Goal: Task Accomplishment & Management: Use online tool/utility

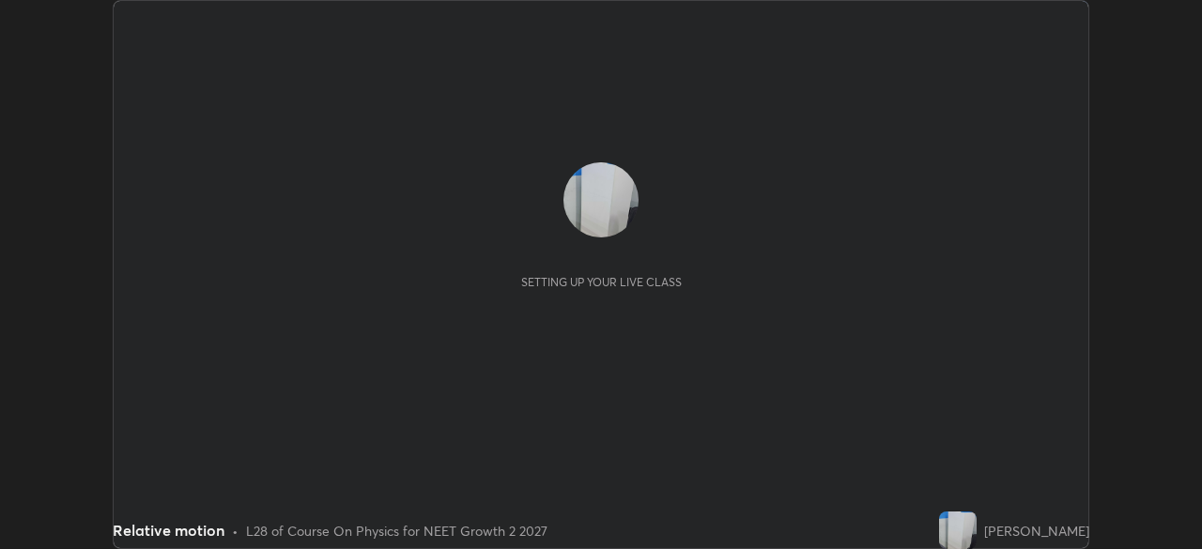
scroll to position [549, 1201]
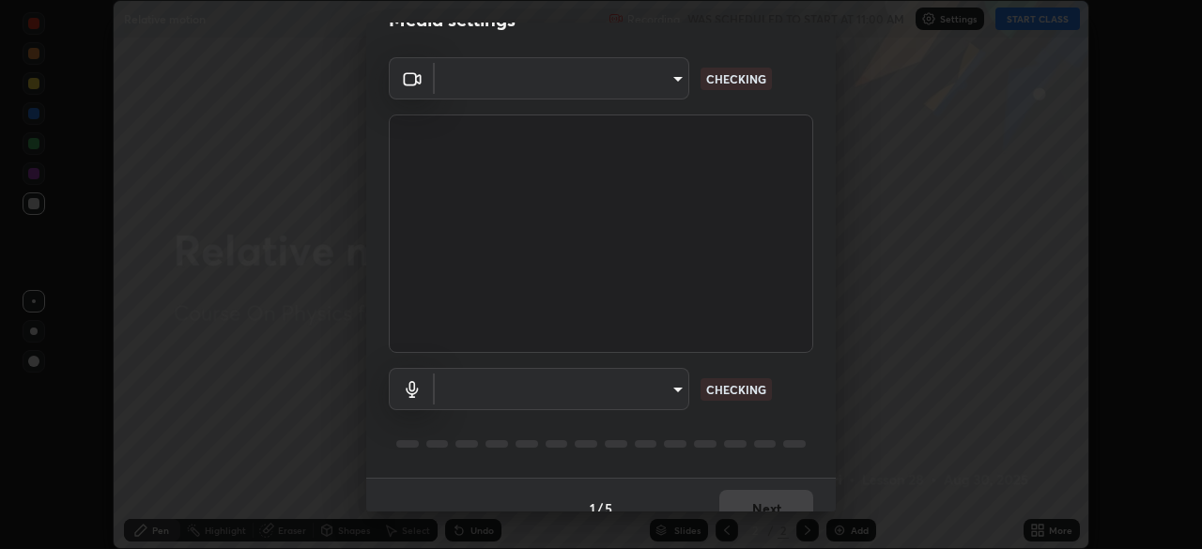
type input "ad1316253fc82caab8833b16f446f6190c0a1393f2fe476eda4a237e719545d4"
type input "default"
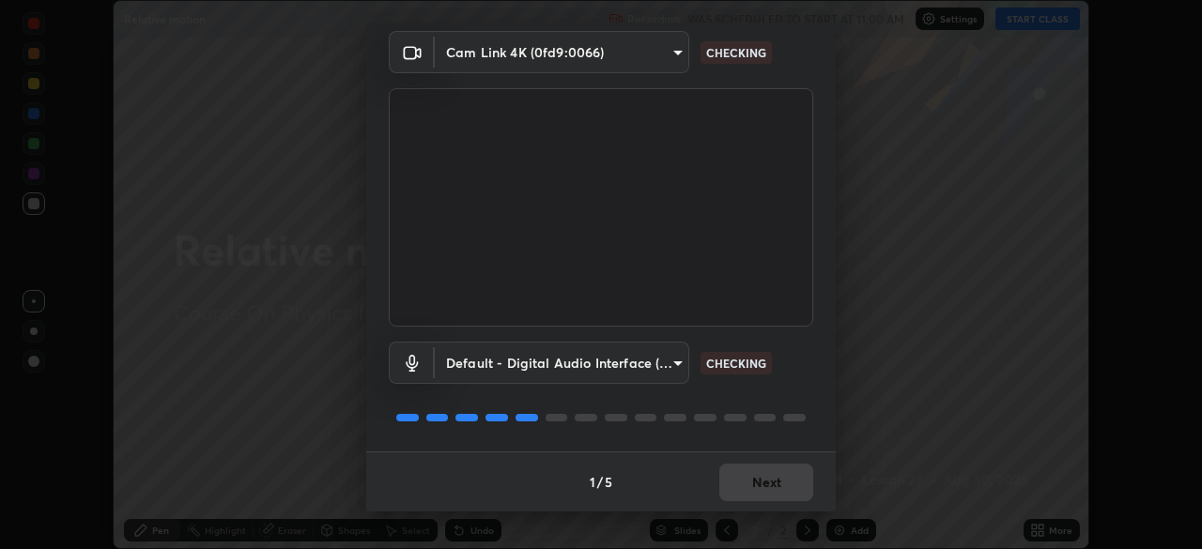
click at [672, 53] on body "Erase all Relative motion Recording WAS SCHEDULED TO START AT 11:00 AM Settings…" at bounding box center [601, 274] width 1202 height 549
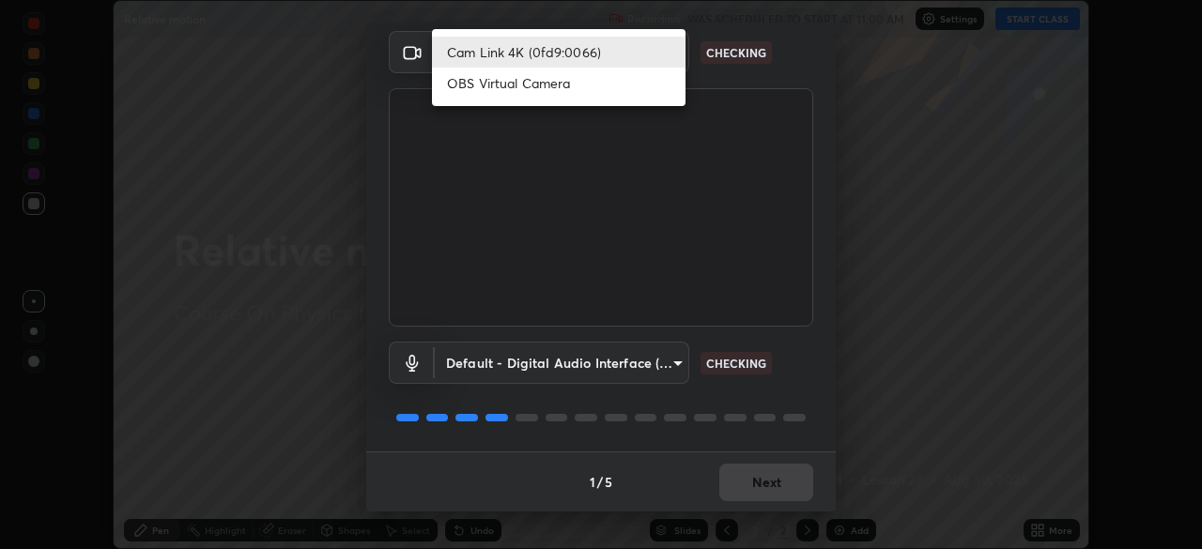
click at [656, 90] on li "OBS Virtual Camera" at bounding box center [559, 83] width 254 height 31
type input "09774d7d098996594ab6bce95c38d17c558d4da6542d49d5e665f1ab1cfd73a1"
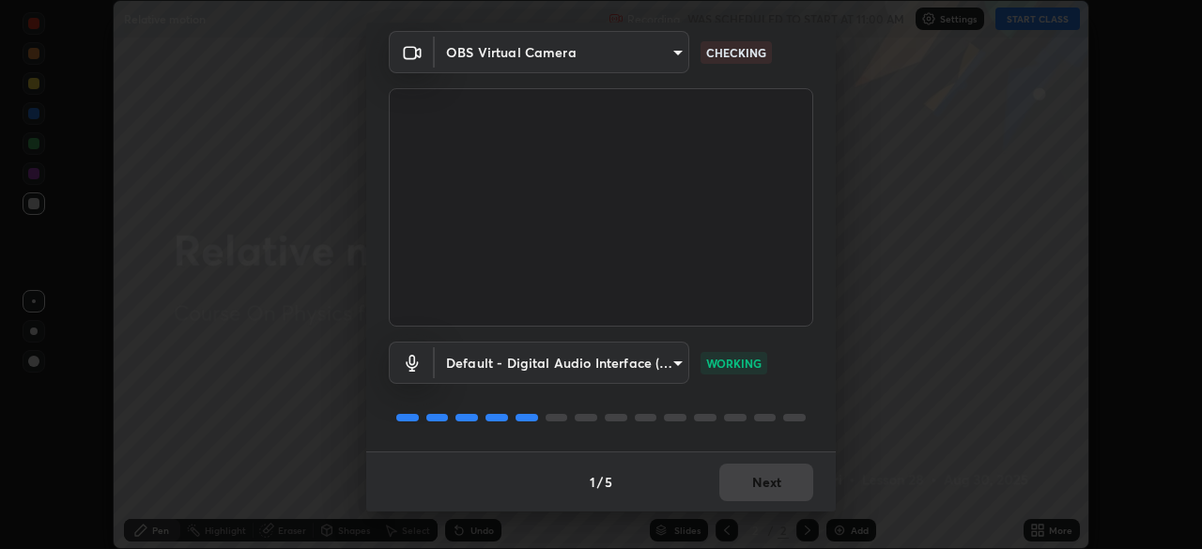
click at [1096, 286] on div "Media settings OBS Virtual Camera 09774d7d098996594ab6bce95c38d17c558d4da6542d4…" at bounding box center [601, 274] width 1202 height 549
click at [756, 469] on button "Next" at bounding box center [766, 483] width 94 height 38
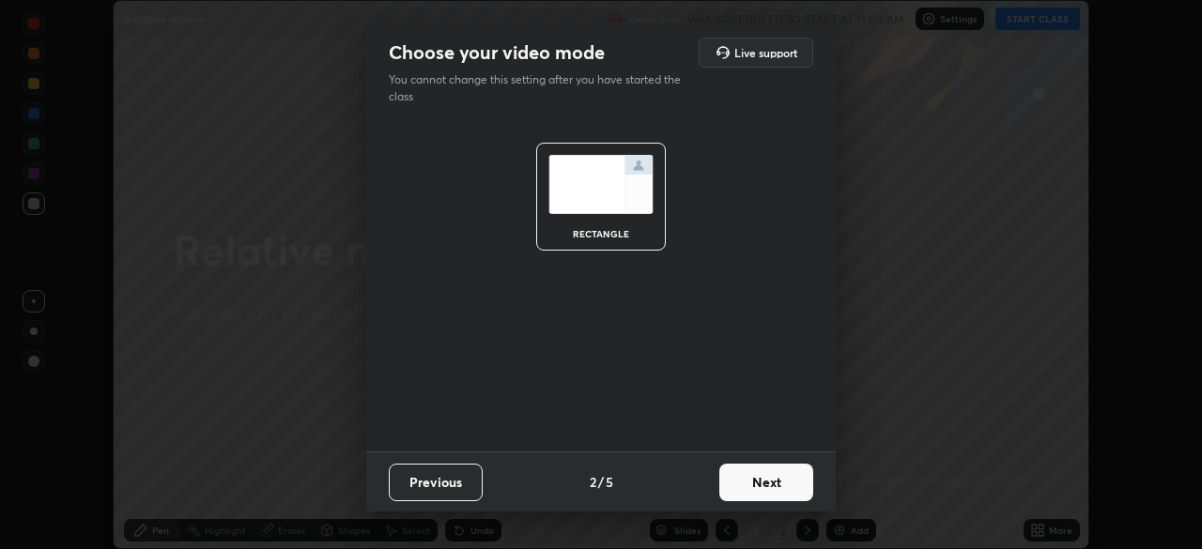
scroll to position [0, 0]
click at [750, 486] on button "Next" at bounding box center [766, 483] width 94 height 38
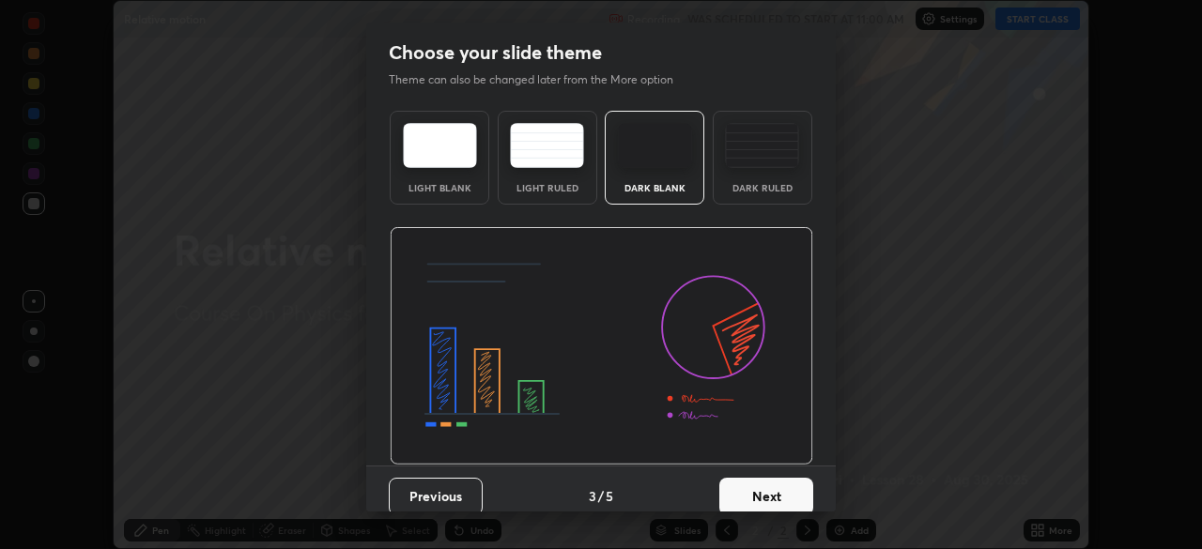
click at [754, 482] on button "Next" at bounding box center [766, 497] width 94 height 38
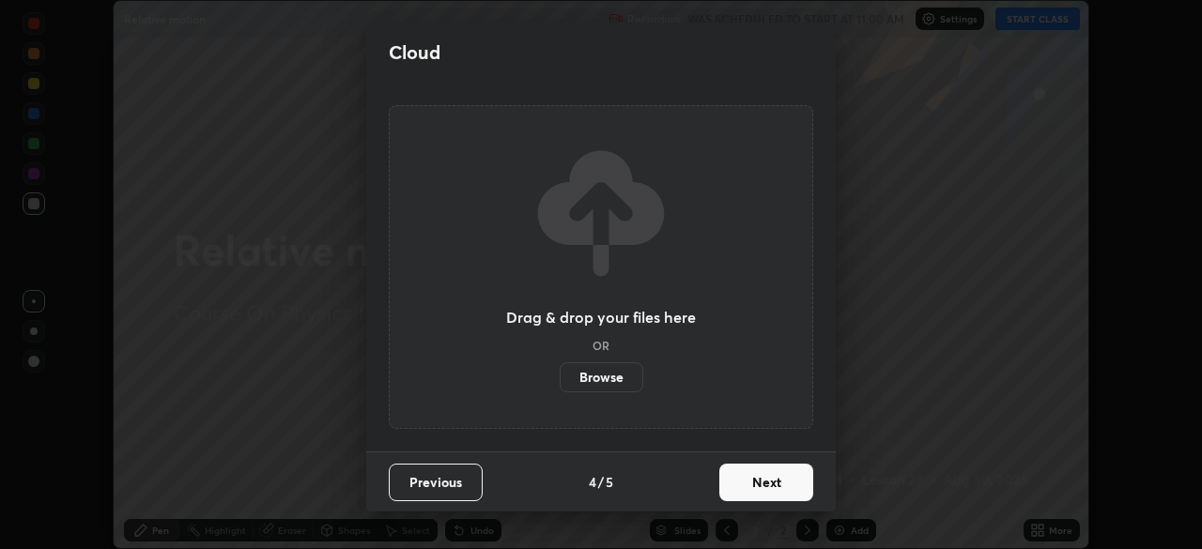
click at [758, 482] on button "Next" at bounding box center [766, 483] width 94 height 38
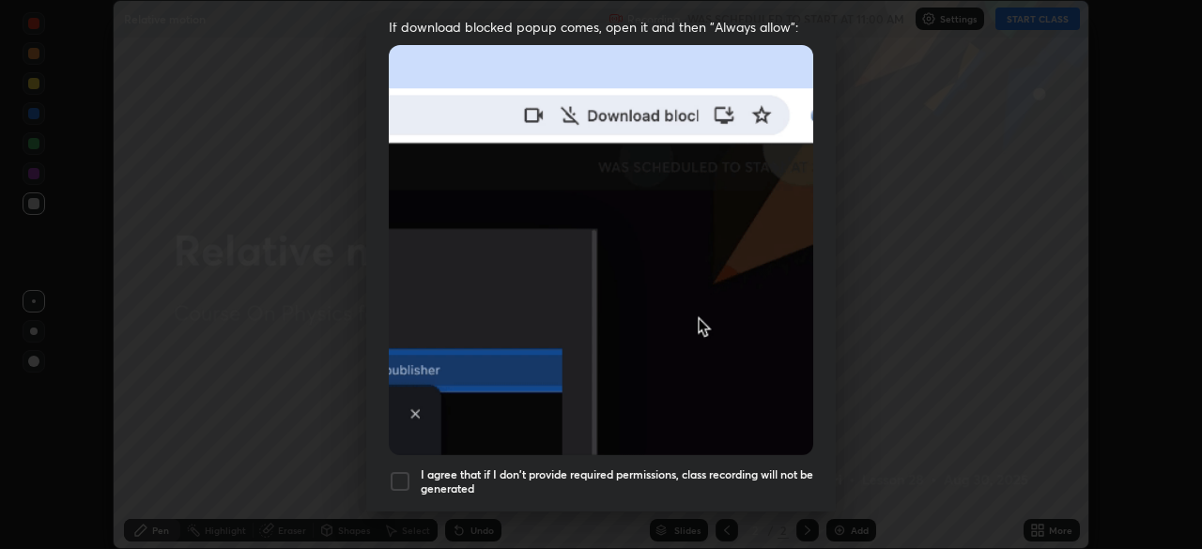
scroll to position [395, 0]
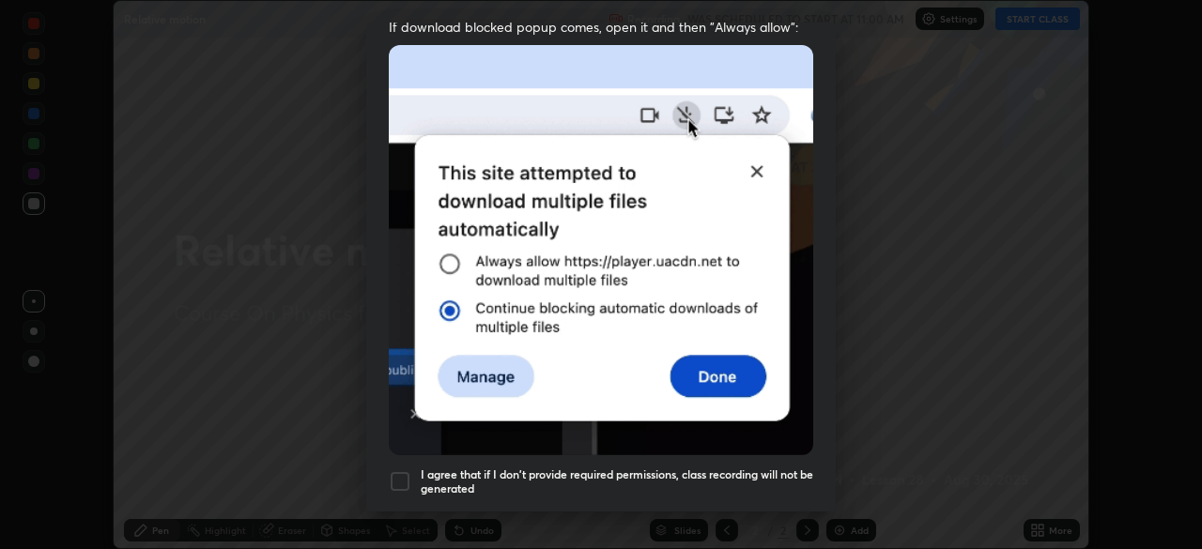
click at [401, 470] on div at bounding box center [400, 481] width 23 height 23
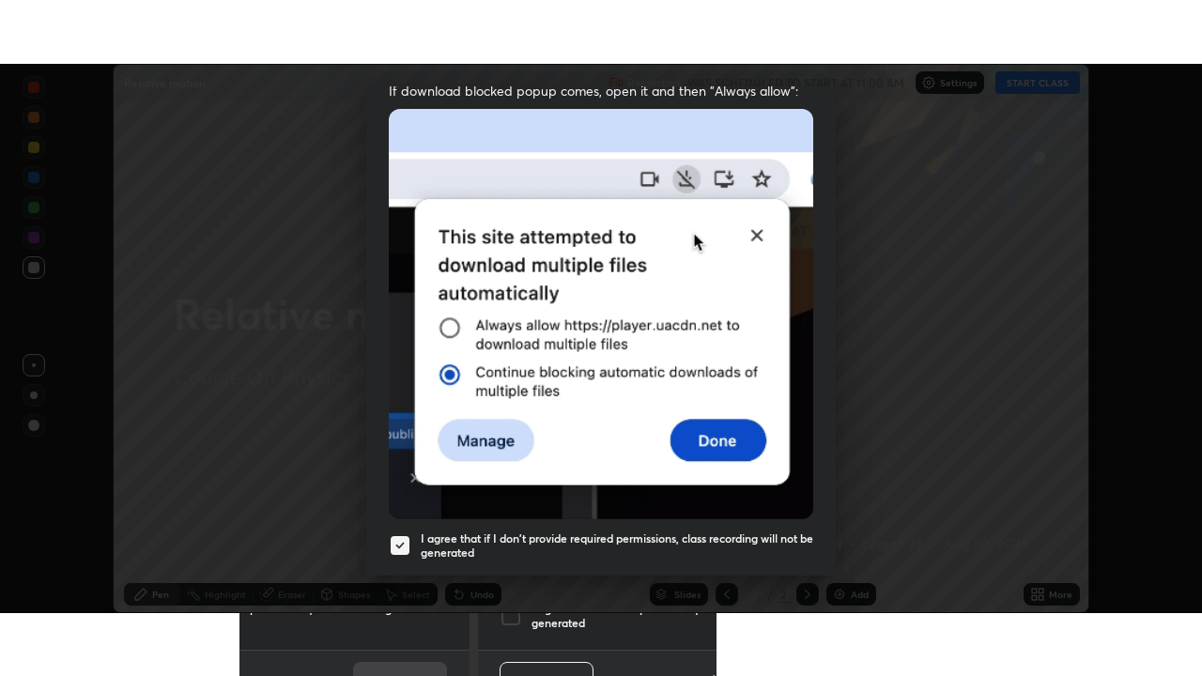
scroll to position [450, 0]
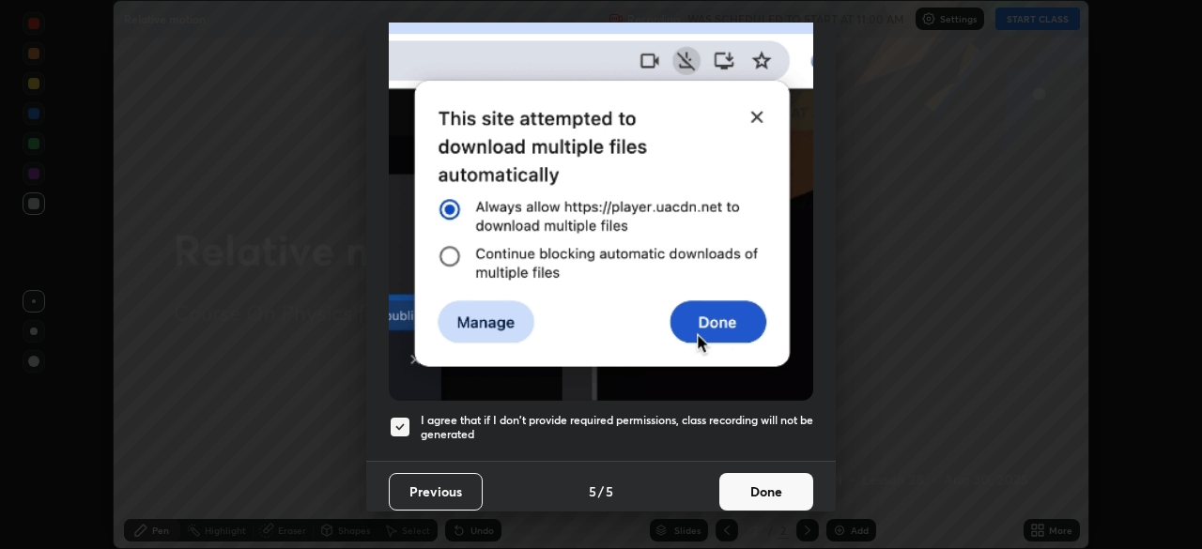
click at [771, 473] on button "Done" at bounding box center [766, 492] width 94 height 38
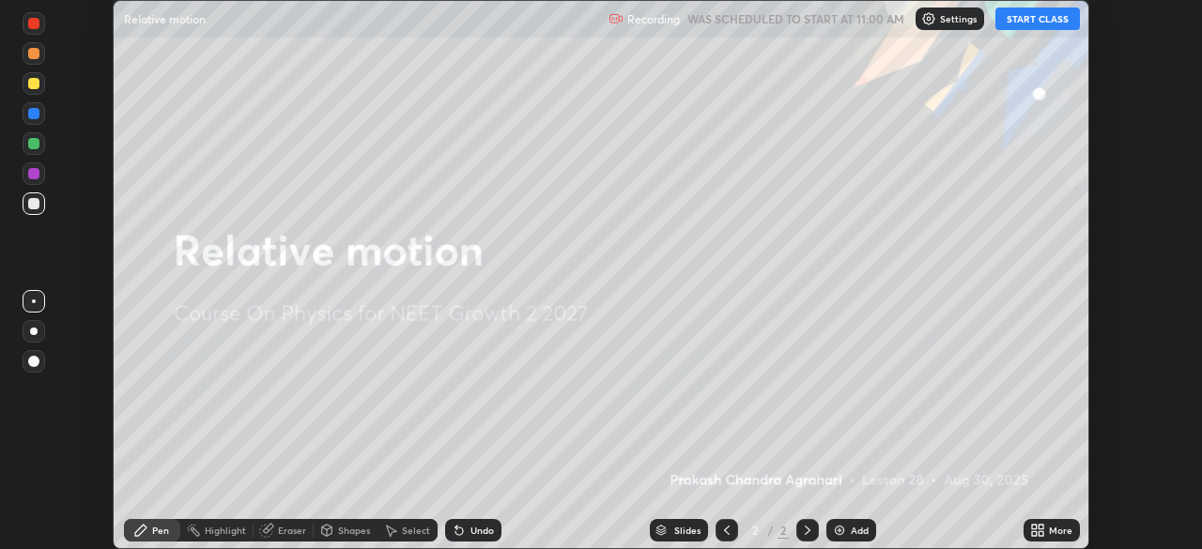
click at [1041, 533] on icon at bounding box center [1041, 534] width 5 height 5
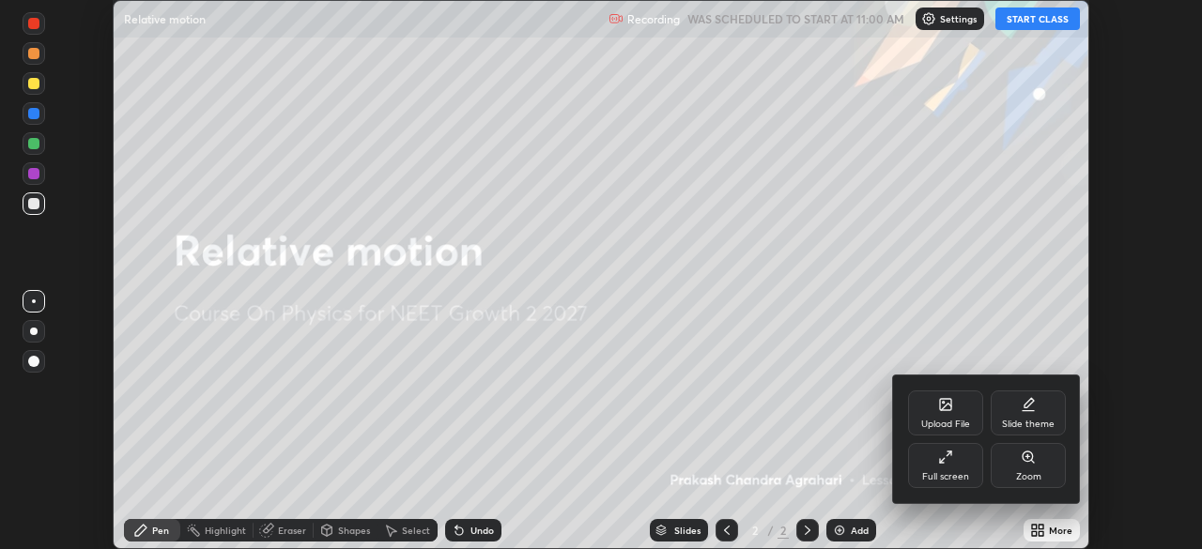
click at [958, 479] on div "Full screen" at bounding box center [945, 476] width 47 height 9
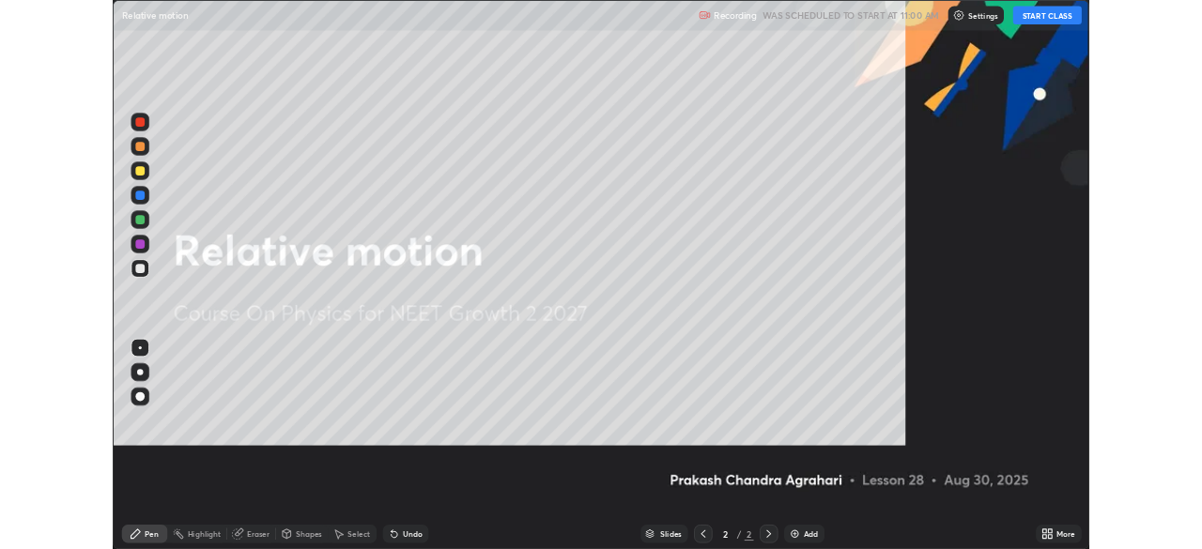
scroll to position [676, 1202]
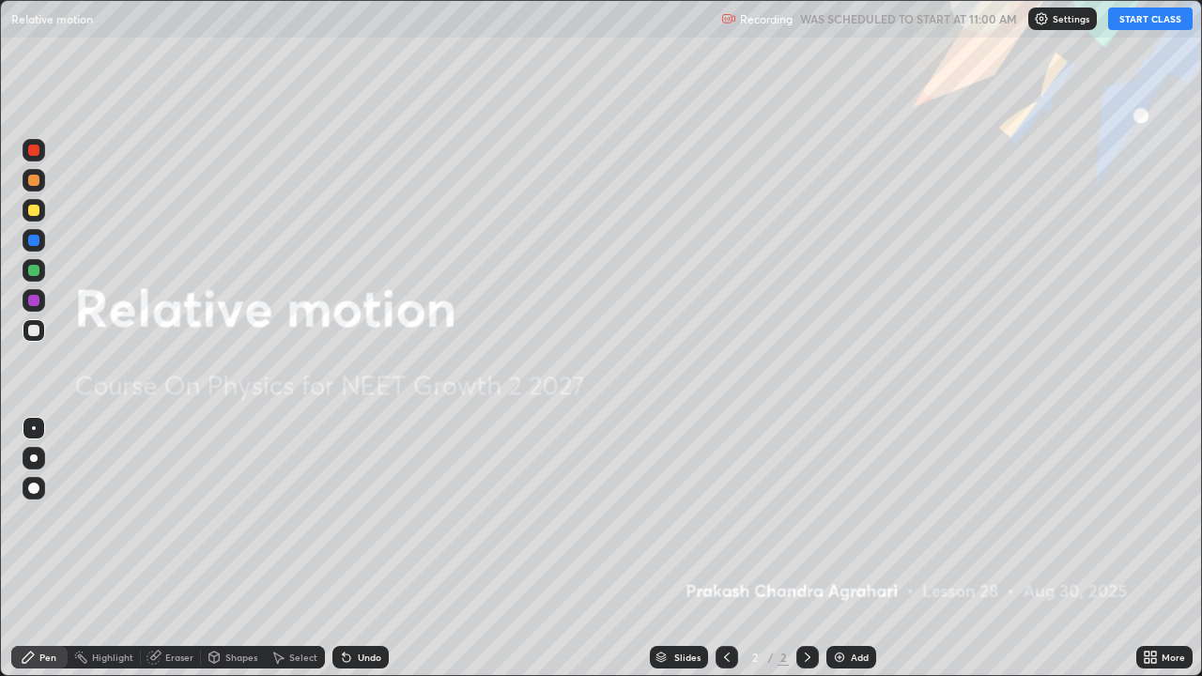
click at [1147, 548] on icon at bounding box center [1147, 654] width 5 height 5
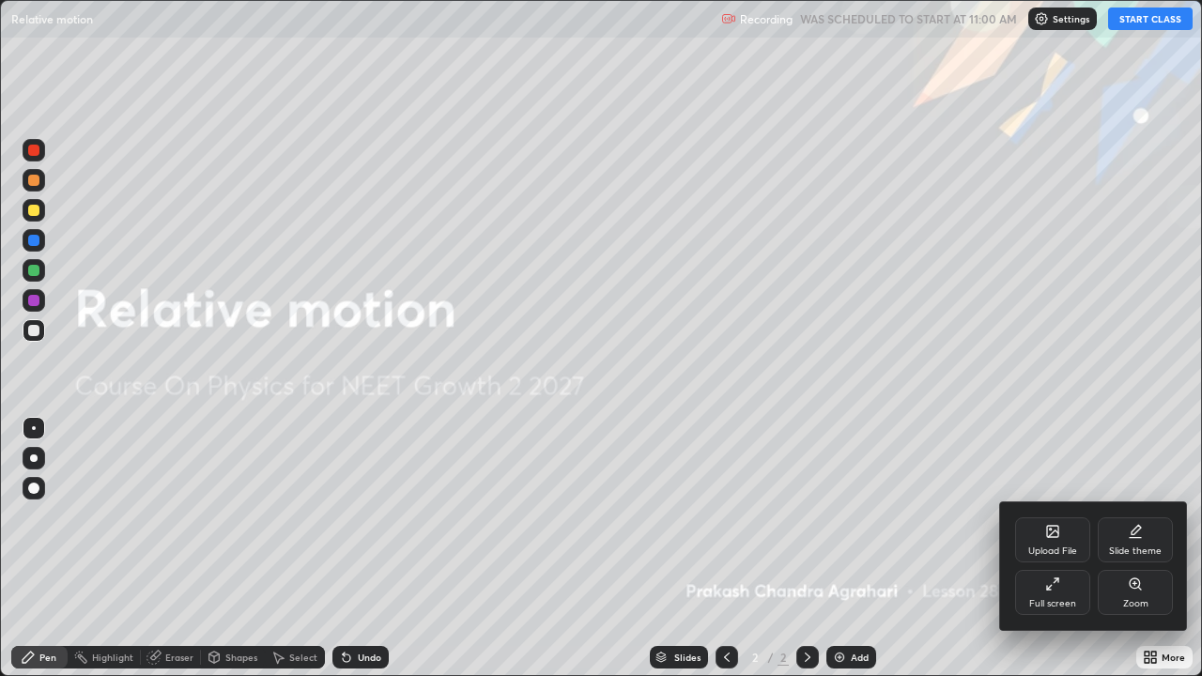
click at [1030, 544] on div "Upload File" at bounding box center [1052, 539] width 75 height 45
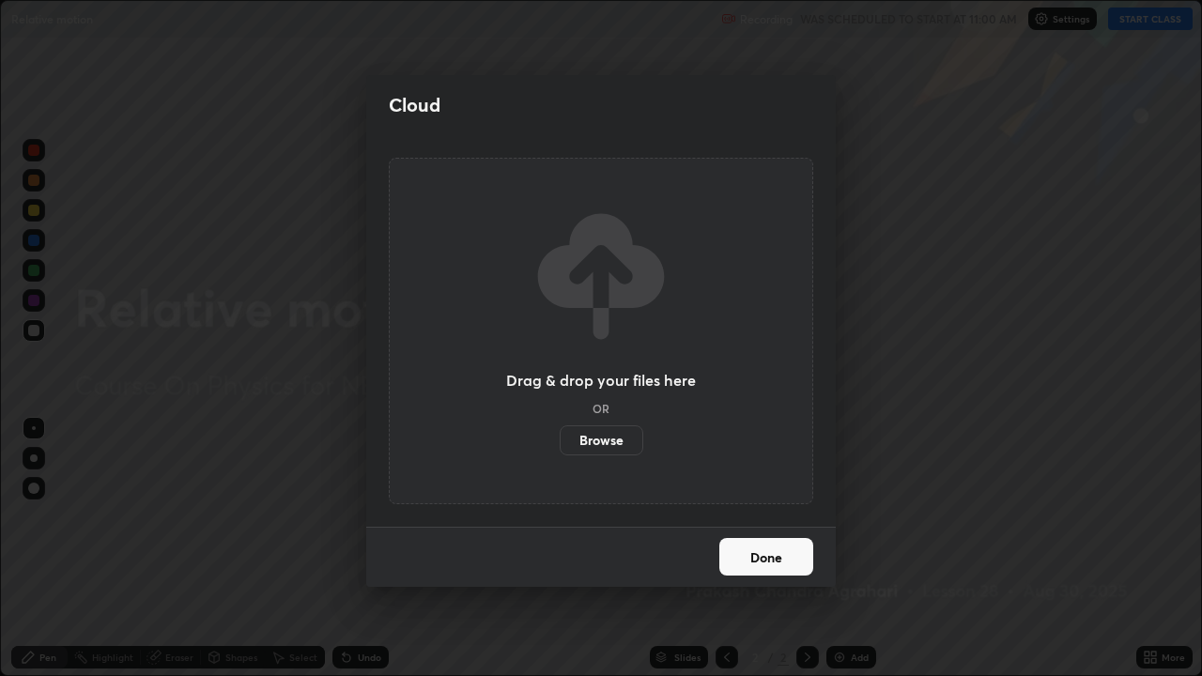
click at [632, 438] on label "Browse" at bounding box center [602, 440] width 84 height 30
click at [560, 438] on input "Browse" at bounding box center [560, 440] width 0 height 30
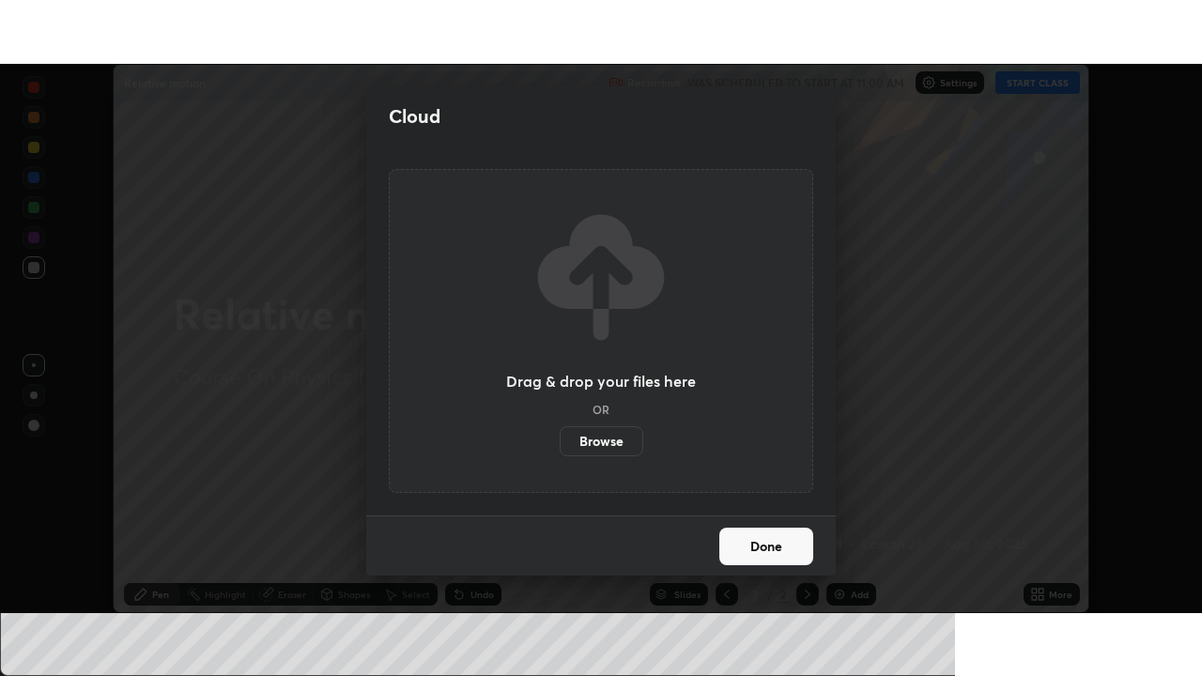
scroll to position [93359, 92707]
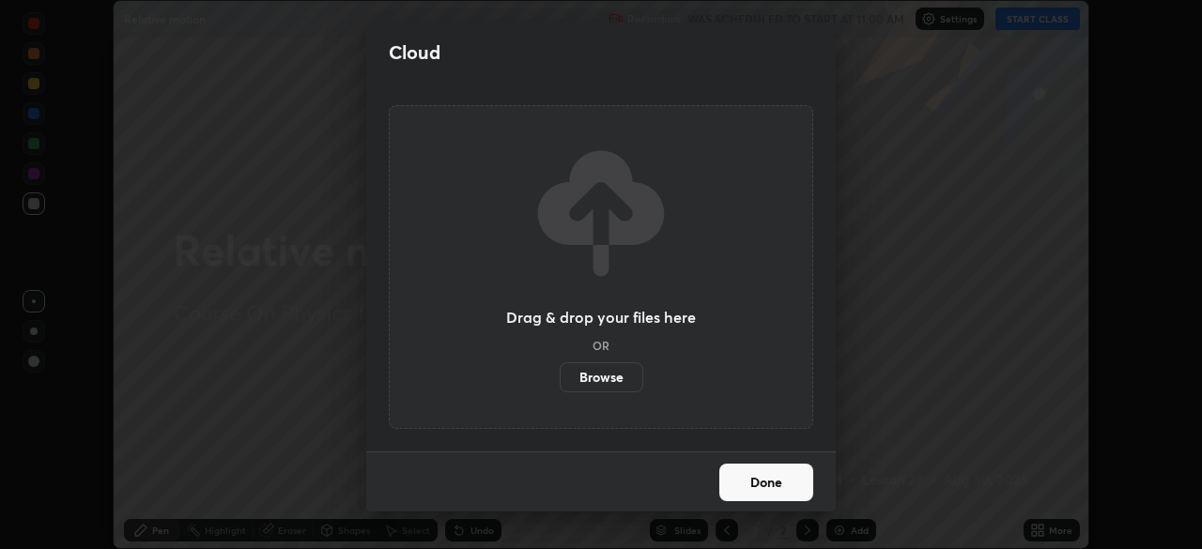
click at [808, 480] on button "Done" at bounding box center [766, 483] width 94 height 38
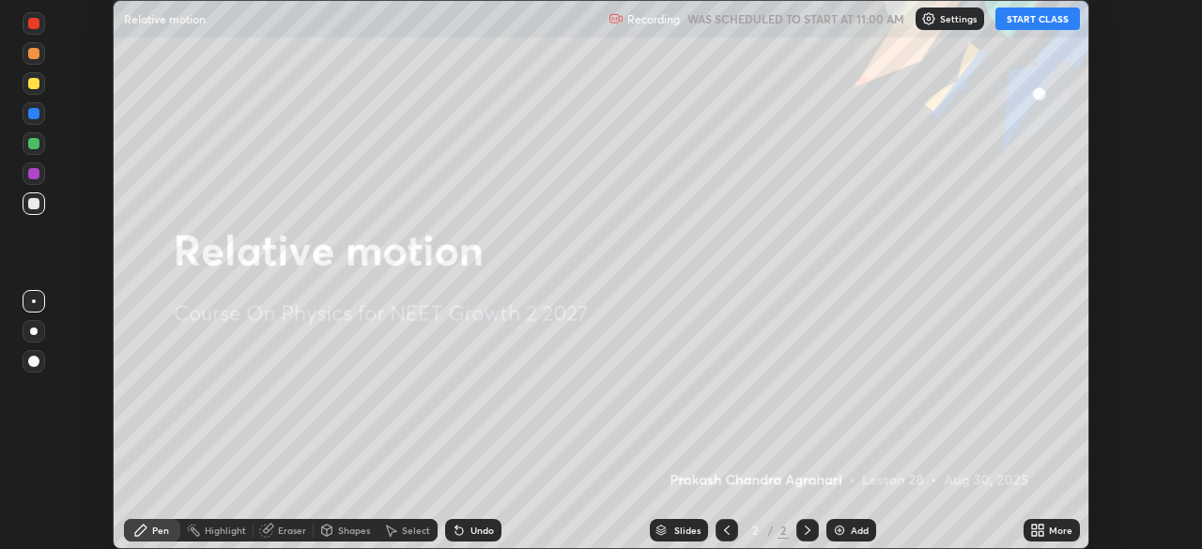
click at [1041, 531] on icon at bounding box center [1037, 530] width 15 height 15
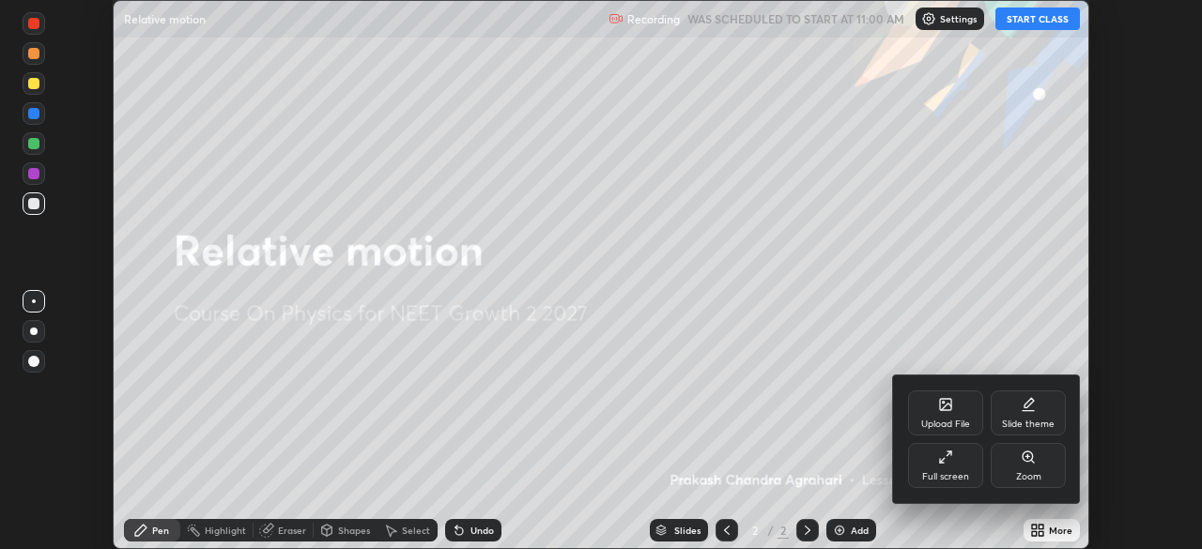
click at [966, 470] on div "Full screen" at bounding box center [945, 465] width 75 height 45
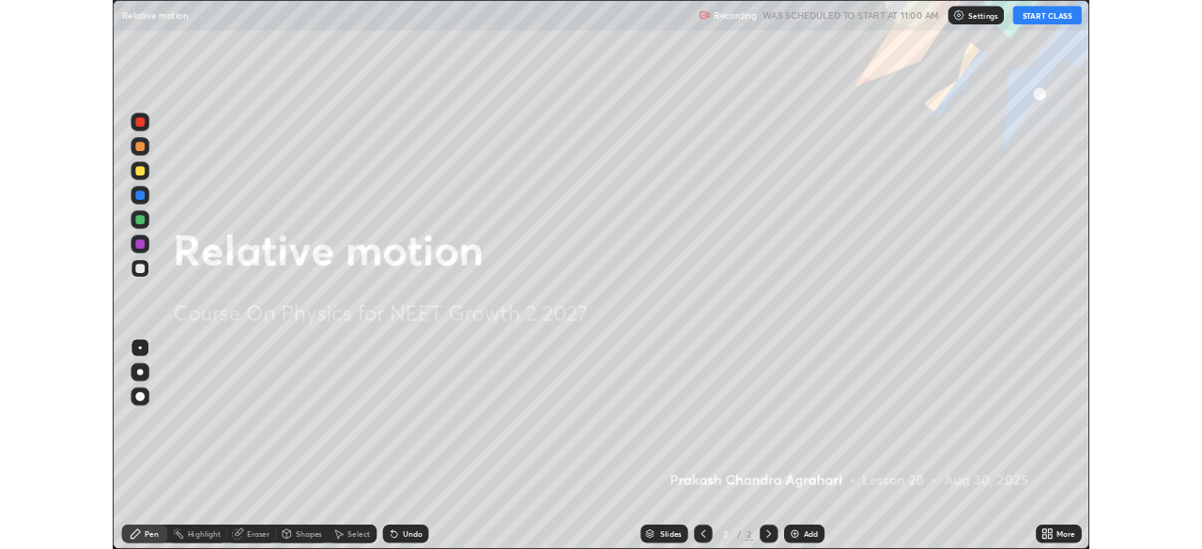
scroll to position [676, 1202]
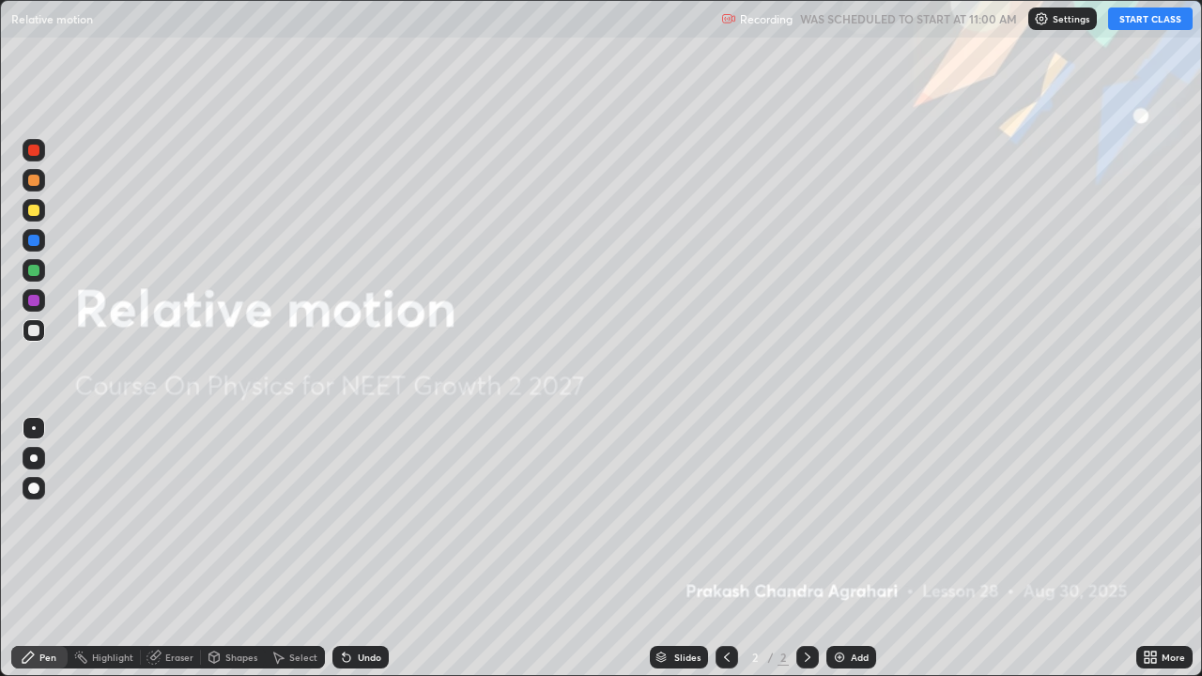
click at [862, 548] on div "Add" at bounding box center [860, 657] width 18 height 9
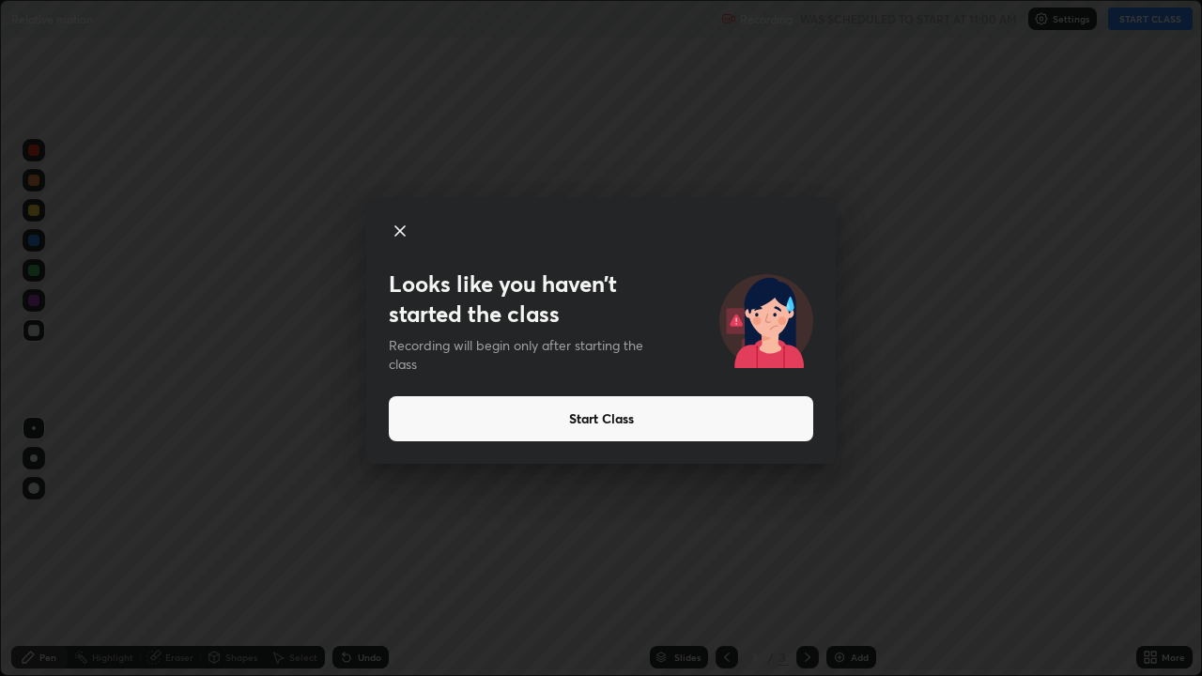
click at [727, 419] on button "Start Class" at bounding box center [601, 418] width 424 height 45
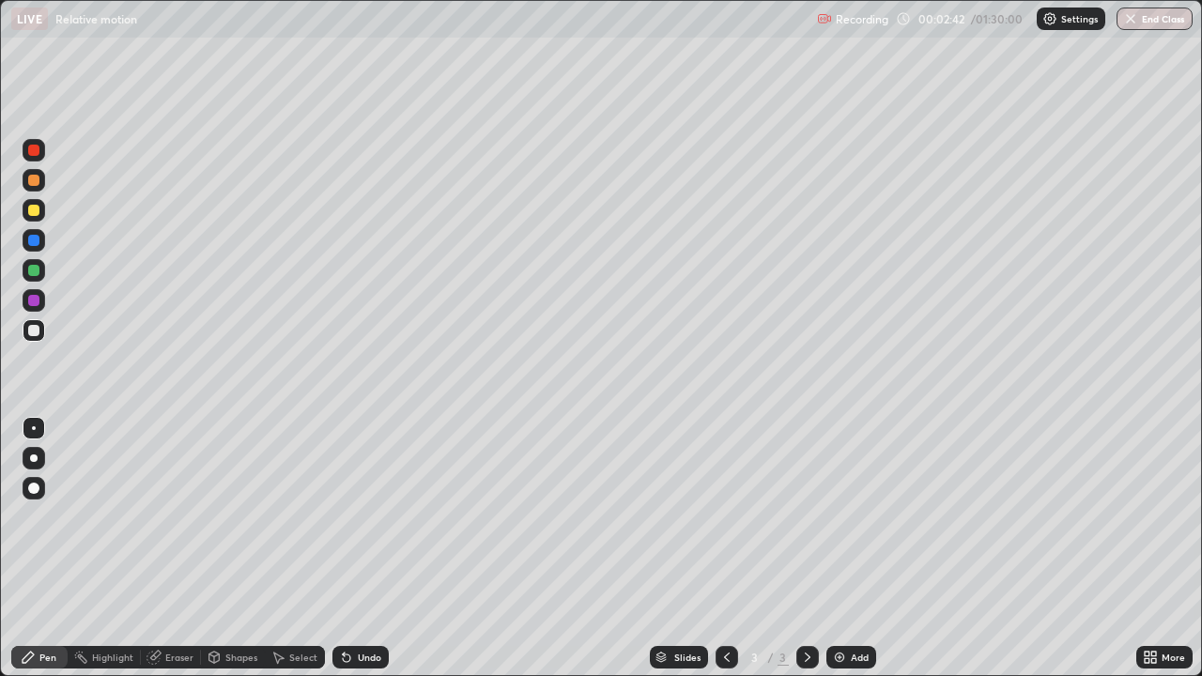
click at [36, 207] on div at bounding box center [33, 210] width 11 height 11
click at [834, 548] on img at bounding box center [839, 657] width 15 height 15
click at [235, 548] on div "Shapes" at bounding box center [241, 657] width 32 height 9
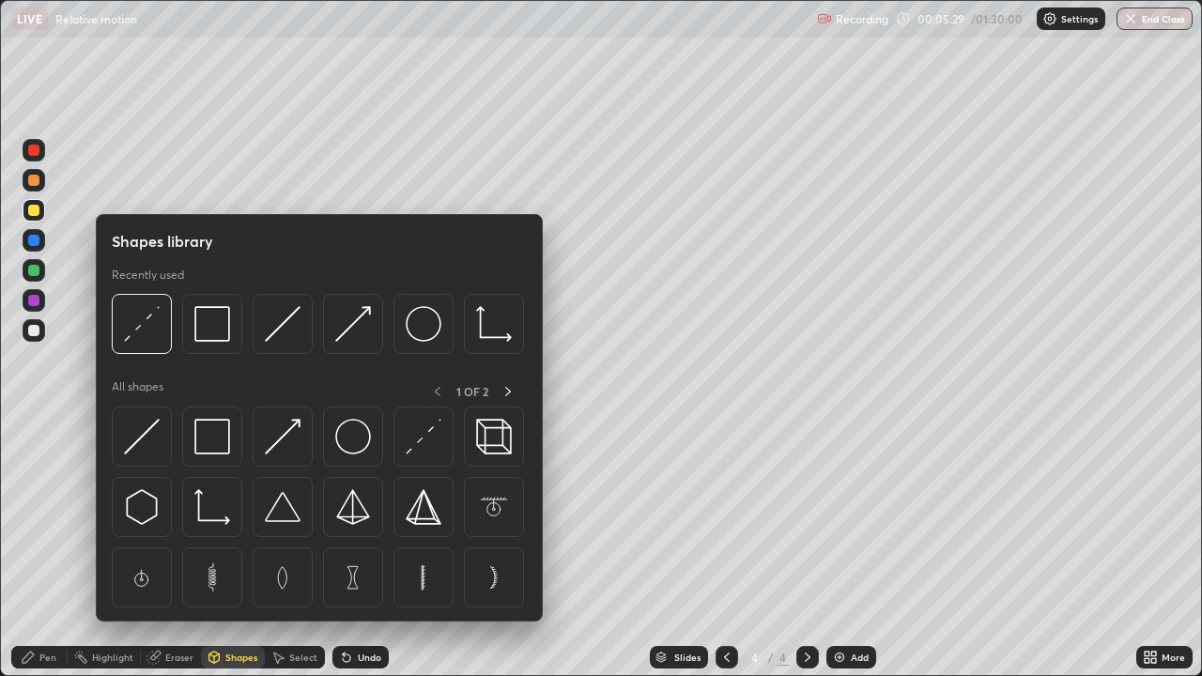
click at [206, 439] on img at bounding box center [212, 437] width 36 height 36
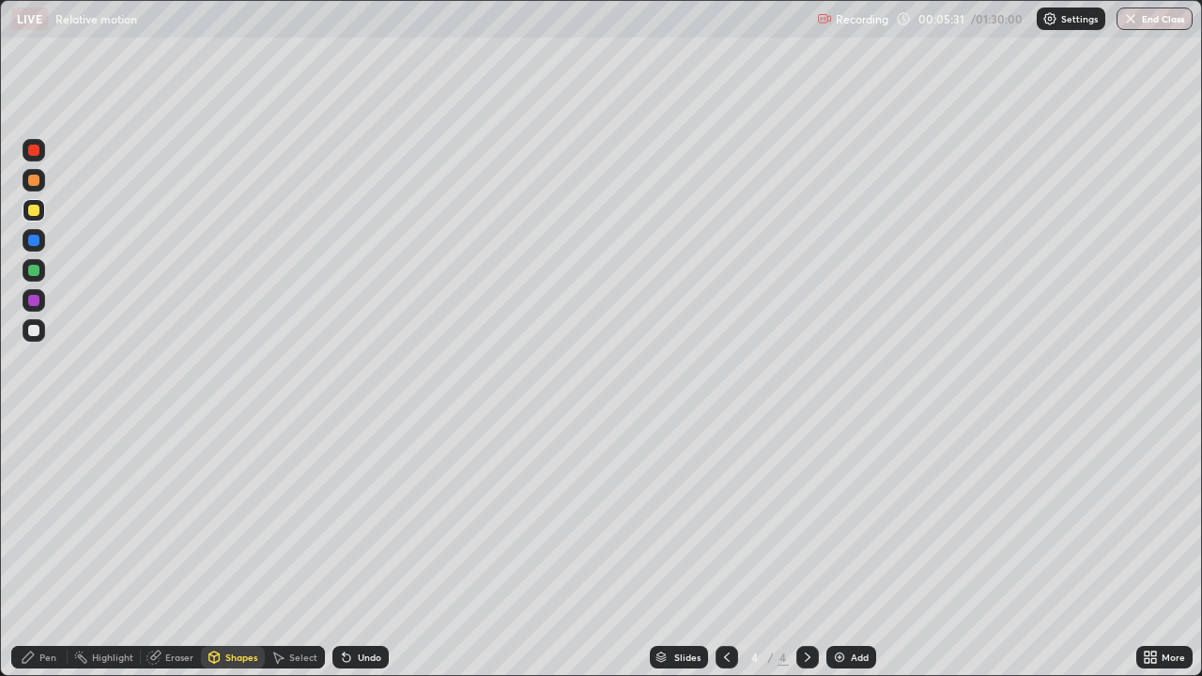
click at [49, 548] on div "Pen" at bounding box center [47, 657] width 17 height 9
click at [38, 331] on div at bounding box center [33, 330] width 11 height 11
click at [364, 548] on div "Undo" at bounding box center [369, 657] width 23 height 9
click at [365, 548] on div "Undo" at bounding box center [369, 657] width 23 height 9
click at [362, 548] on div "Undo" at bounding box center [360, 657] width 56 height 23
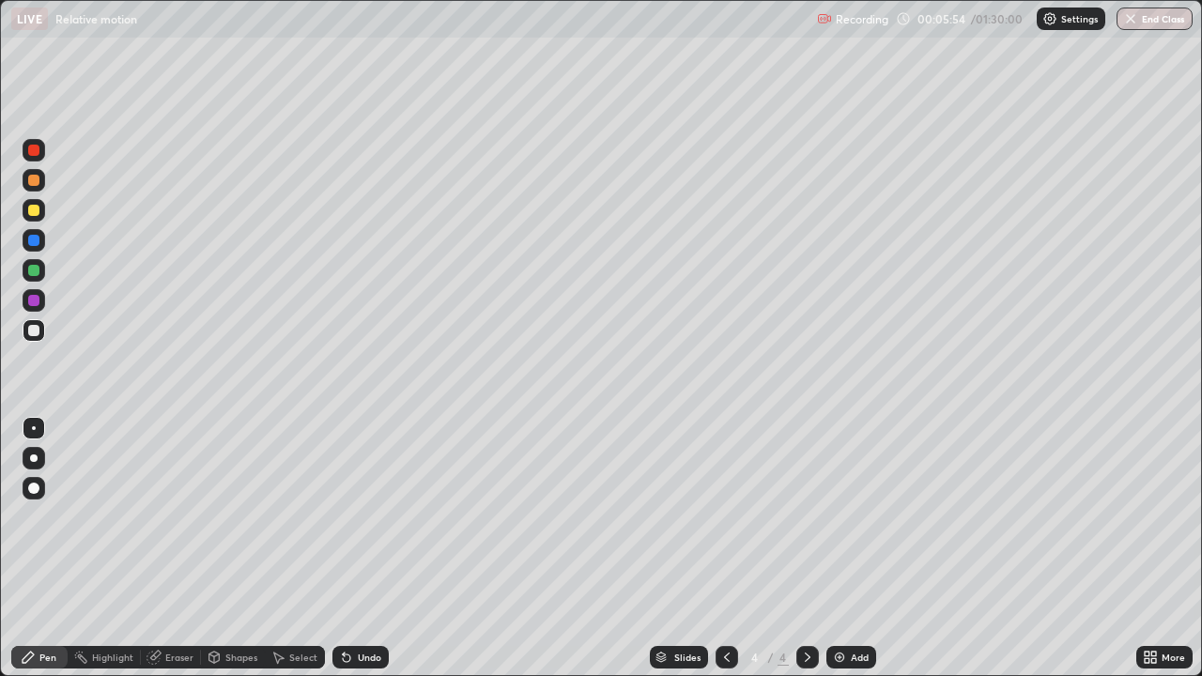
click at [359, 548] on div "Undo" at bounding box center [360, 657] width 56 height 23
click at [363, 548] on div "Undo" at bounding box center [360, 657] width 56 height 23
click at [363, 548] on div "Undo" at bounding box center [369, 657] width 23 height 9
click at [359, 548] on div "Undo" at bounding box center [369, 657] width 23 height 9
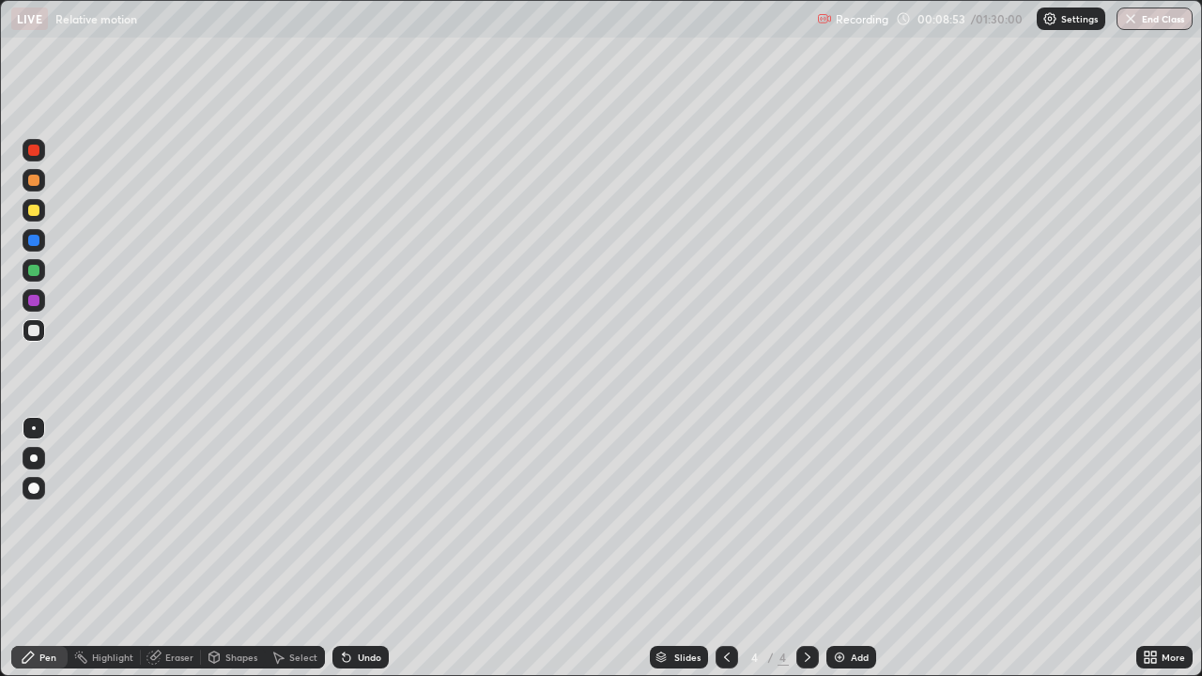
click at [26, 303] on div at bounding box center [34, 300] width 23 height 23
click at [857, 548] on div "Add" at bounding box center [860, 657] width 18 height 9
click at [357, 548] on div "Undo" at bounding box center [360, 657] width 56 height 23
click at [350, 548] on icon at bounding box center [346, 657] width 15 height 15
click at [344, 548] on icon at bounding box center [347, 659] width 8 height 8
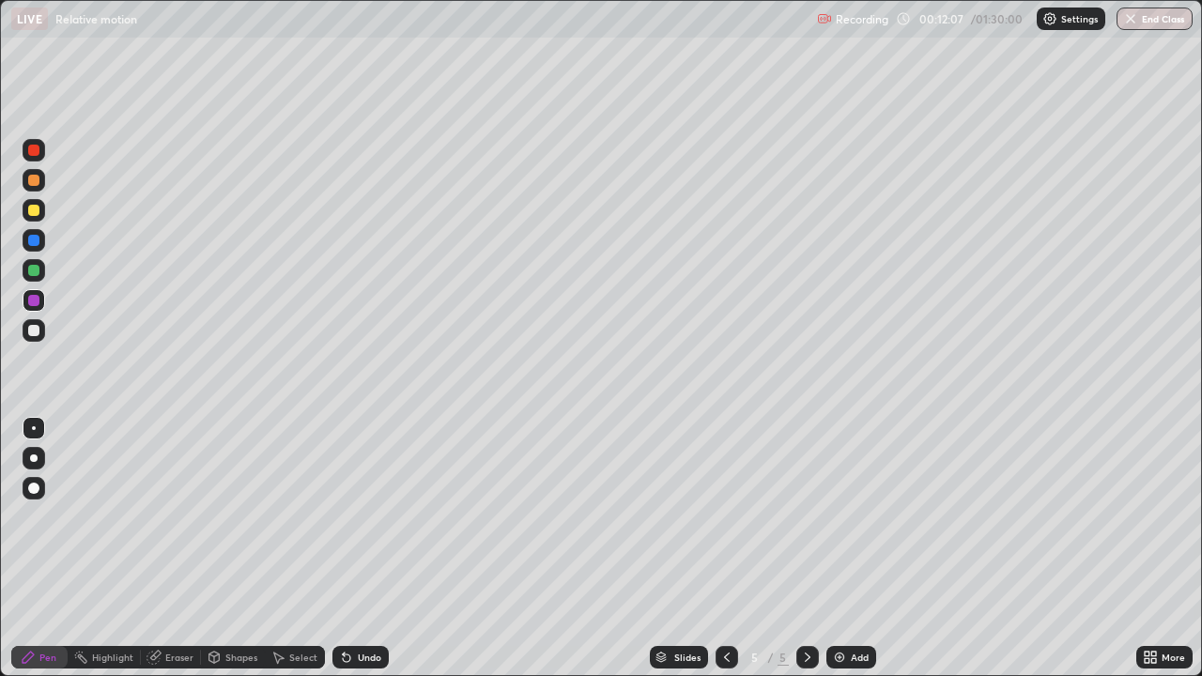
click at [344, 548] on icon at bounding box center [347, 659] width 8 height 8
click at [348, 548] on div "Undo" at bounding box center [360, 657] width 56 height 23
click at [349, 548] on div "Undo" at bounding box center [360, 657] width 56 height 23
click at [354, 548] on div "Undo" at bounding box center [360, 657] width 56 height 23
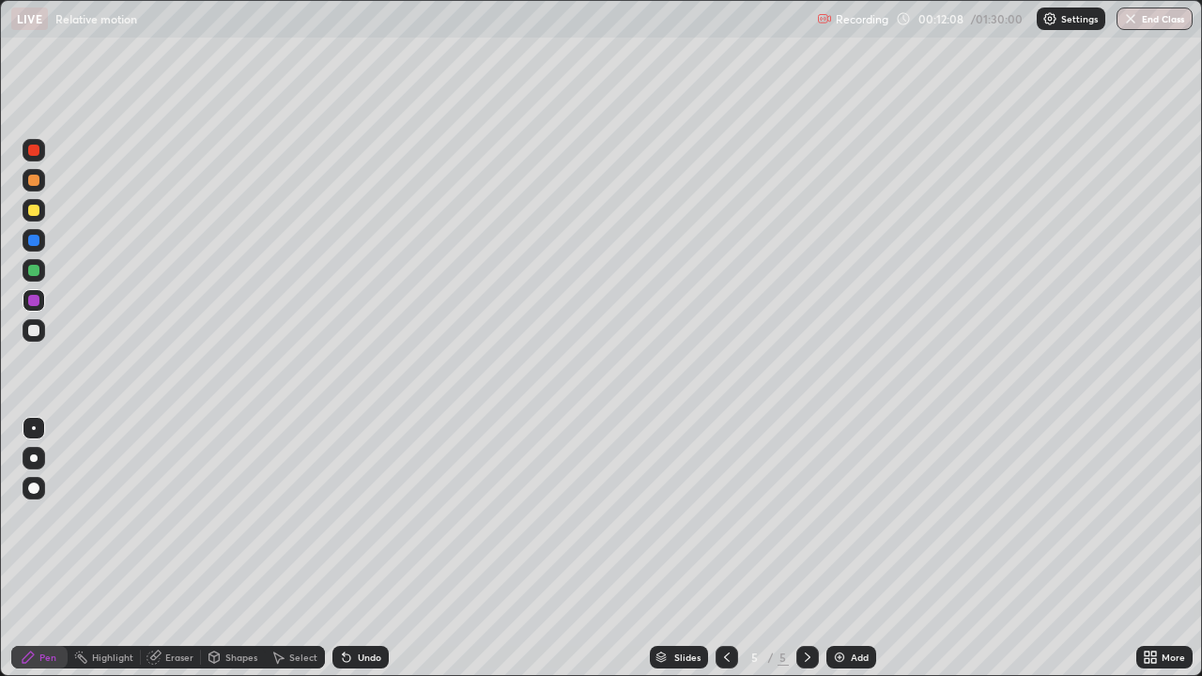
click at [354, 548] on div "Undo" at bounding box center [360, 657] width 56 height 23
click at [35, 460] on div at bounding box center [34, 459] width 8 height 8
click at [32, 272] on div at bounding box center [33, 270] width 11 height 11
click at [175, 548] on div "Eraser" at bounding box center [179, 657] width 28 height 9
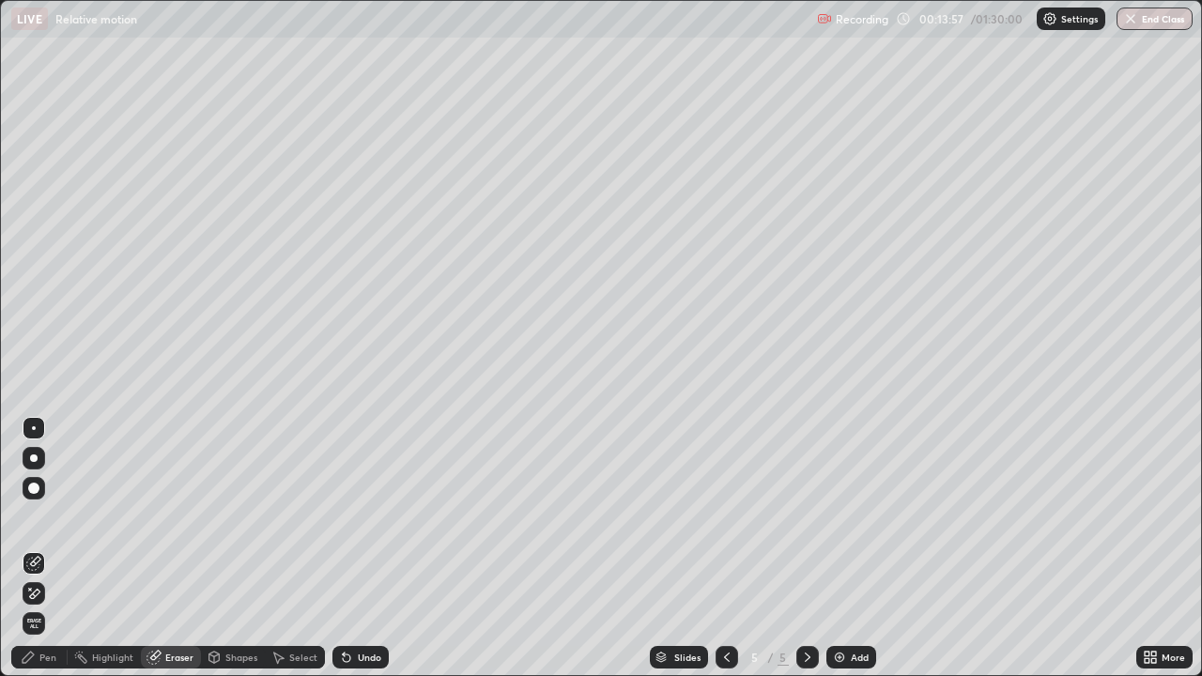
click at [56, 548] on div "Pen" at bounding box center [39, 657] width 56 height 23
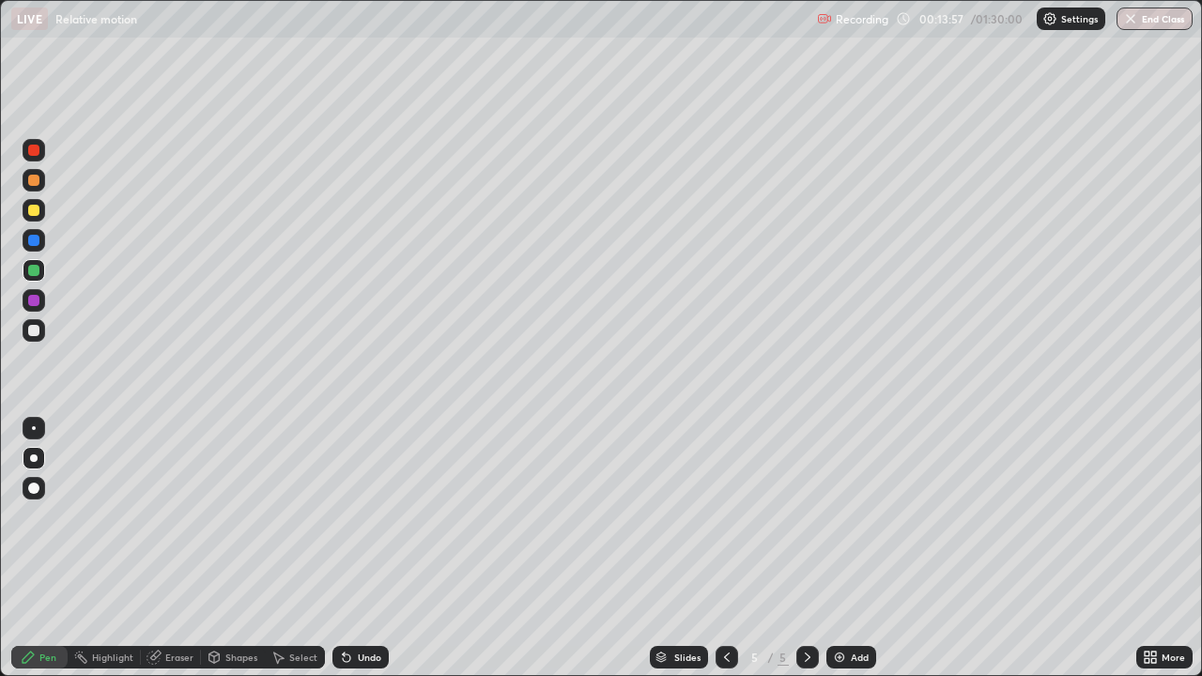
click at [45, 548] on div "Pen" at bounding box center [47, 657] width 17 height 9
click at [838, 548] on img at bounding box center [839, 657] width 15 height 15
click at [231, 548] on div "Shapes" at bounding box center [241, 657] width 32 height 9
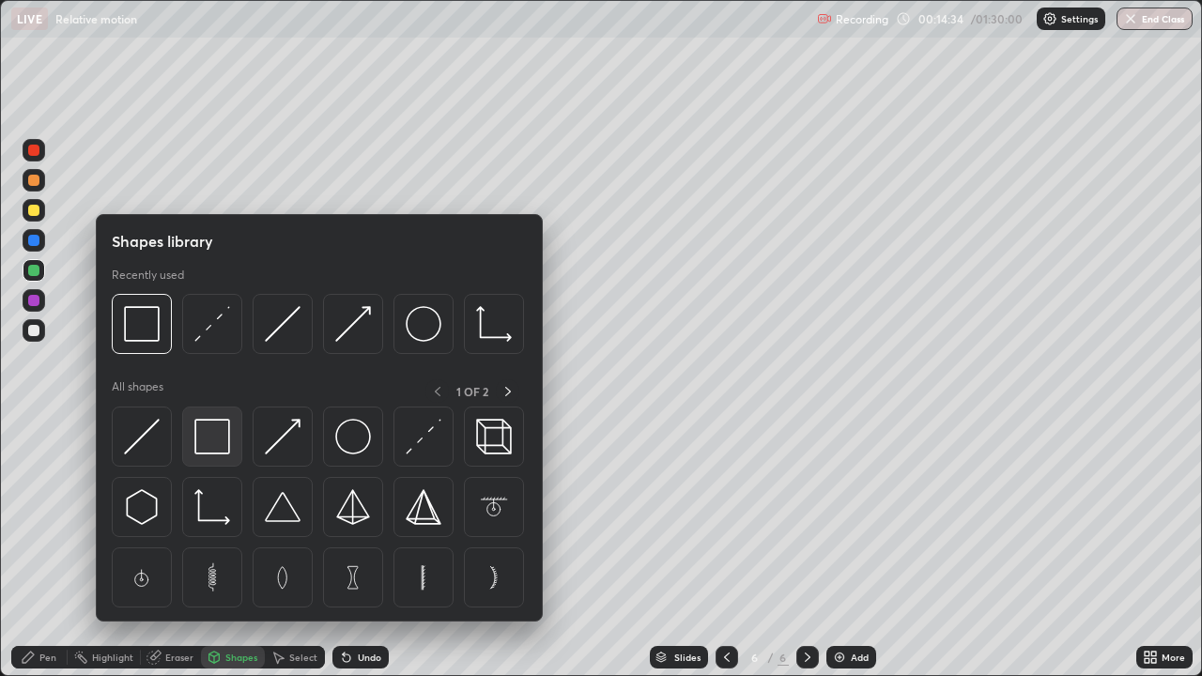
click at [221, 442] on img at bounding box center [212, 437] width 36 height 36
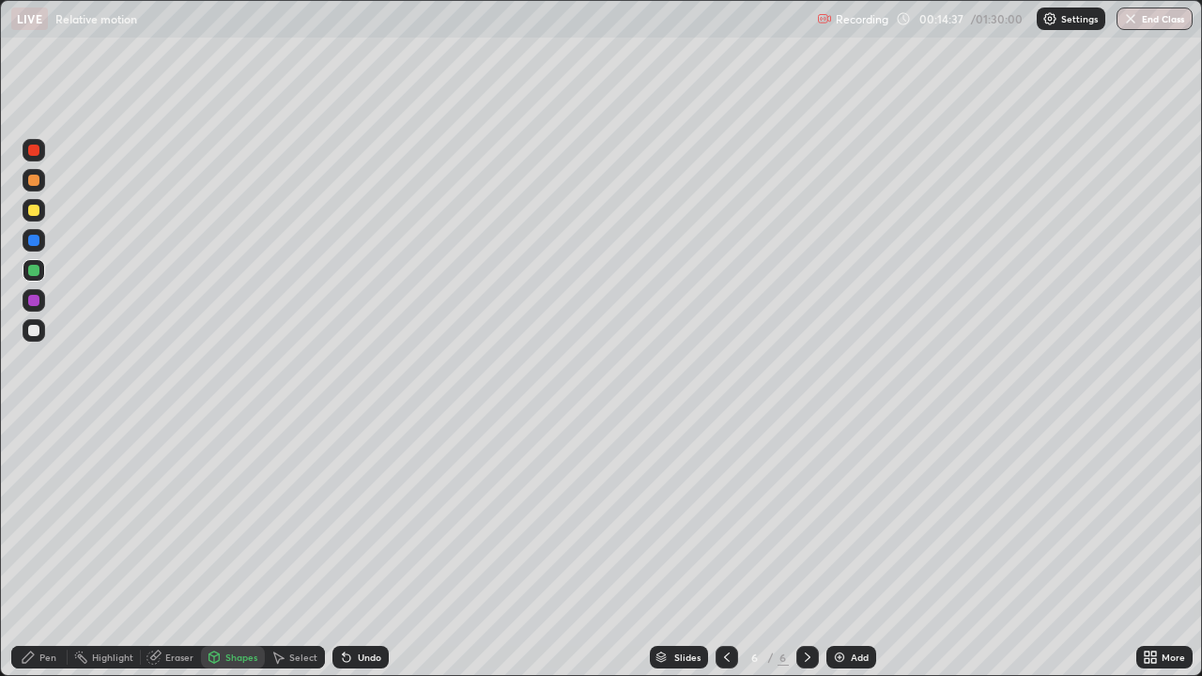
click at [59, 548] on div "Pen" at bounding box center [39, 657] width 56 height 23
click at [36, 211] on div at bounding box center [33, 210] width 11 height 11
click at [228, 548] on div "Shapes" at bounding box center [241, 657] width 32 height 9
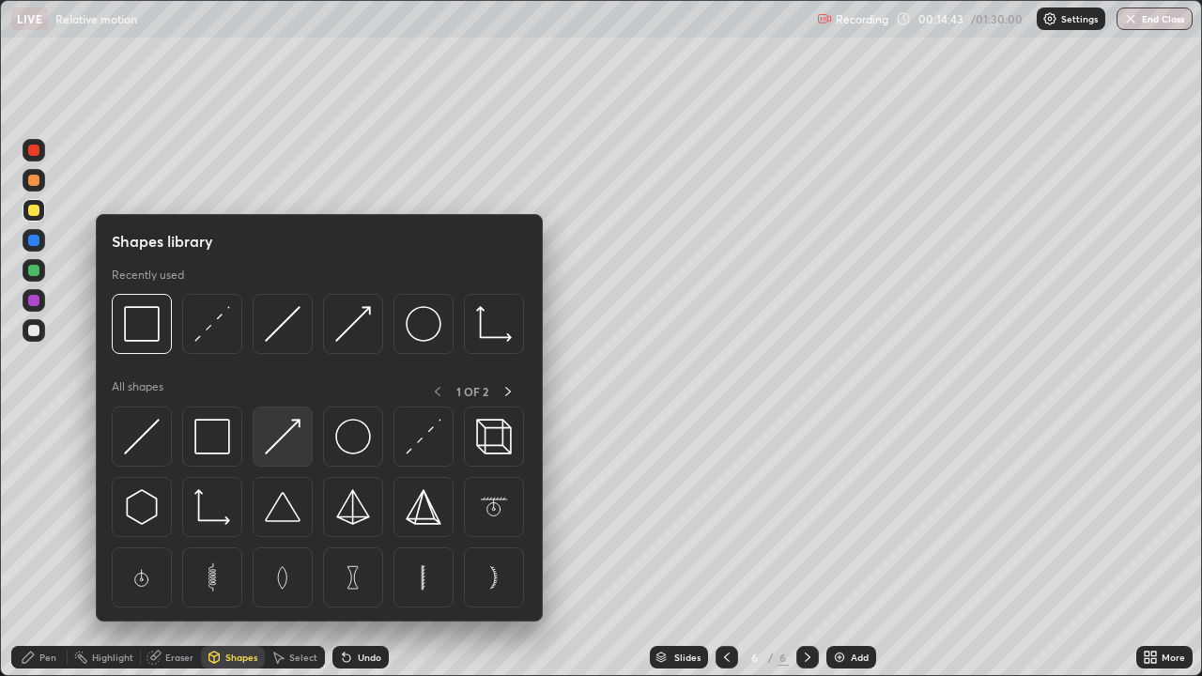
click at [269, 439] on img at bounding box center [283, 437] width 36 height 36
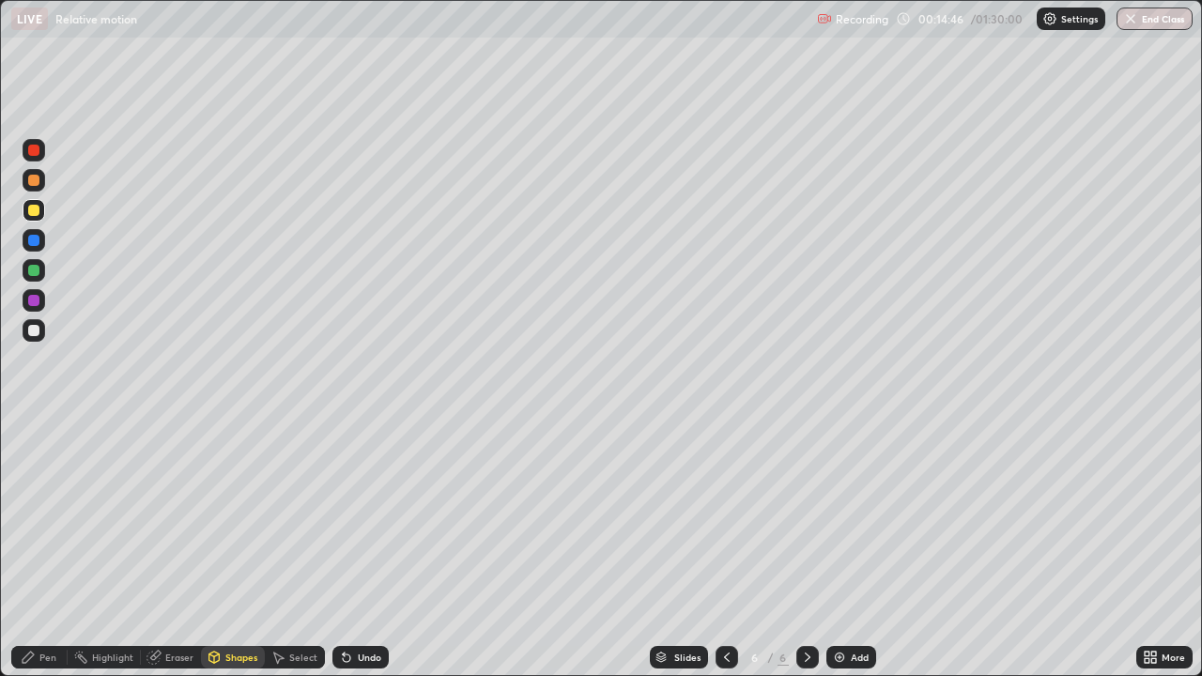
click at [42, 548] on div "Pen" at bounding box center [39, 657] width 56 height 23
click at [182, 548] on div "Eraser" at bounding box center [171, 657] width 60 height 23
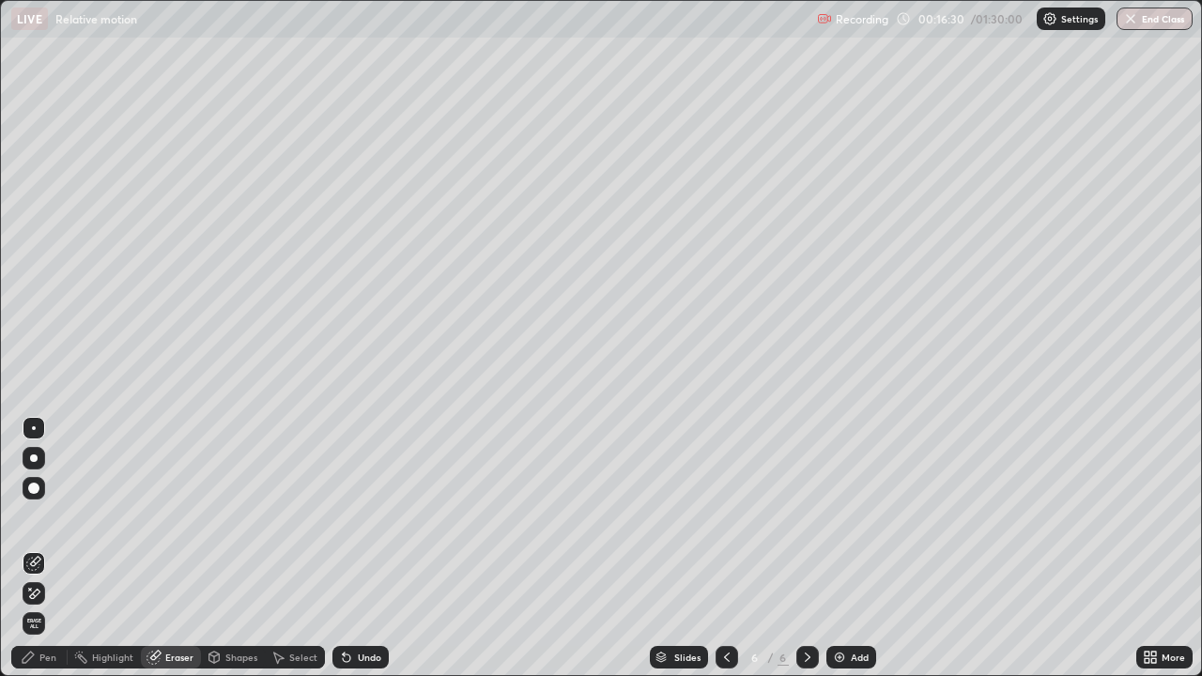
click at [58, 548] on div "Pen" at bounding box center [39, 657] width 56 height 23
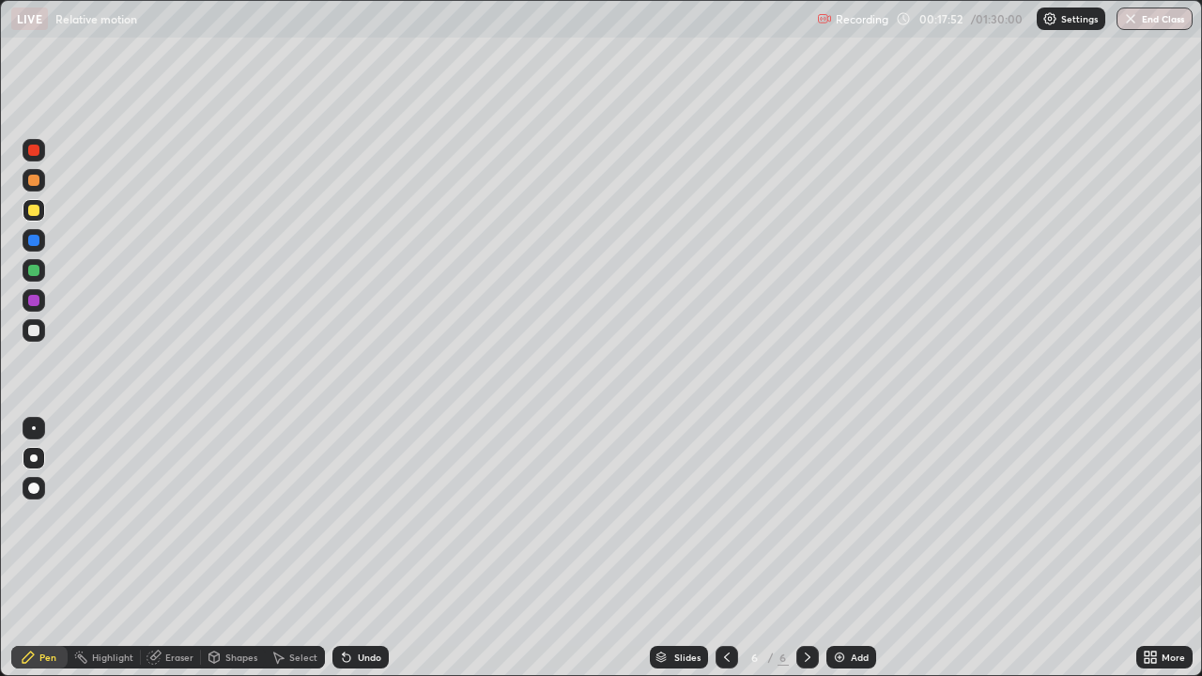
click at [361, 548] on div "Undo" at bounding box center [369, 657] width 23 height 9
click at [358, 548] on div "Undo" at bounding box center [360, 657] width 56 height 23
click at [358, 548] on div "Undo" at bounding box center [369, 657] width 23 height 9
click at [298, 548] on div "Select" at bounding box center [303, 657] width 28 height 9
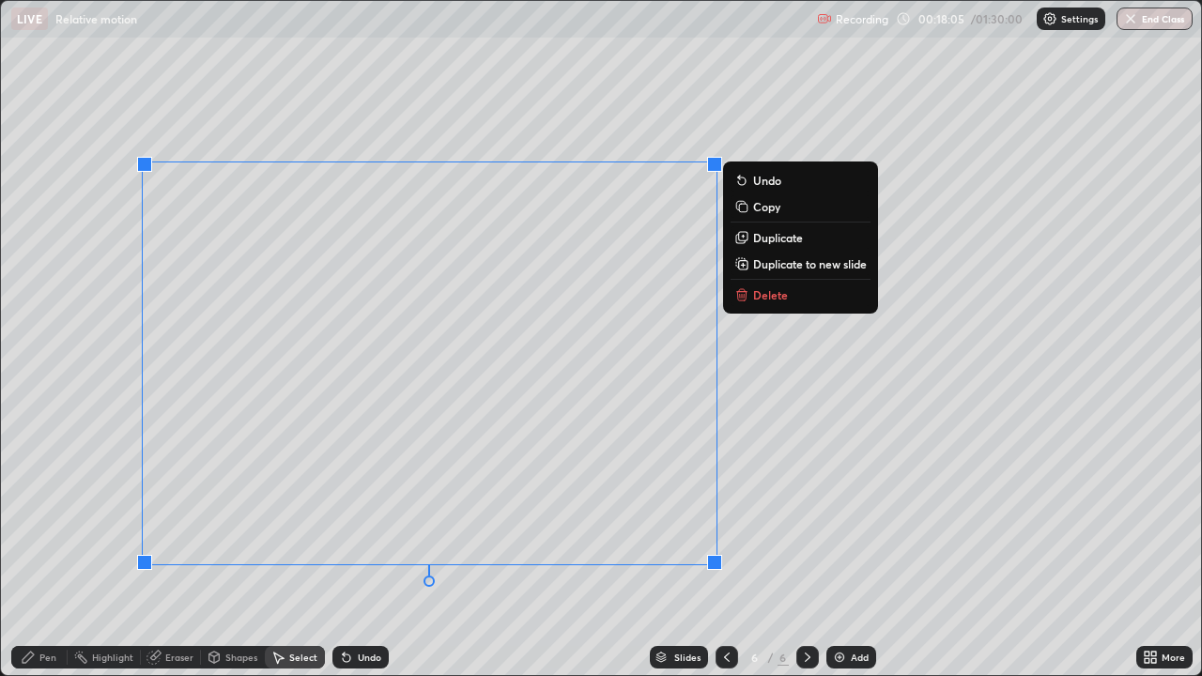
click at [441, 548] on div "0 ° Undo Copy Duplicate Duplicate to new slide Delete" at bounding box center [601, 338] width 1200 height 674
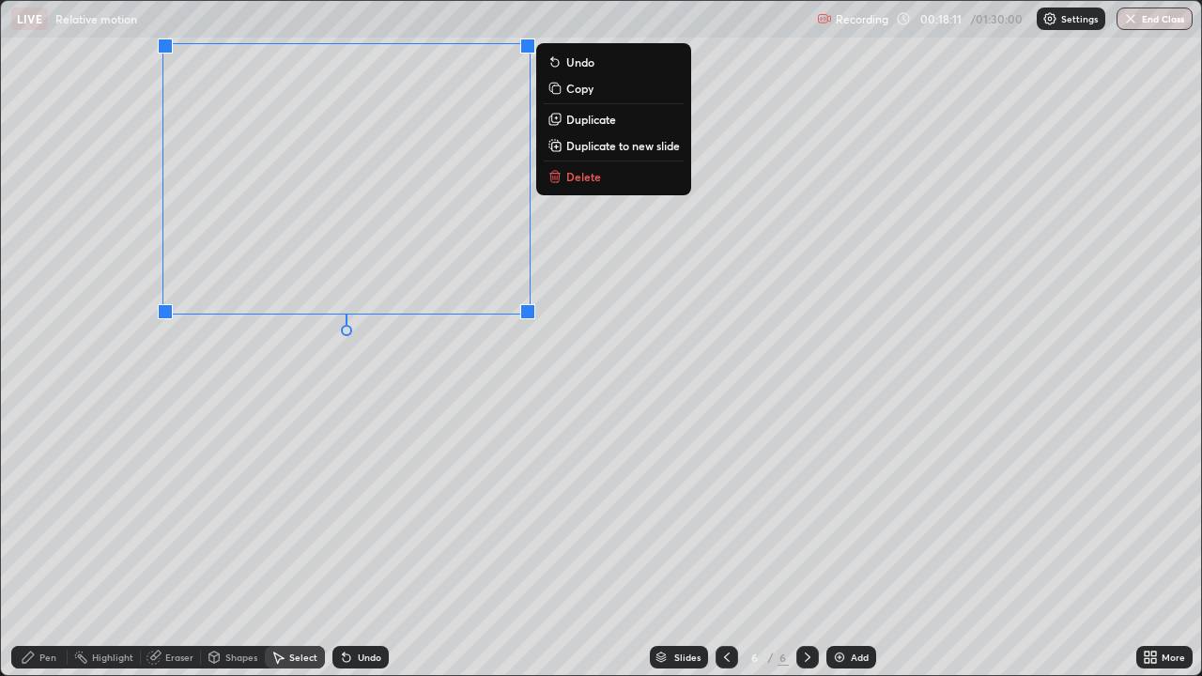
click at [246, 378] on div "0 ° Undo Copy Duplicate Duplicate to new slide Delete" at bounding box center [601, 338] width 1200 height 674
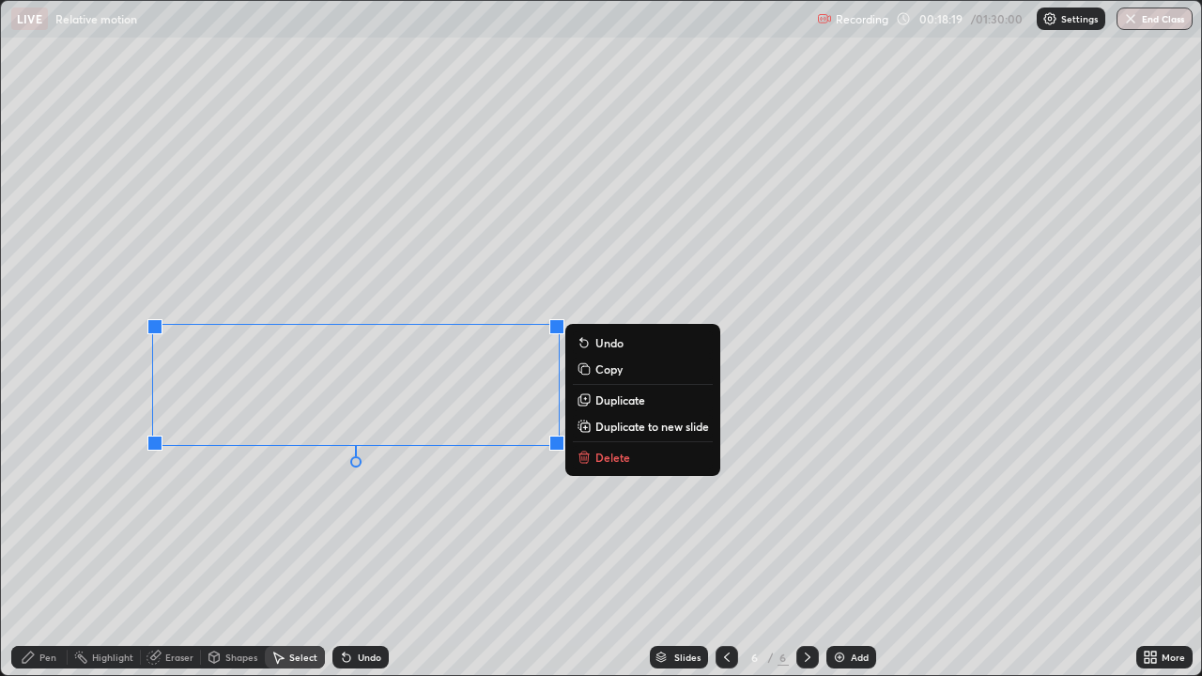
click at [278, 513] on div "0 ° Undo Copy Duplicate Duplicate to new slide Delete" at bounding box center [601, 338] width 1200 height 674
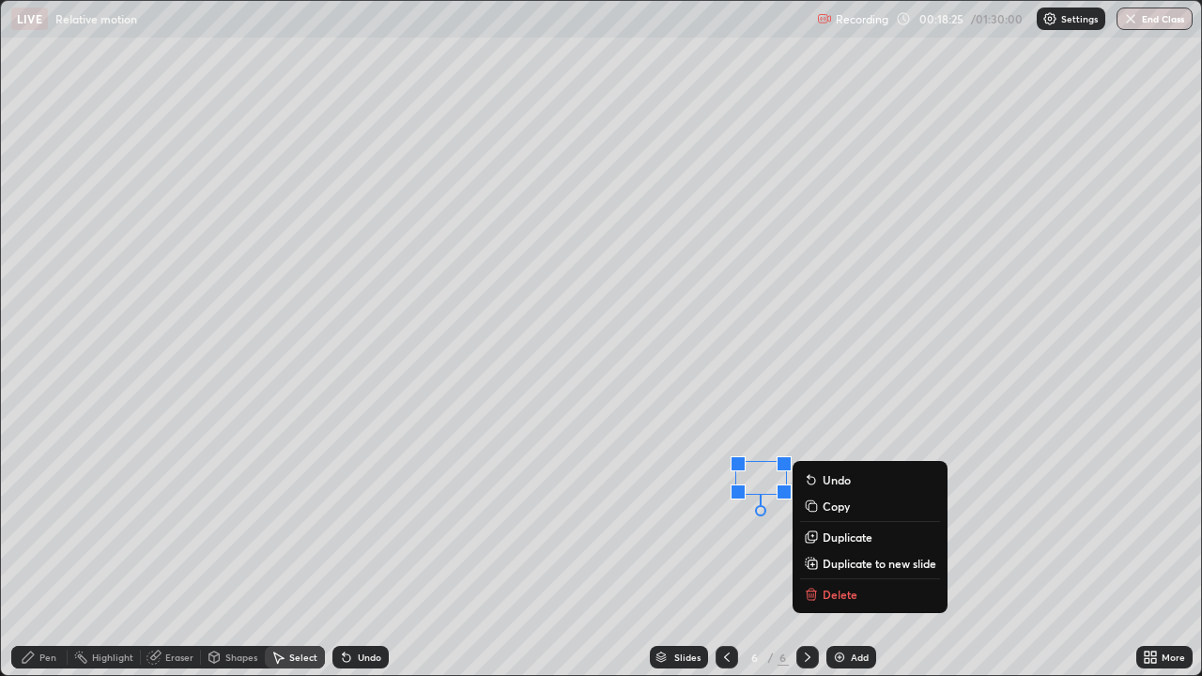
click at [624, 502] on div "0 ° Undo Copy Duplicate Duplicate to new slide Delete" at bounding box center [601, 338] width 1200 height 674
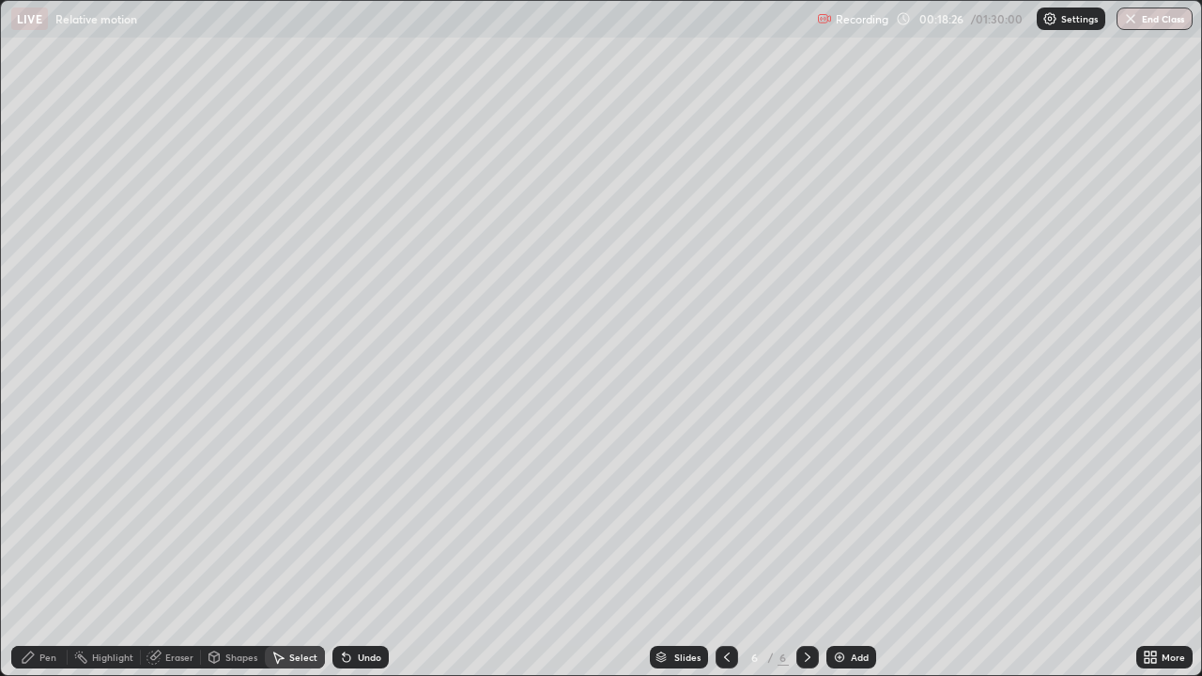
click at [53, 548] on div "Pen" at bounding box center [47, 657] width 17 height 9
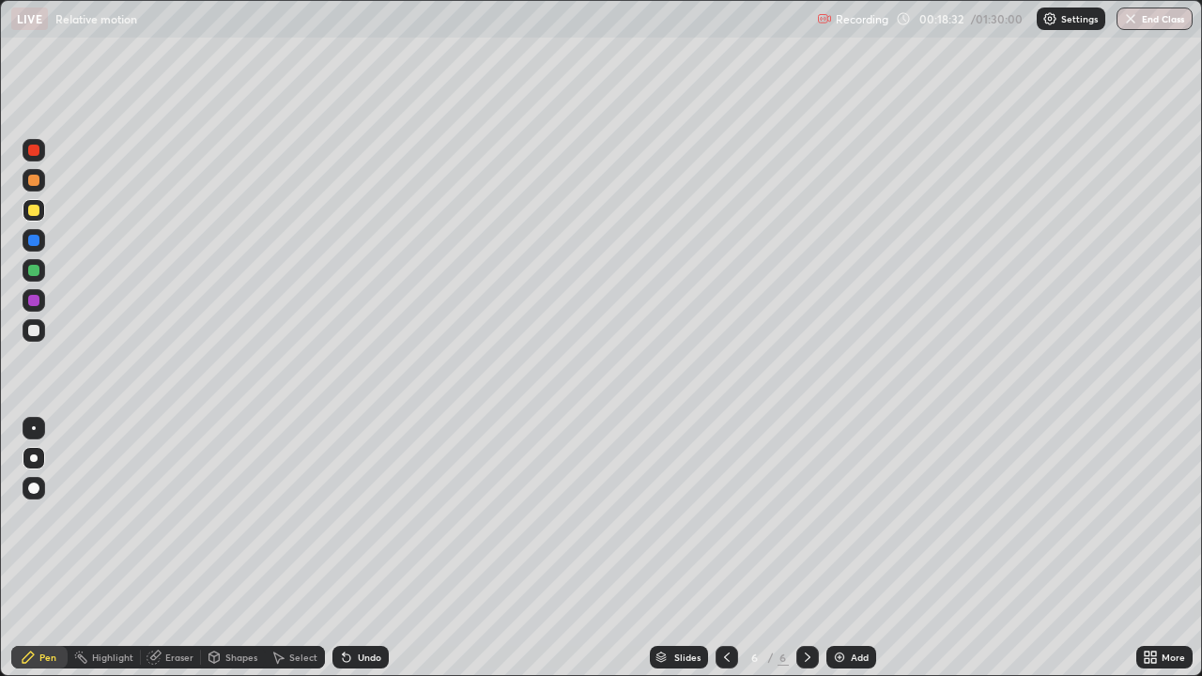
click at [38, 301] on div at bounding box center [33, 300] width 11 height 11
click at [719, 548] on icon at bounding box center [726, 657] width 15 height 15
click at [39, 212] on div at bounding box center [33, 210] width 11 height 11
click at [352, 548] on div "Undo" at bounding box center [360, 657] width 56 height 23
click at [177, 548] on div "Eraser" at bounding box center [179, 657] width 28 height 9
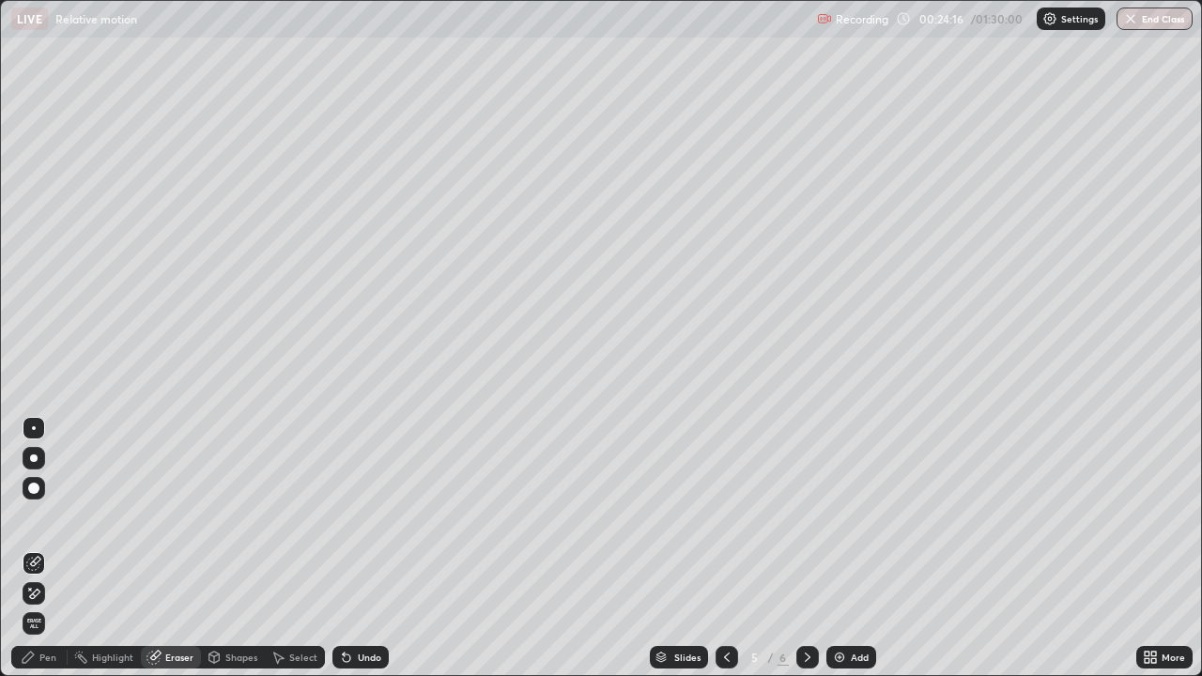
click at [43, 548] on div "Pen" at bounding box center [47, 657] width 17 height 9
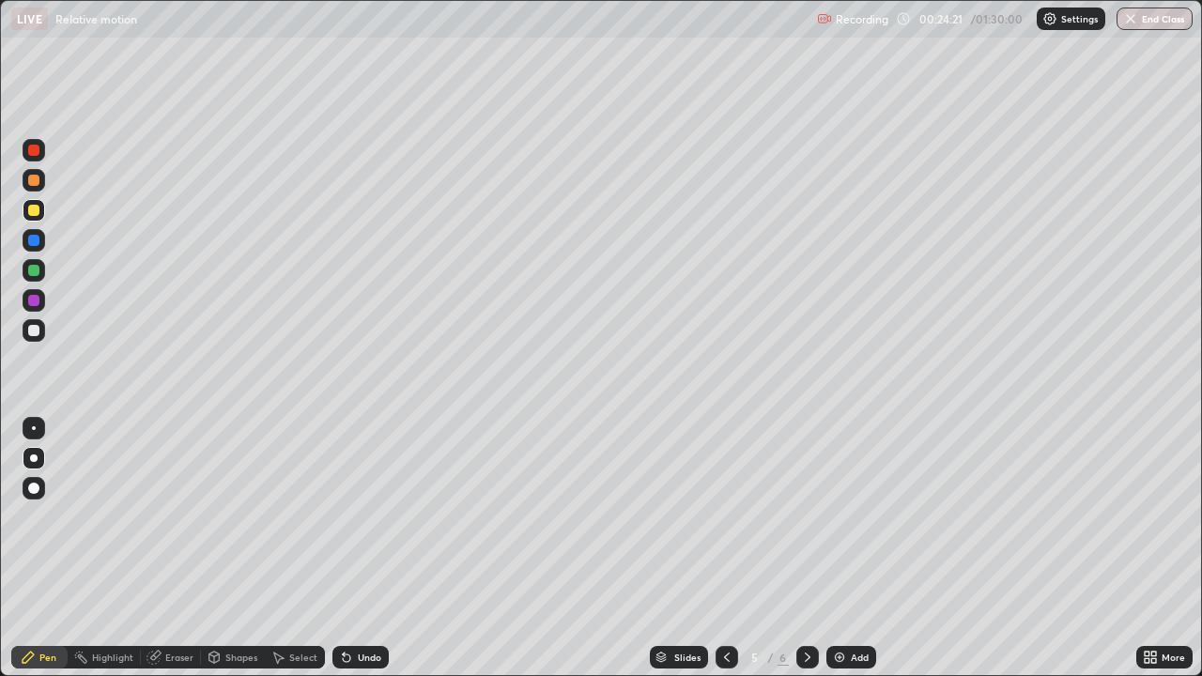
click at [364, 548] on div "Undo" at bounding box center [369, 657] width 23 height 9
click at [352, 548] on div "Undo" at bounding box center [360, 657] width 56 height 23
click at [1145, 548] on icon at bounding box center [1147, 654] width 5 height 5
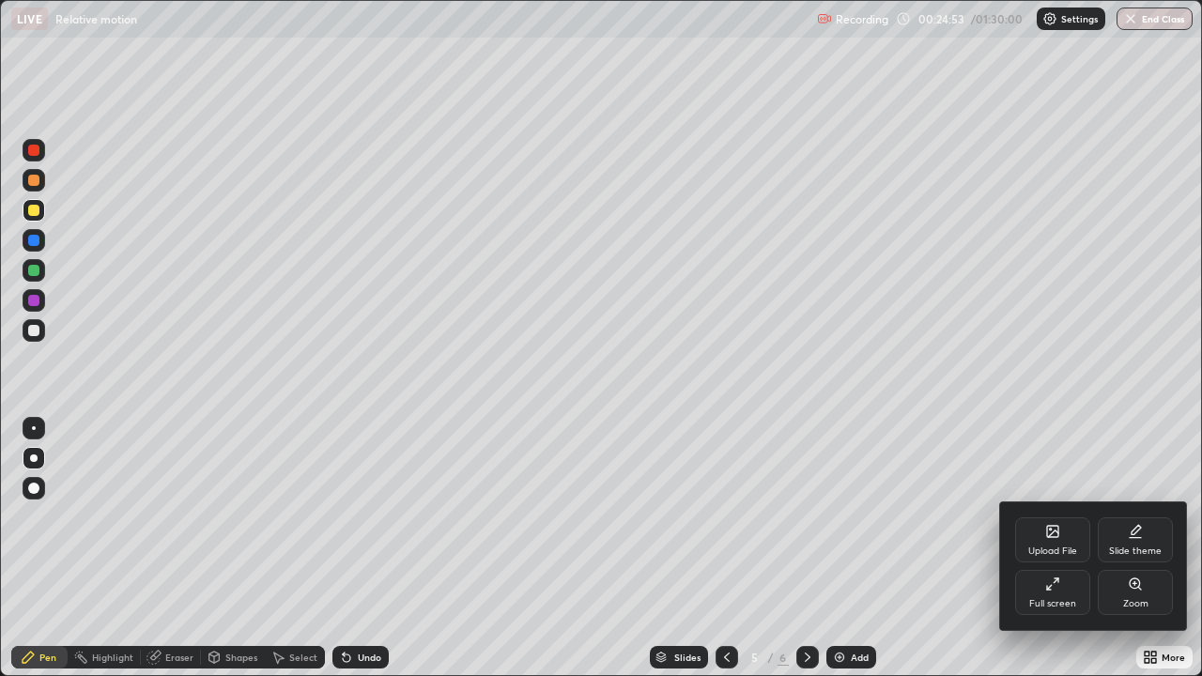
click at [1051, 548] on div "Full screen" at bounding box center [1052, 592] width 75 height 45
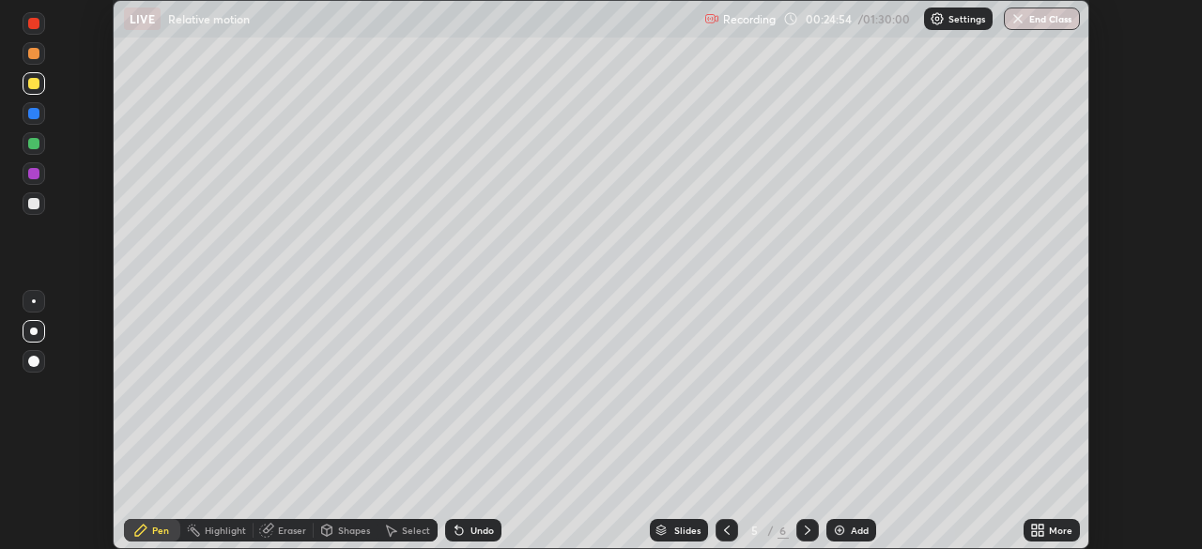
scroll to position [93359, 92707]
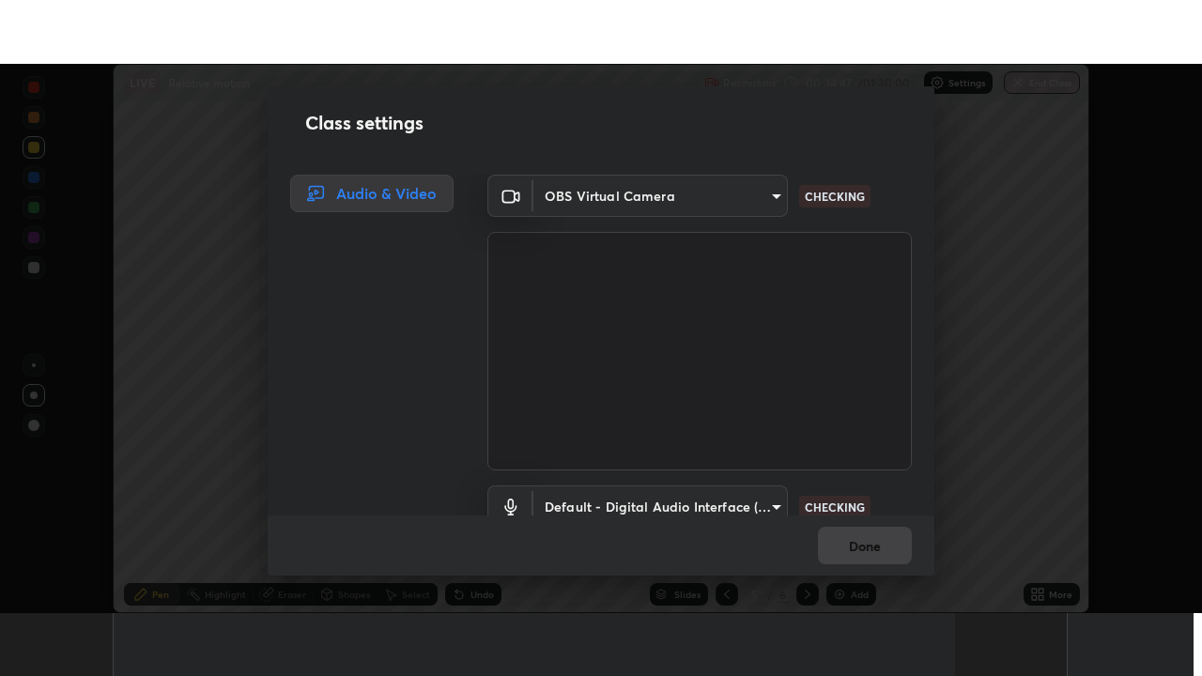
scroll to position [85, 0]
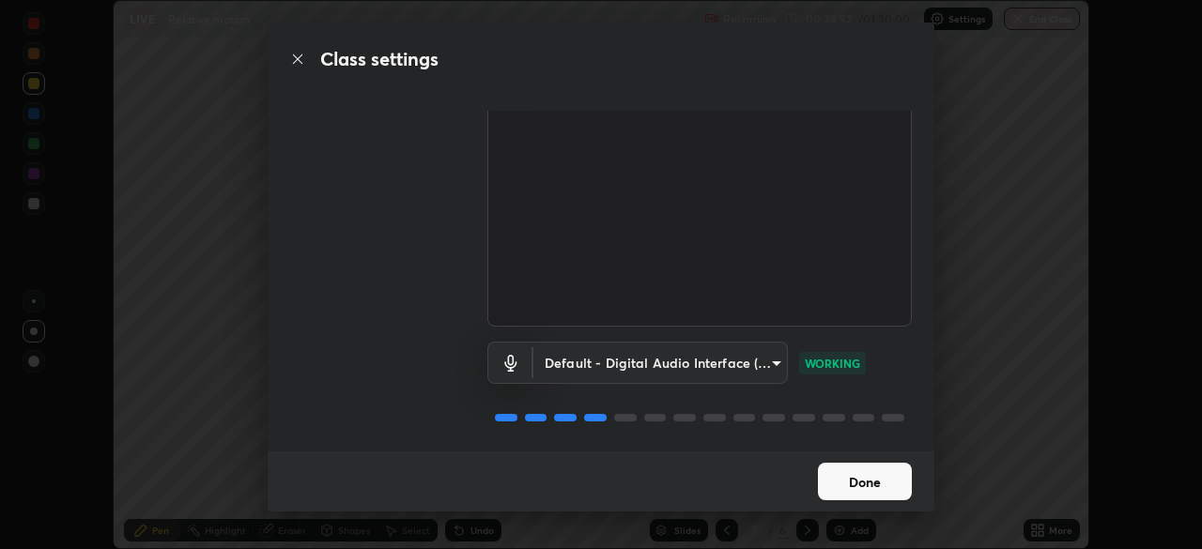
click at [886, 488] on button "Done" at bounding box center [865, 482] width 94 height 38
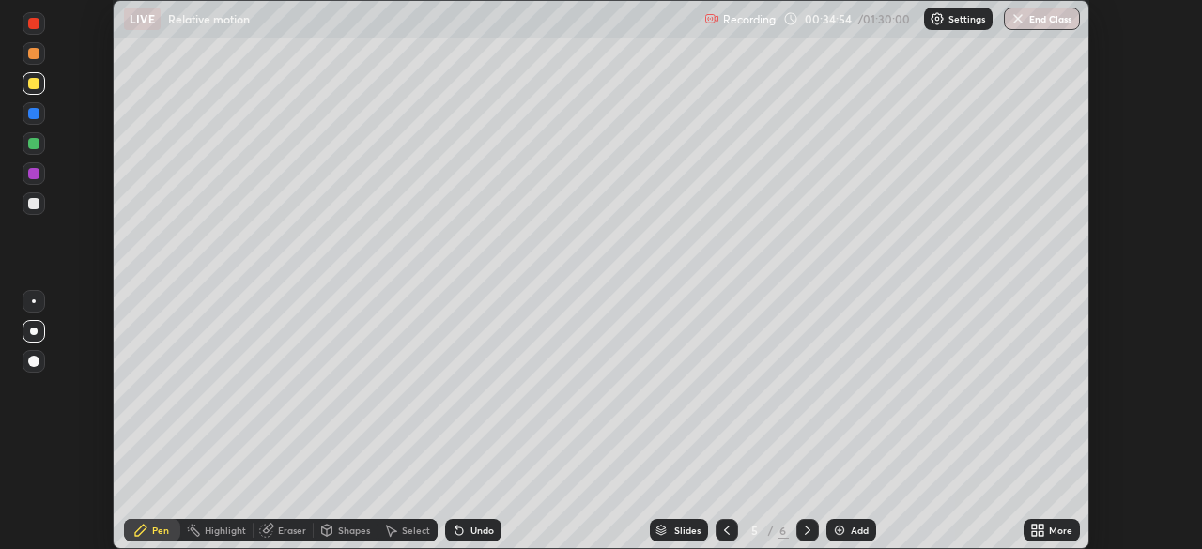
click at [1041, 527] on icon at bounding box center [1041, 527] width 5 height 5
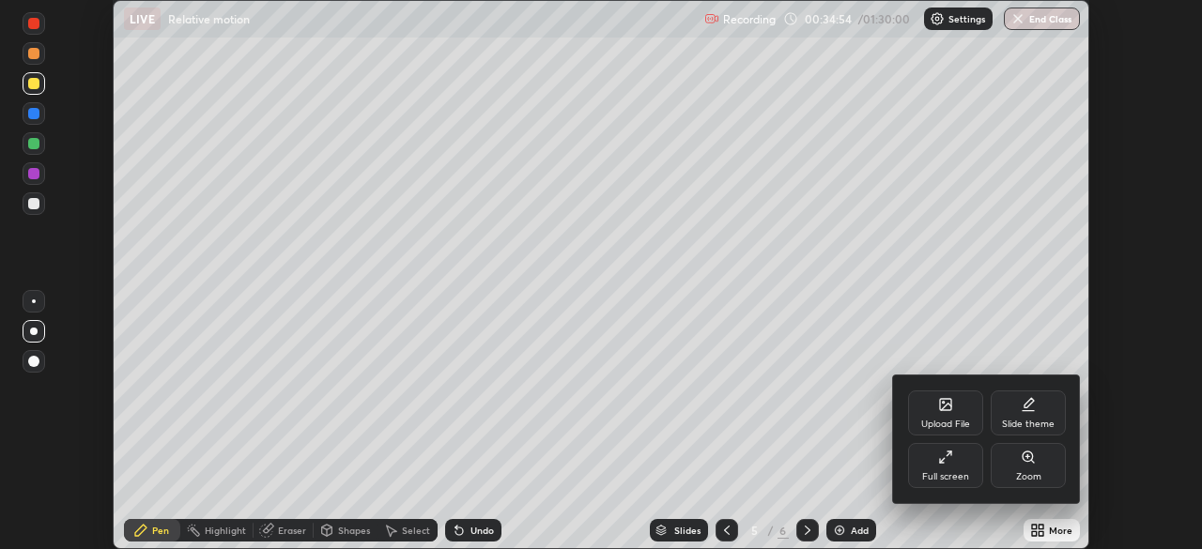
click at [1037, 531] on div at bounding box center [601, 274] width 1202 height 549
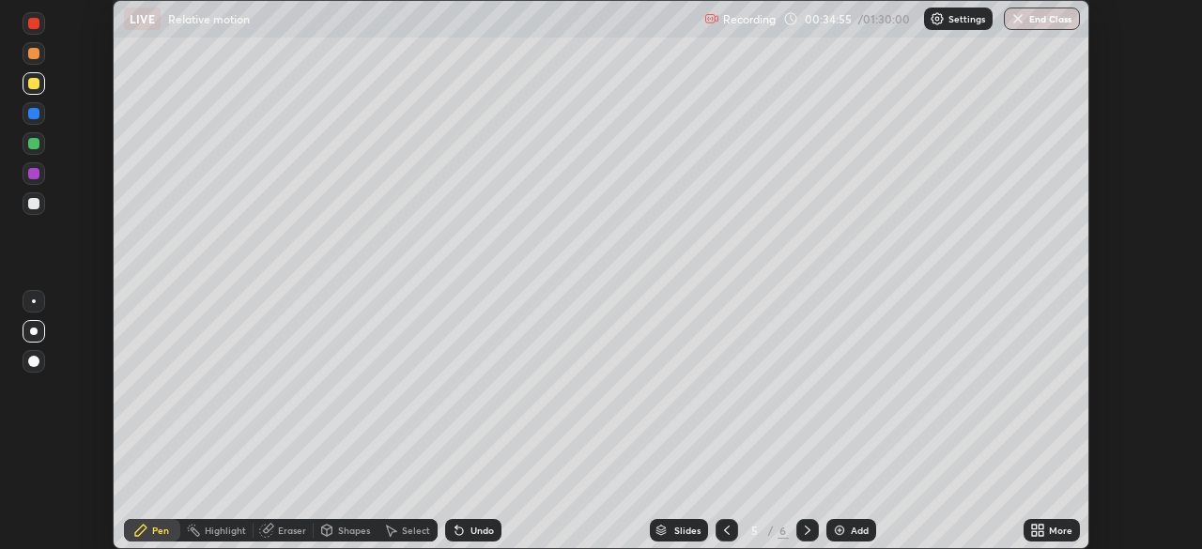
click at [1034, 533] on icon at bounding box center [1034, 534] width 5 height 5
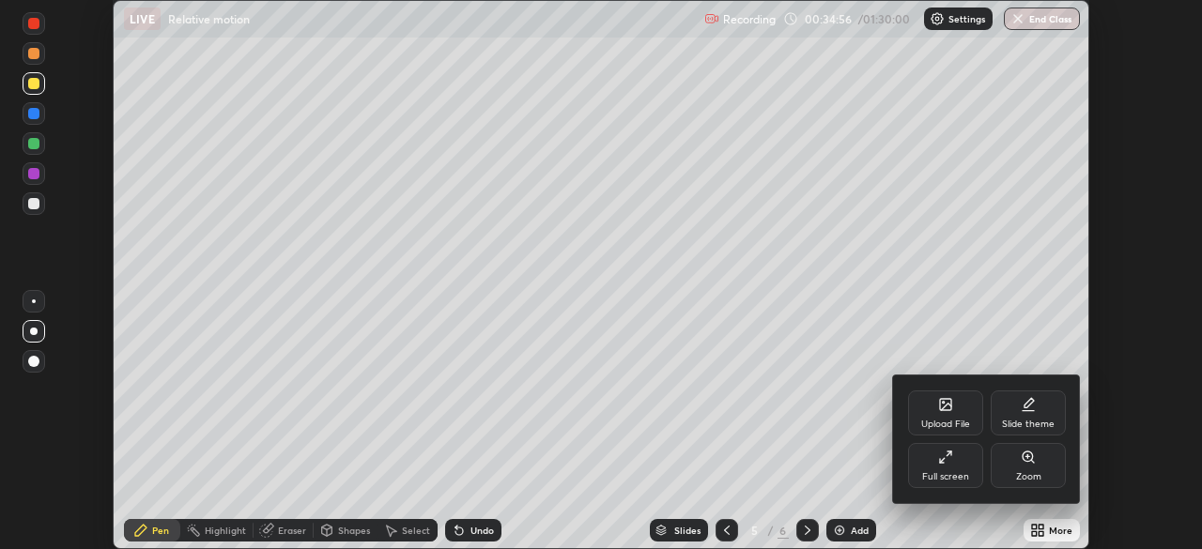
click at [967, 468] on div "Full screen" at bounding box center [945, 465] width 75 height 45
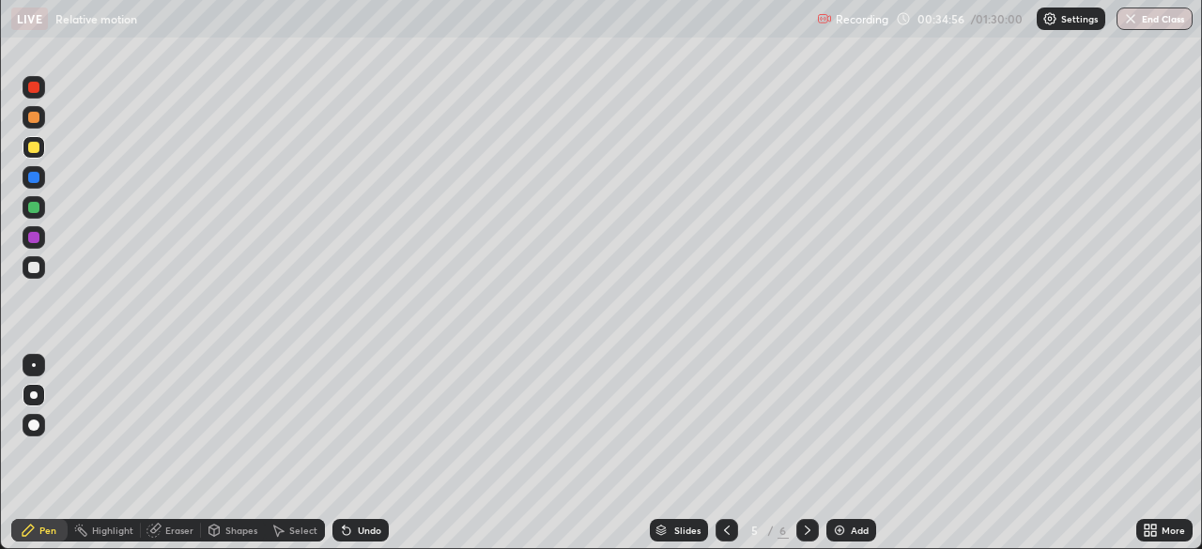
scroll to position [676, 1202]
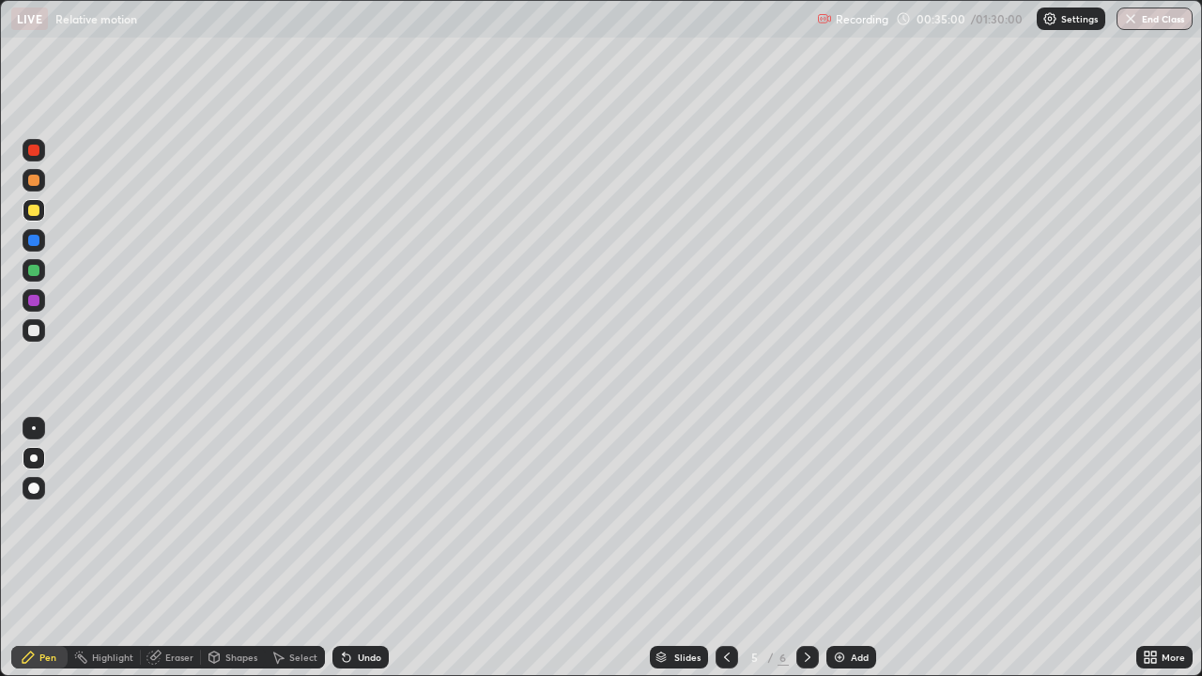
click at [304, 548] on div "Select" at bounding box center [303, 657] width 28 height 9
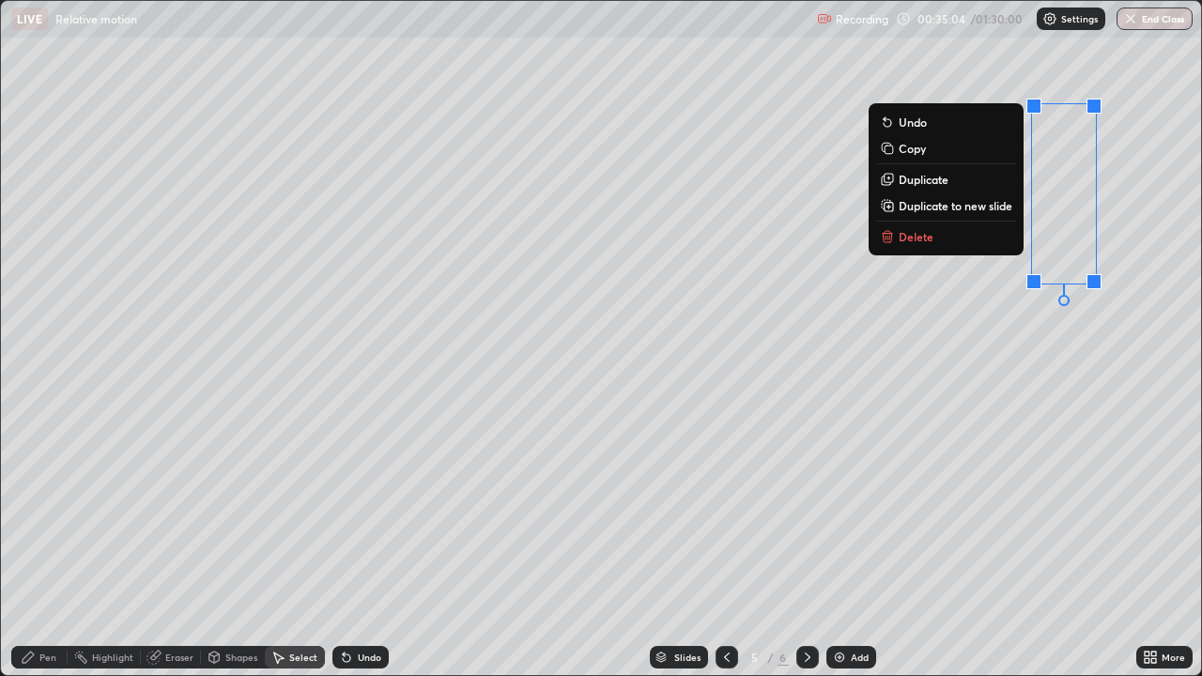
click at [46, 548] on div "Pen" at bounding box center [47, 657] width 17 height 9
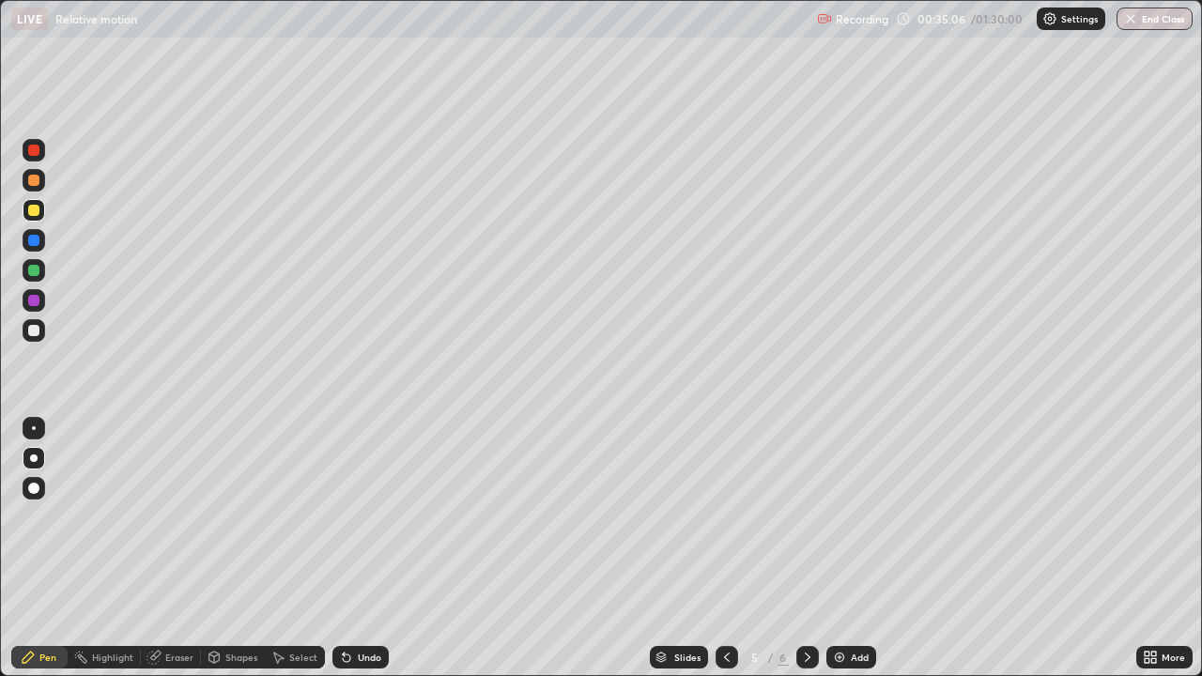
click at [183, 548] on div "Eraser" at bounding box center [179, 657] width 28 height 9
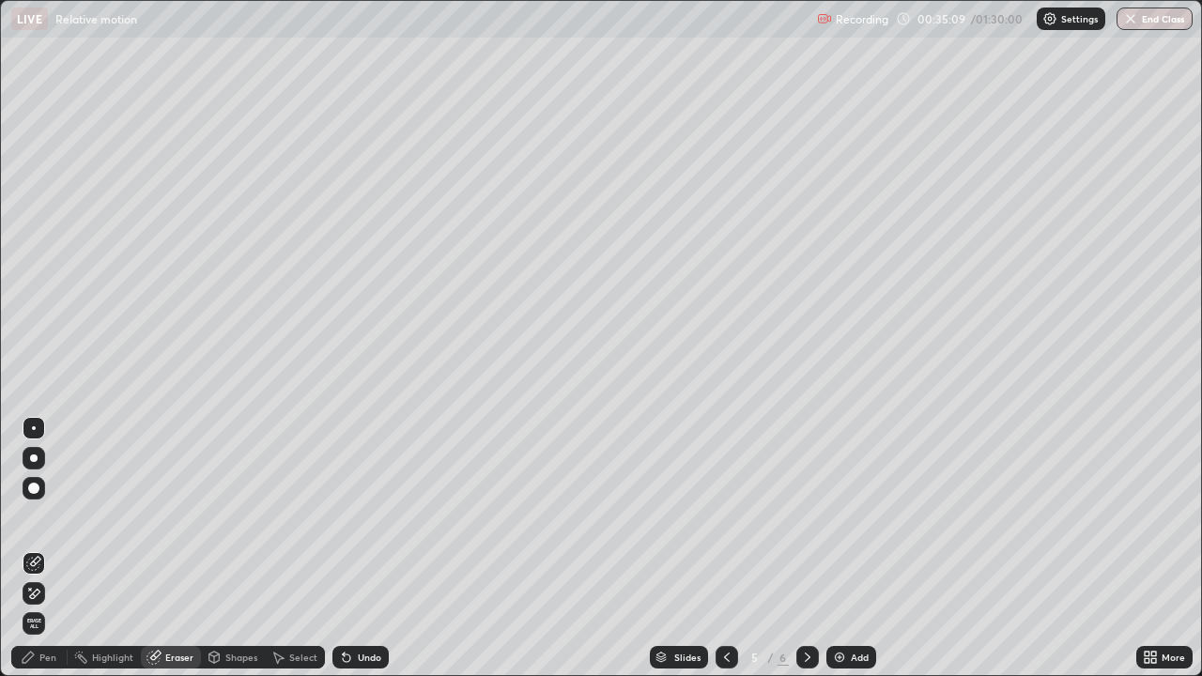
click at [25, 548] on icon at bounding box center [28, 657] width 11 height 11
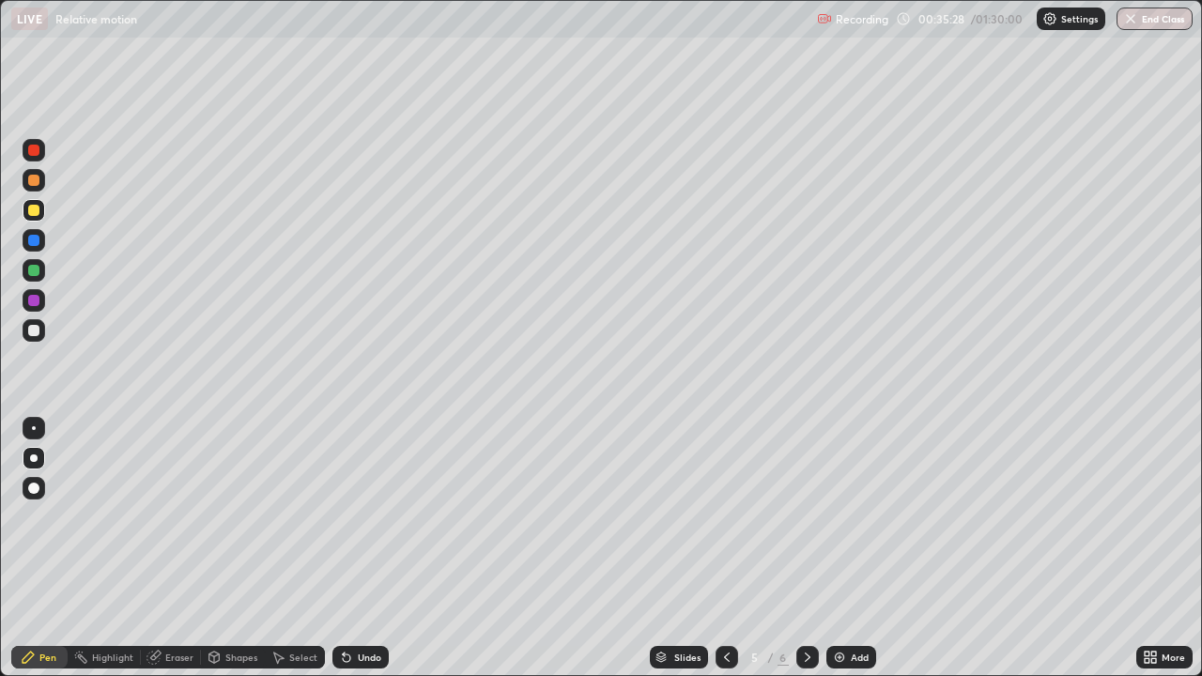
click at [234, 548] on div "Shapes" at bounding box center [241, 657] width 32 height 9
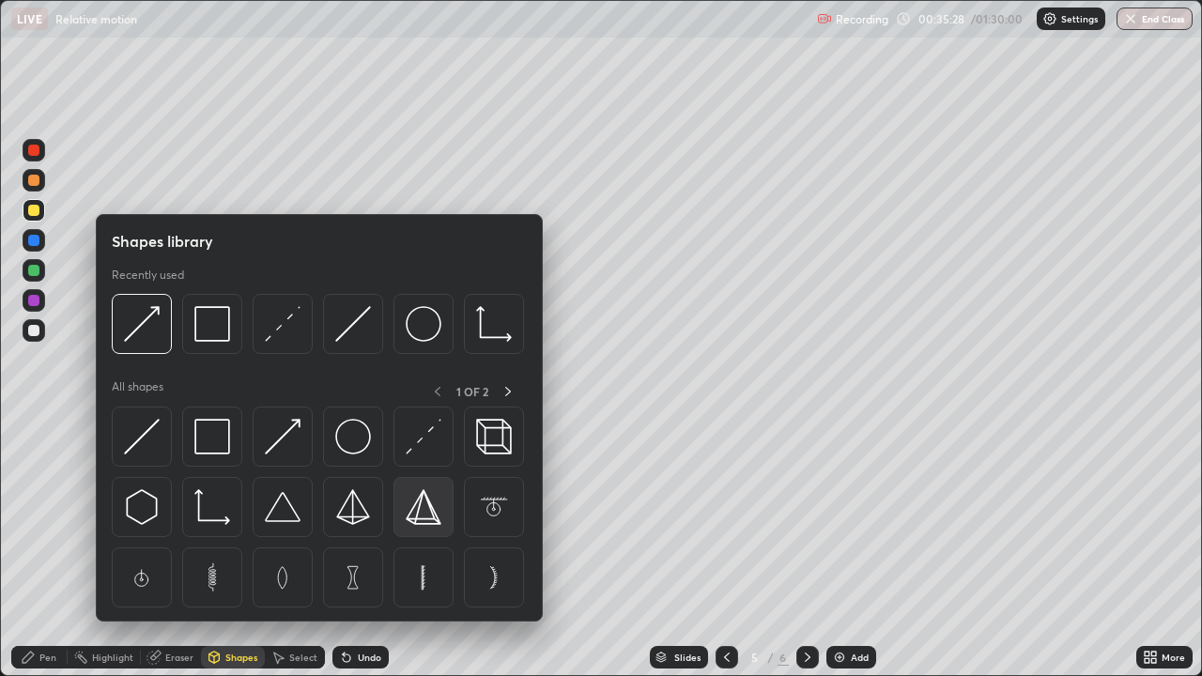
click at [449, 480] on div at bounding box center [423, 507] width 60 height 60
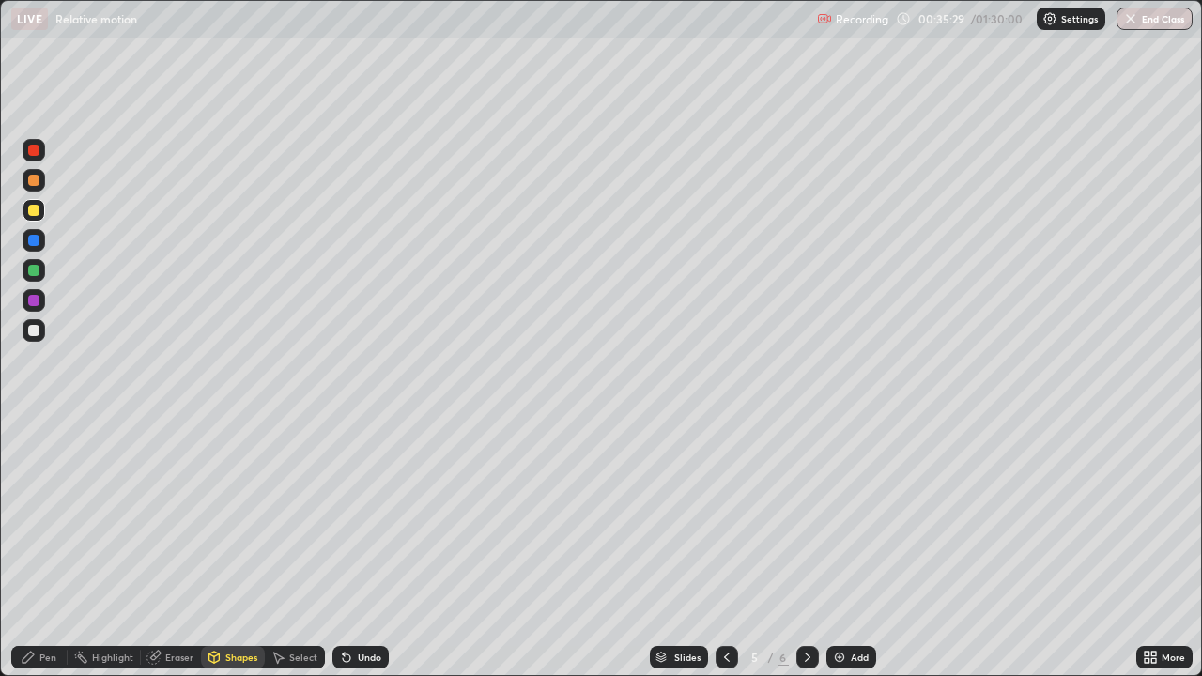
click at [280, 548] on icon at bounding box center [277, 657] width 15 height 15
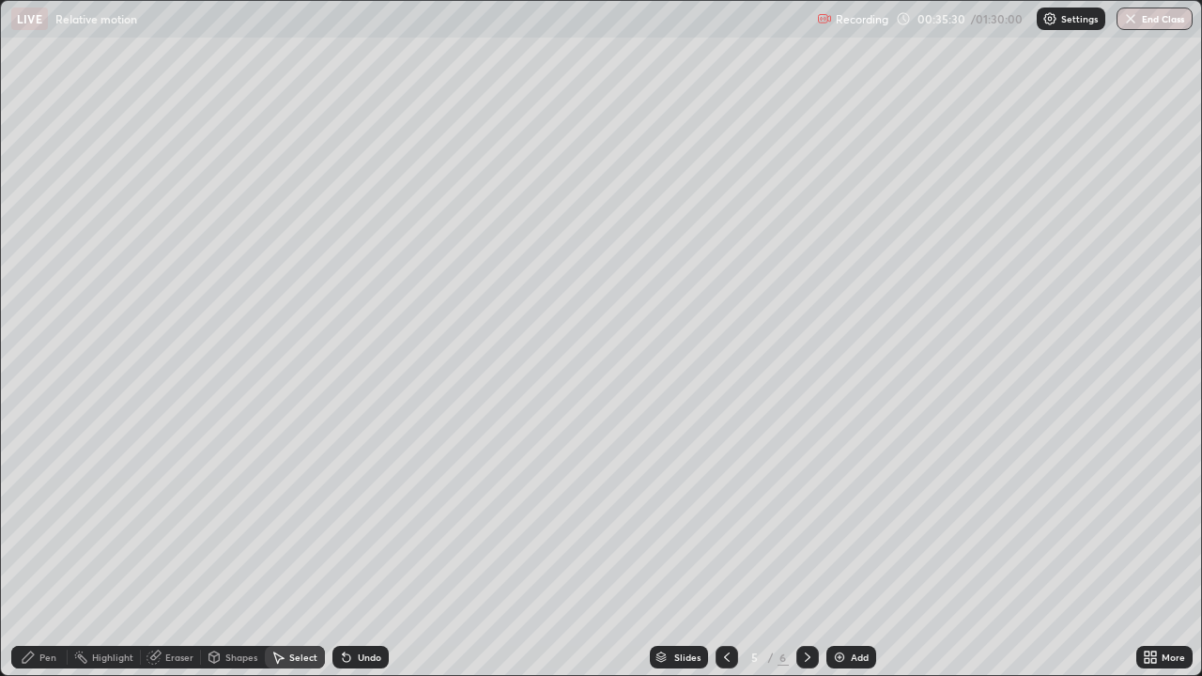
click at [177, 548] on div "Eraser" at bounding box center [179, 657] width 28 height 9
click at [29, 548] on div "Pen" at bounding box center [39, 657] width 56 height 23
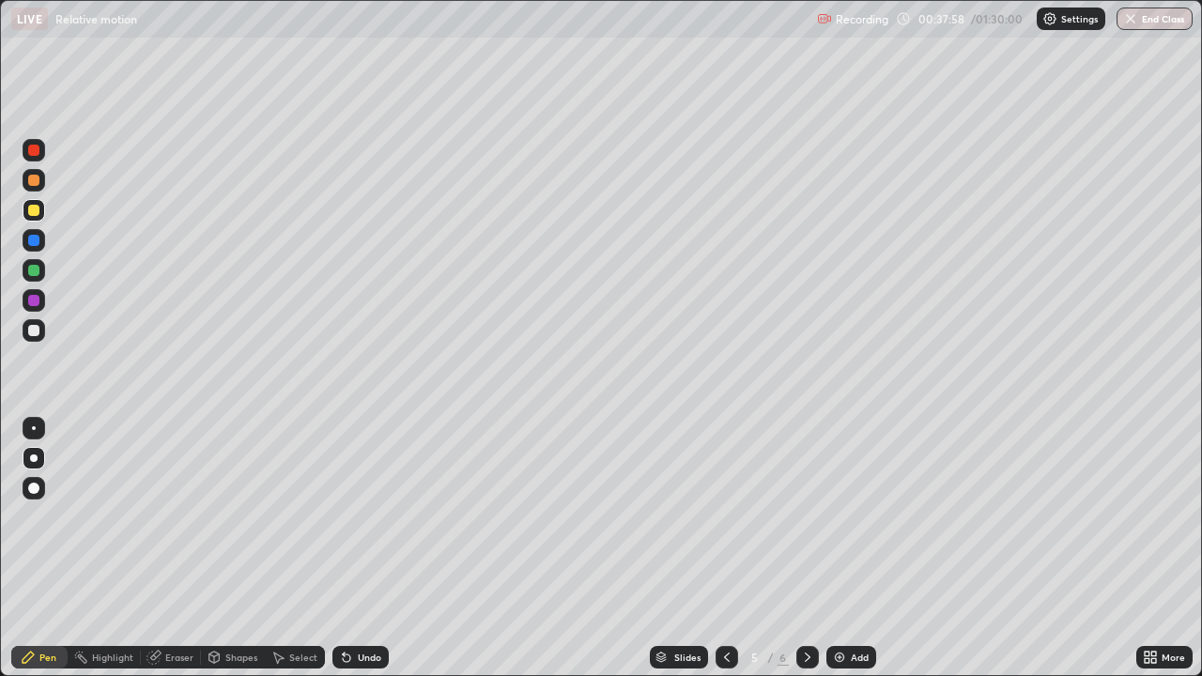
click at [365, 548] on div "Undo" at bounding box center [369, 657] width 23 height 9
click at [366, 548] on div "Undo" at bounding box center [360, 657] width 56 height 23
click at [367, 548] on div "Undo" at bounding box center [369, 657] width 23 height 9
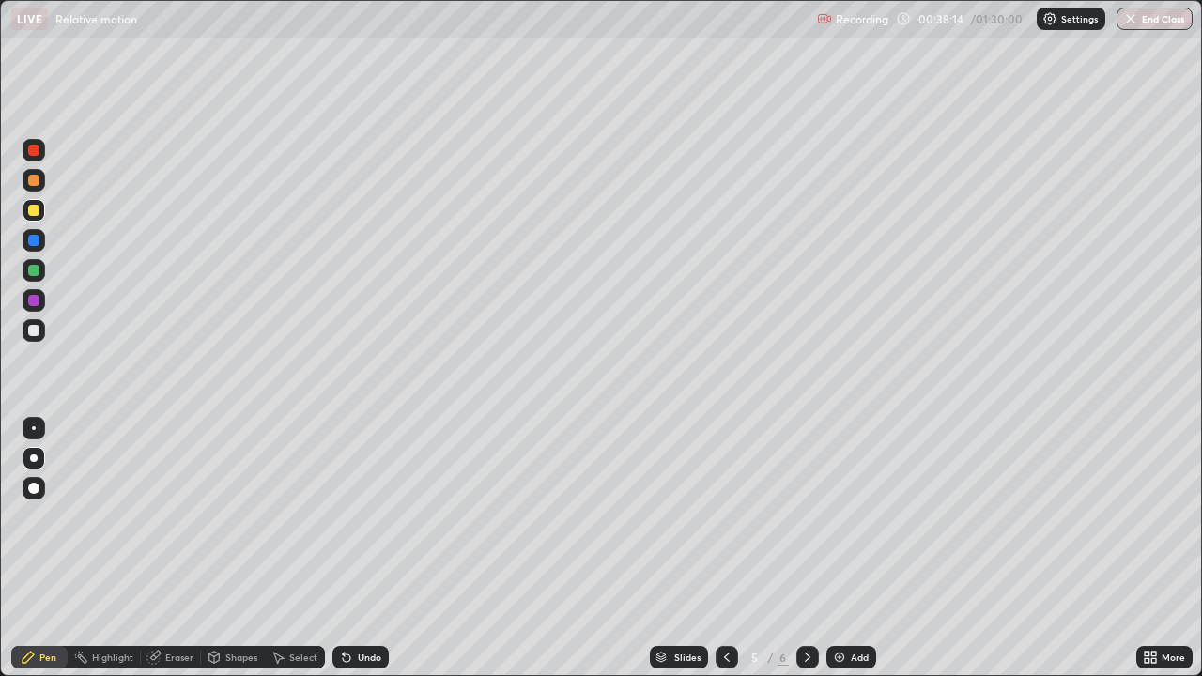
click at [367, 548] on div "Undo" at bounding box center [369, 657] width 23 height 9
click at [176, 548] on div "Eraser" at bounding box center [179, 657] width 28 height 9
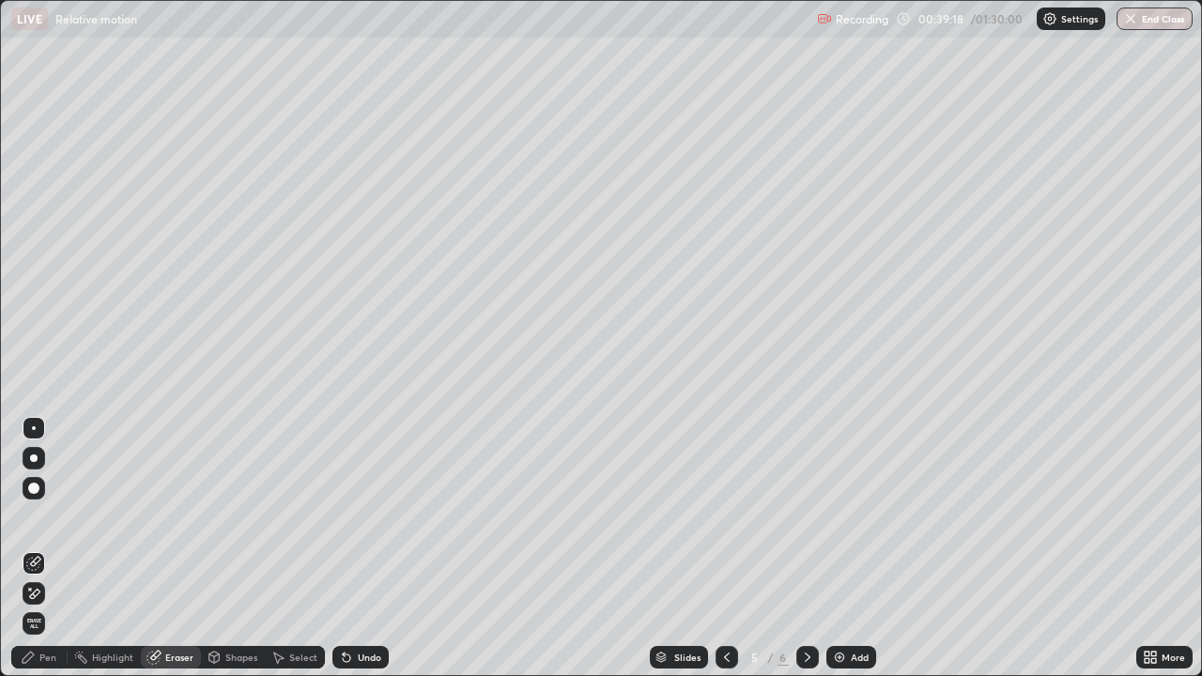
click at [32, 548] on icon at bounding box center [33, 594] width 15 height 16
click at [44, 548] on div "Pen" at bounding box center [47, 657] width 17 height 9
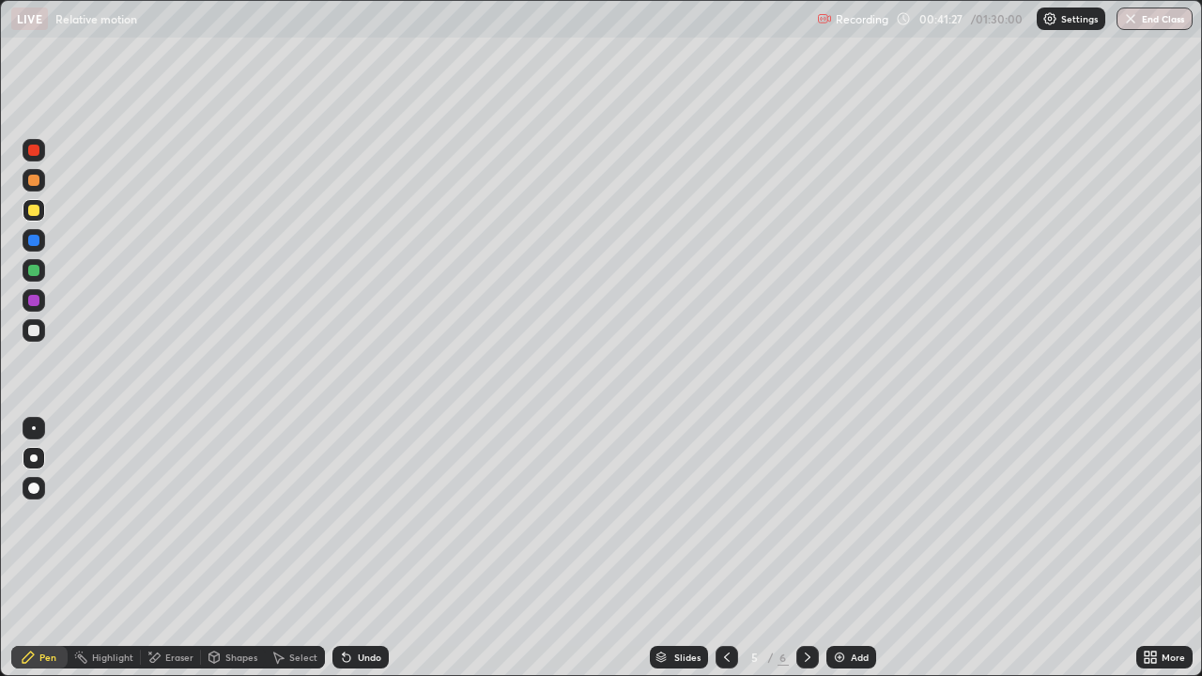
click at [839, 548] on img at bounding box center [839, 657] width 15 height 15
click at [230, 548] on div "Shapes" at bounding box center [233, 657] width 64 height 23
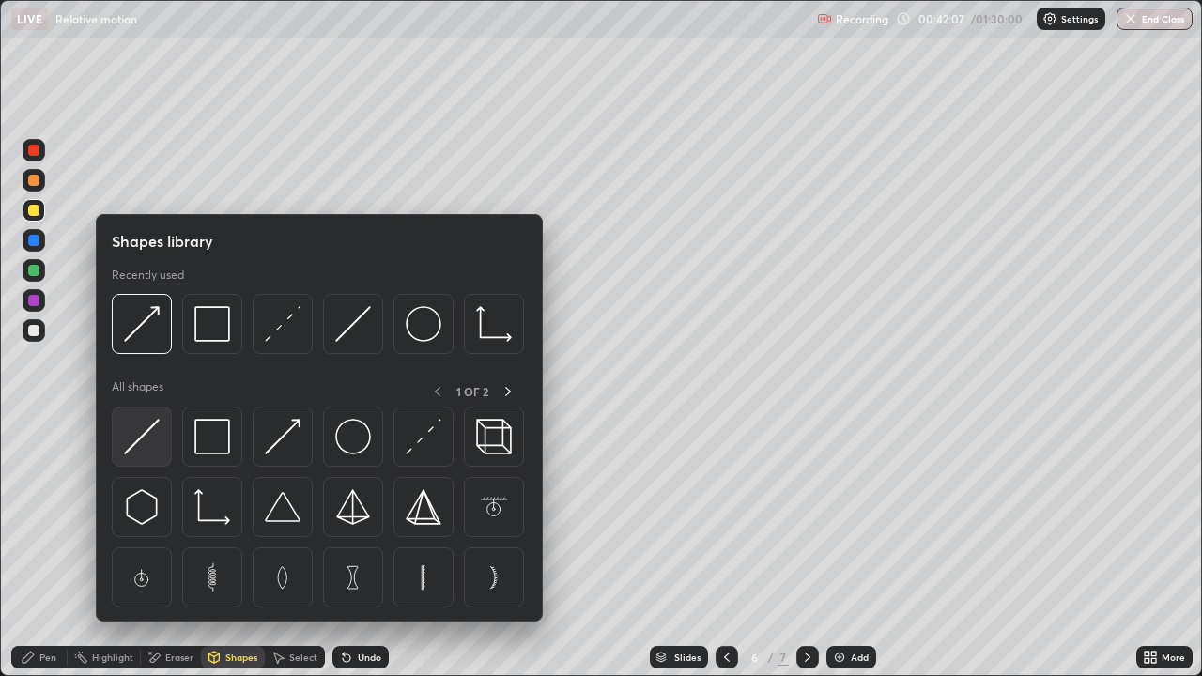
click at [152, 459] on div at bounding box center [142, 437] width 60 height 60
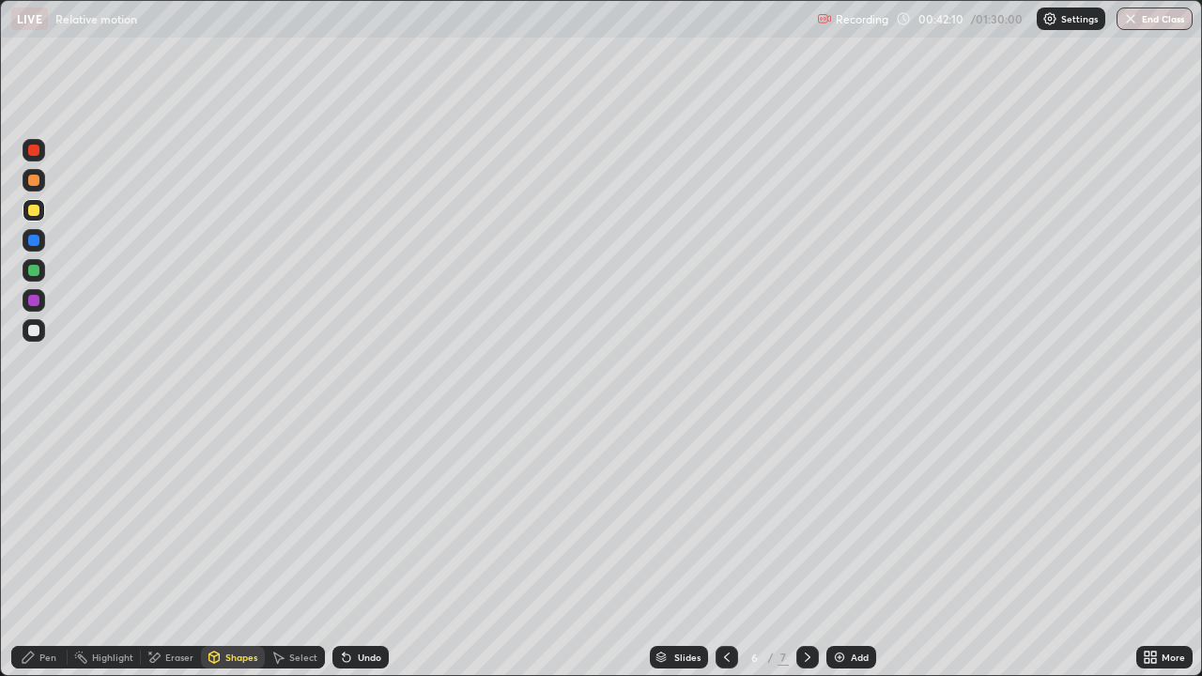
click at [47, 548] on div "Pen" at bounding box center [47, 657] width 17 height 9
click at [226, 548] on div "Shapes" at bounding box center [241, 657] width 32 height 9
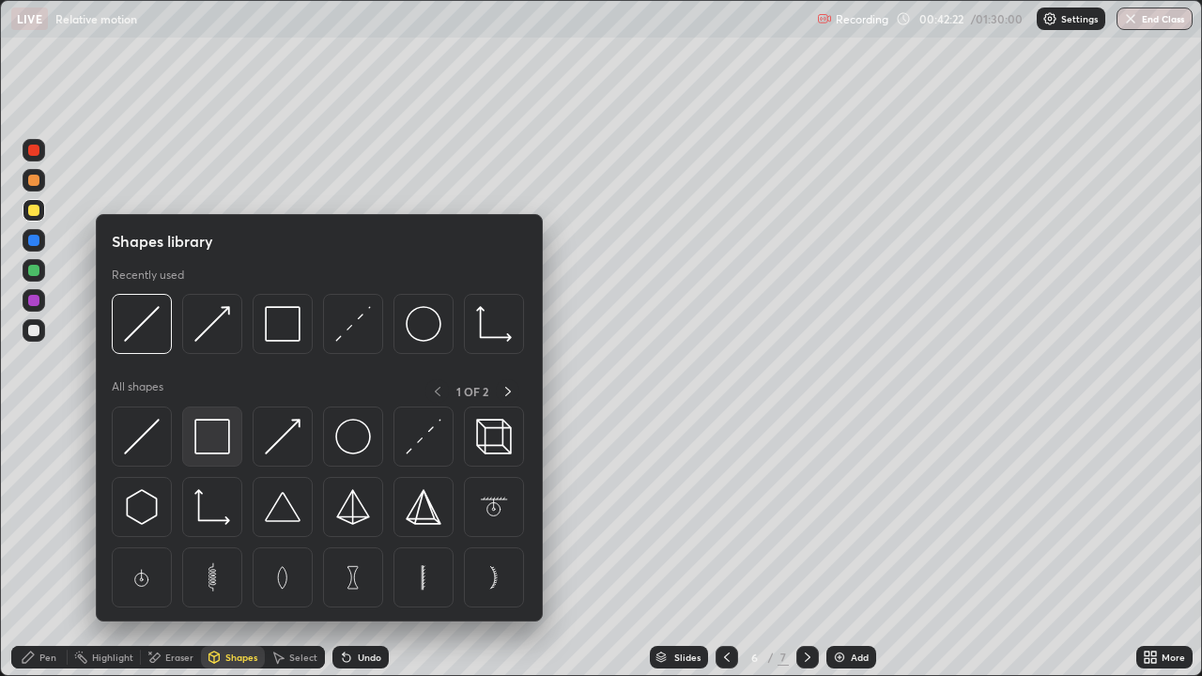
click at [219, 445] on img at bounding box center [212, 437] width 36 height 36
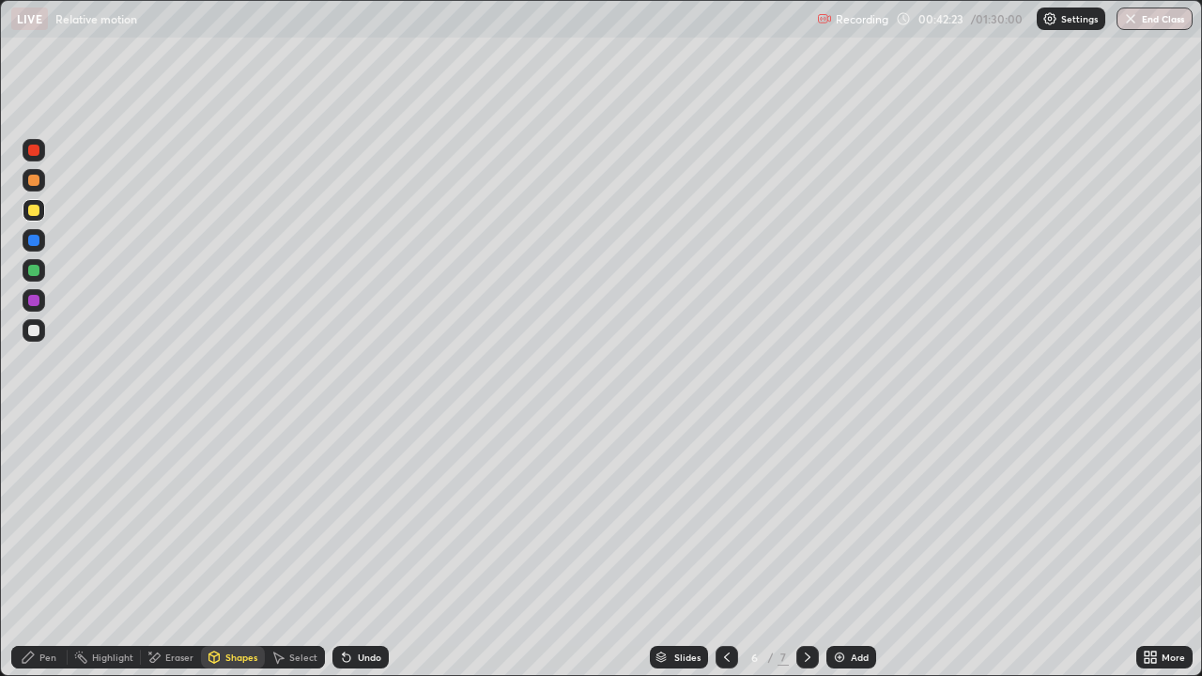
click at [34, 323] on div at bounding box center [34, 330] width 23 height 23
click at [42, 548] on div "Pen" at bounding box center [47, 657] width 17 height 9
click at [353, 548] on div "Undo" at bounding box center [360, 657] width 56 height 23
click at [358, 548] on div "Undo" at bounding box center [369, 657] width 23 height 9
click at [343, 548] on icon at bounding box center [347, 659] width 8 height 8
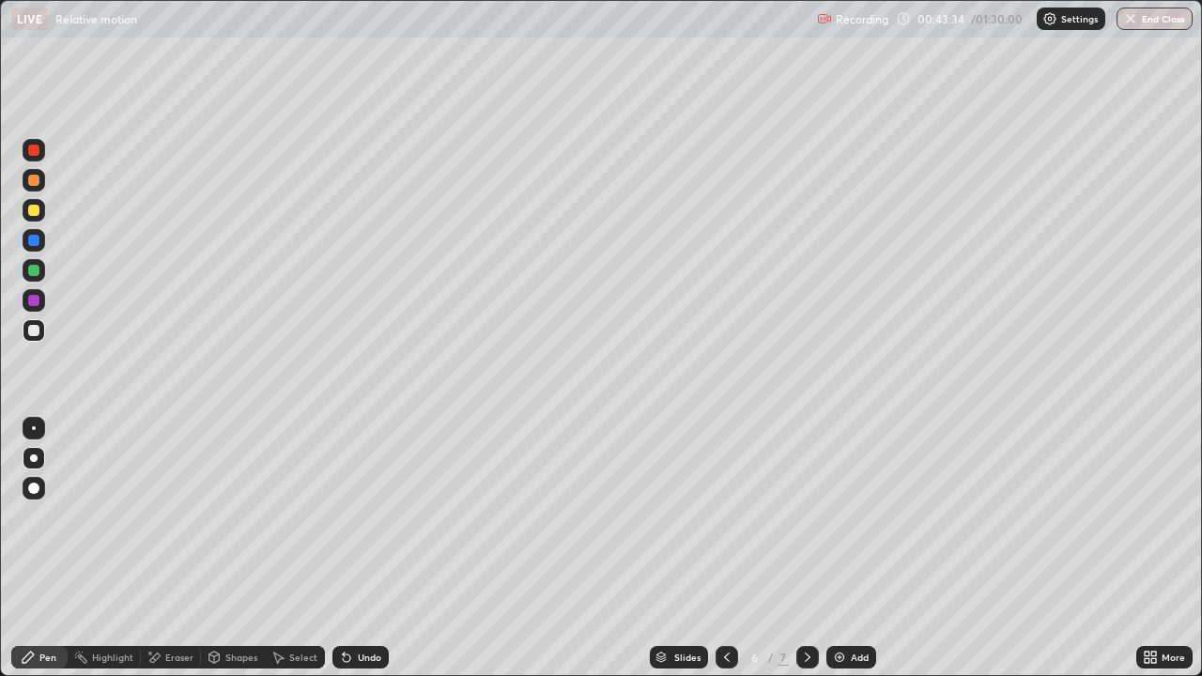
click at [343, 548] on icon at bounding box center [347, 659] width 8 height 8
click at [344, 548] on icon at bounding box center [347, 659] width 8 height 8
click at [345, 548] on icon at bounding box center [347, 659] width 8 height 8
click at [167, 548] on div "Eraser" at bounding box center [179, 657] width 28 height 9
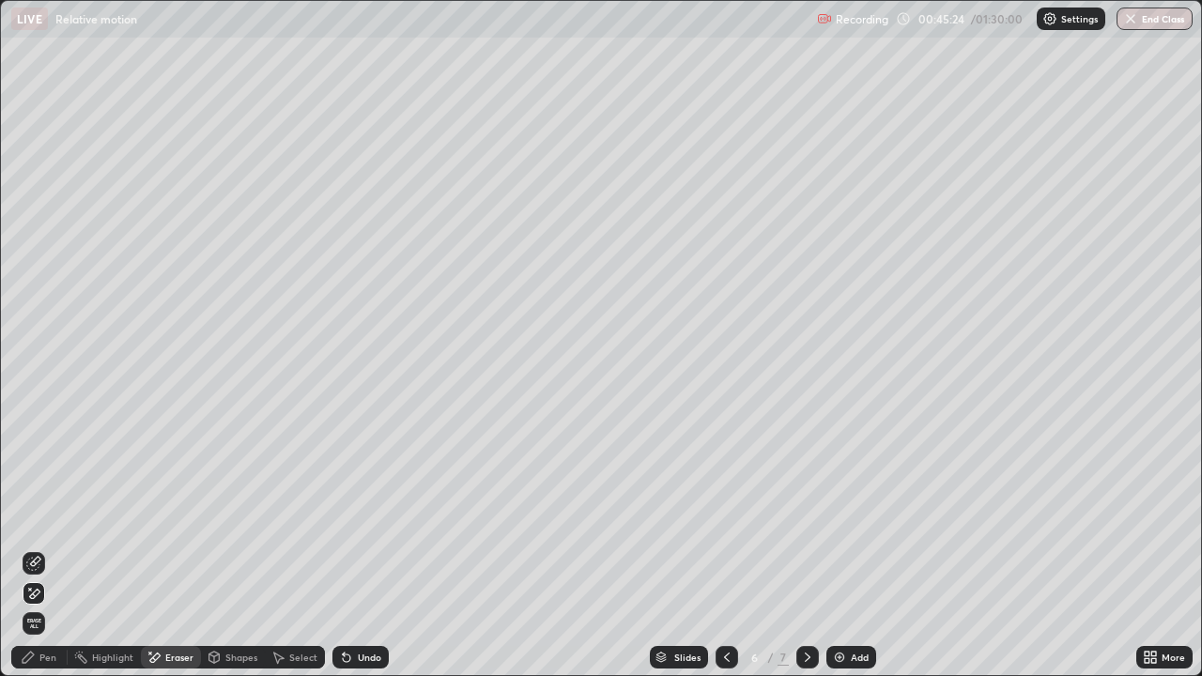
click at [40, 548] on div "Pen" at bounding box center [47, 657] width 17 height 9
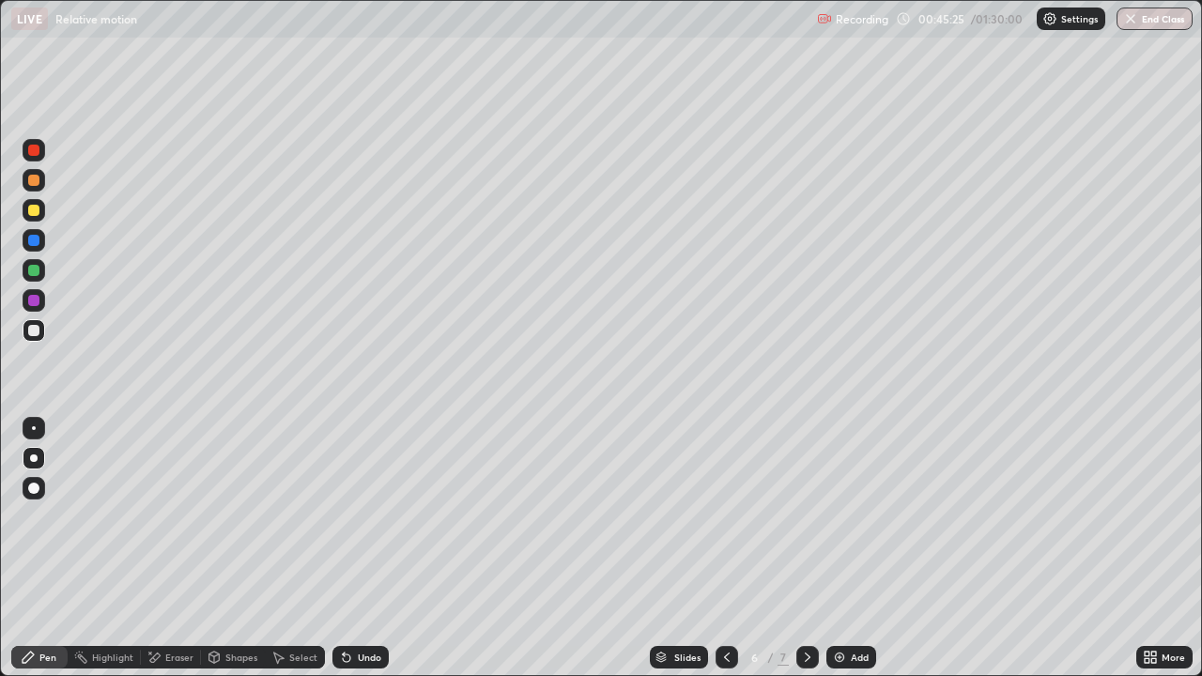
click at [31, 305] on div at bounding box center [33, 300] width 11 height 11
click at [352, 548] on div "Undo" at bounding box center [360, 657] width 56 height 23
click at [358, 548] on div "Undo" at bounding box center [369, 657] width 23 height 9
click at [354, 548] on div "Undo" at bounding box center [360, 657] width 56 height 23
click at [166, 548] on div "Eraser" at bounding box center [171, 657] width 60 height 23
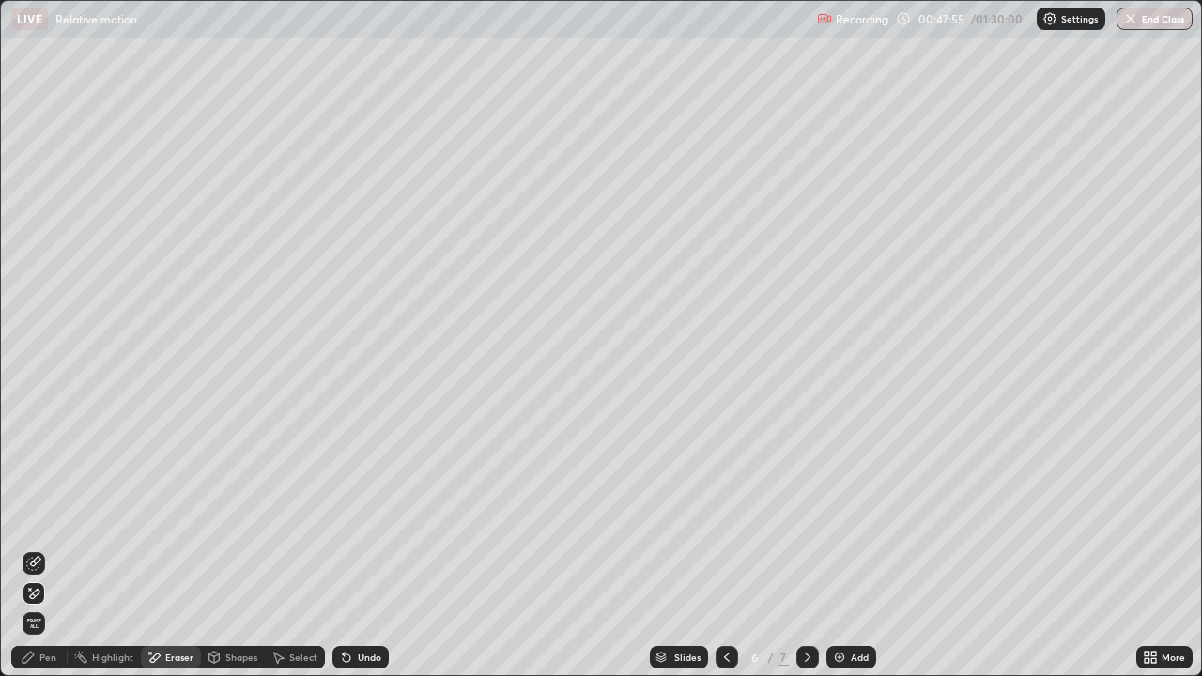
click at [63, 548] on div "Pen" at bounding box center [39, 657] width 56 height 23
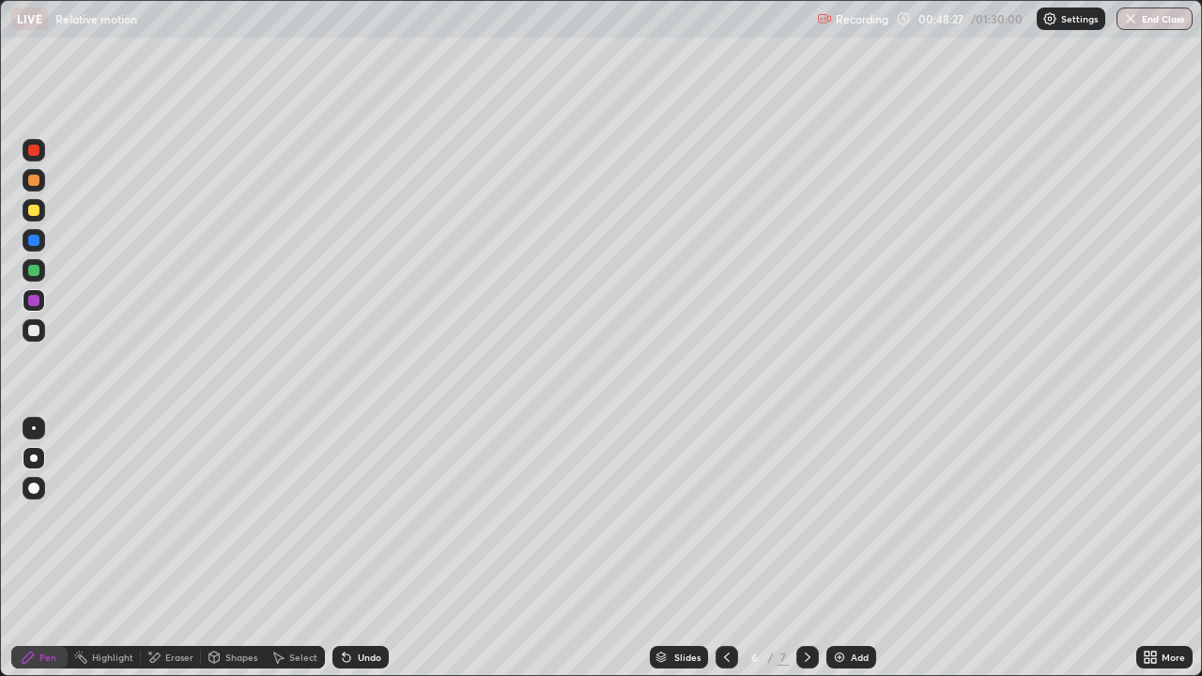
click at [370, 548] on div "Undo" at bounding box center [360, 657] width 56 height 23
click at [235, 548] on div "Shapes" at bounding box center [241, 657] width 32 height 9
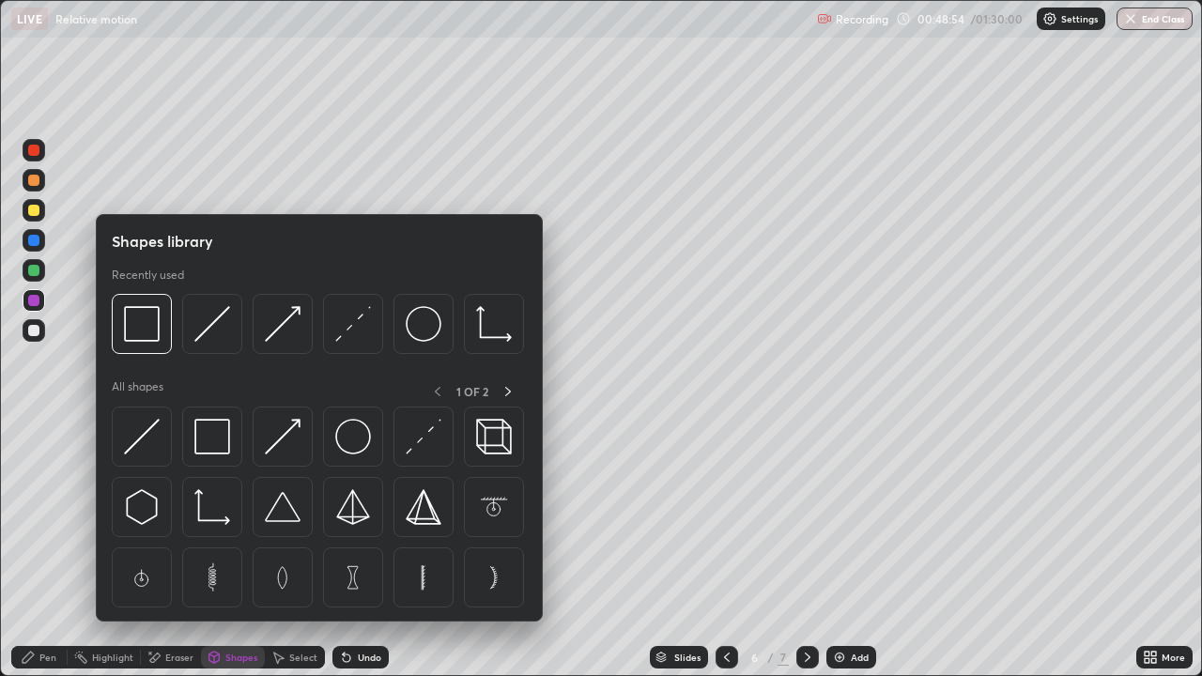
click at [176, 548] on div "Eraser" at bounding box center [179, 657] width 28 height 9
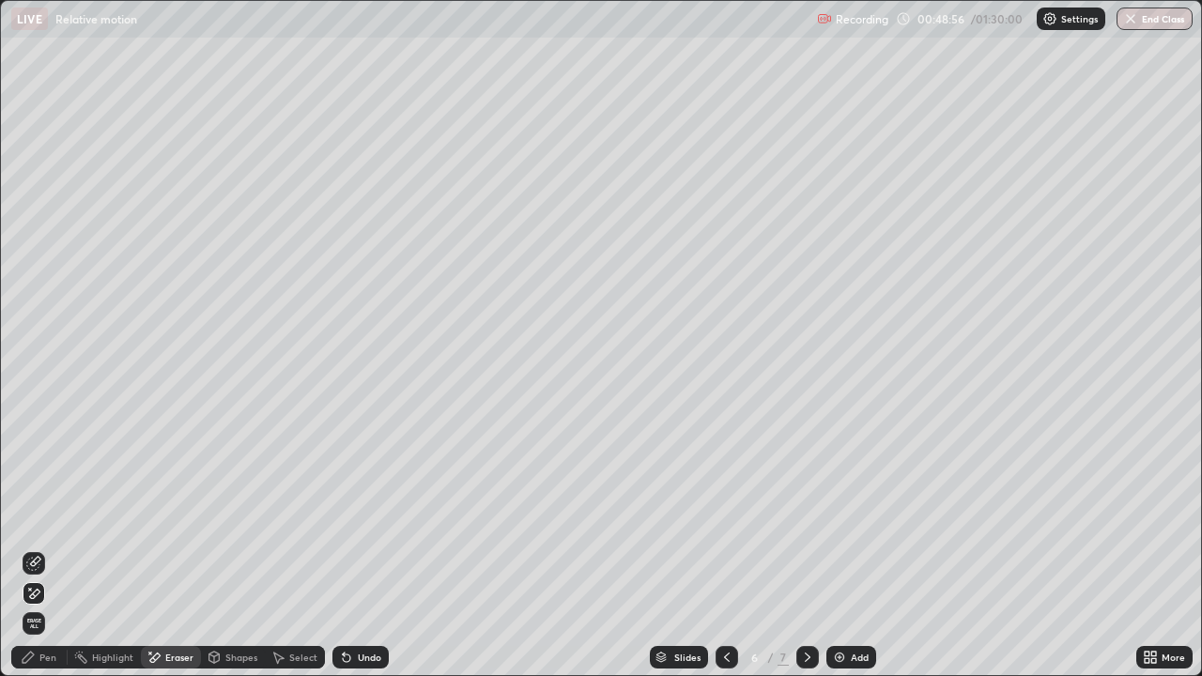
click at [35, 548] on icon at bounding box center [33, 594] width 15 height 16
click at [37, 548] on div "Pen" at bounding box center [39, 657] width 56 height 23
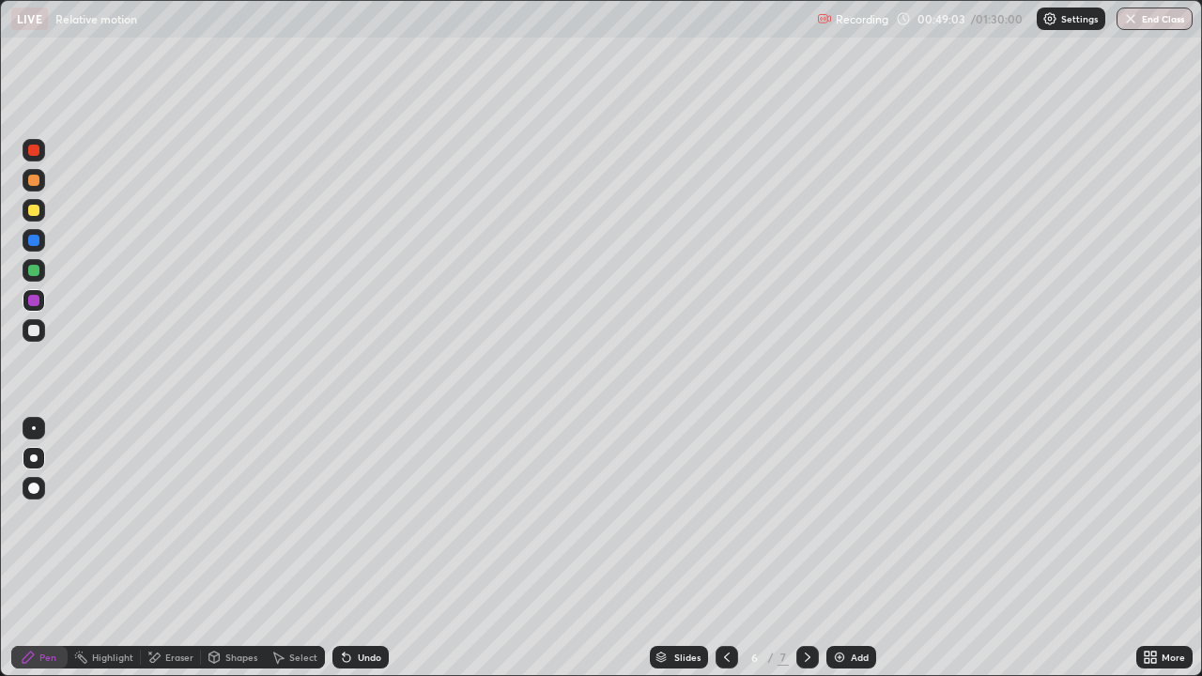
click at [42, 548] on div "Pen" at bounding box center [47, 657] width 17 height 9
click at [36, 214] on div at bounding box center [33, 210] width 11 height 11
click at [295, 548] on div "Select" at bounding box center [303, 657] width 28 height 9
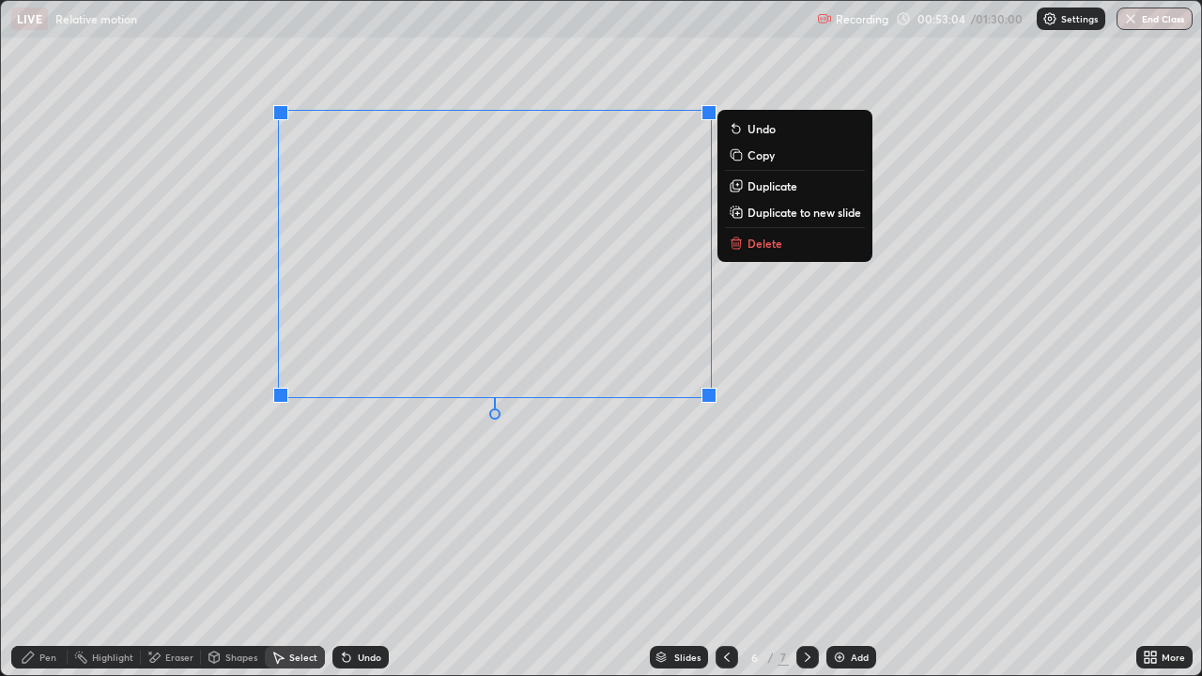
click at [223, 469] on div "0 ° Undo Copy Duplicate Duplicate to new slide Delete" at bounding box center [601, 338] width 1200 height 674
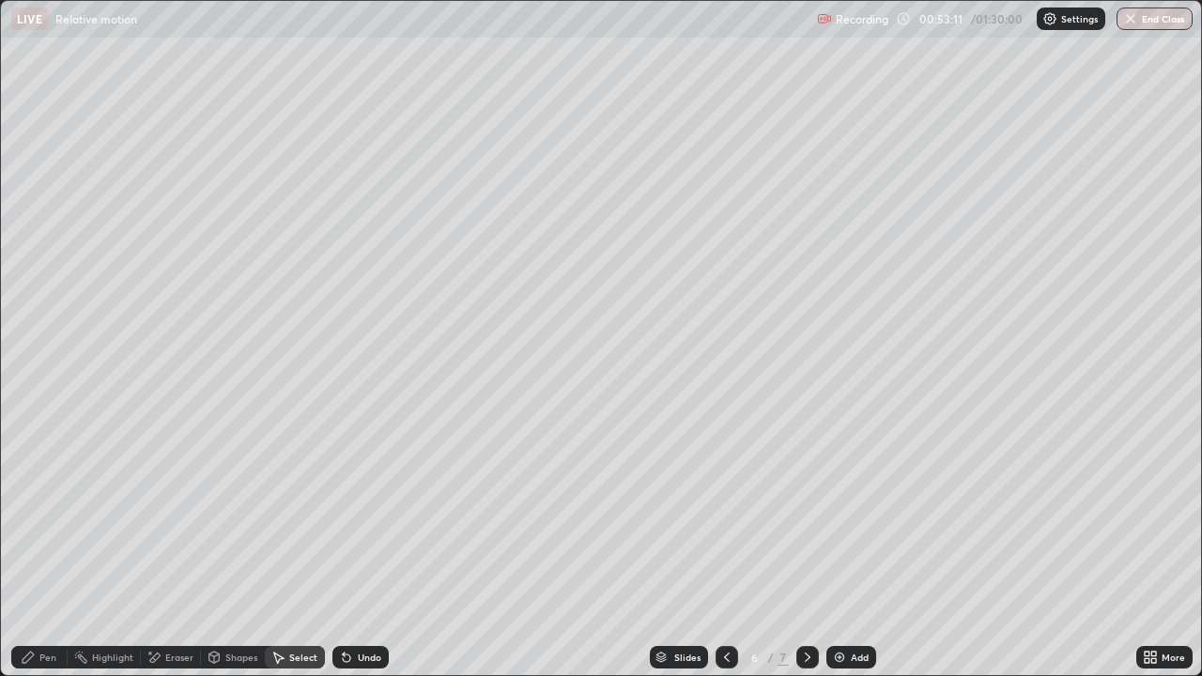
click at [38, 548] on div "Pen" at bounding box center [39, 657] width 56 height 23
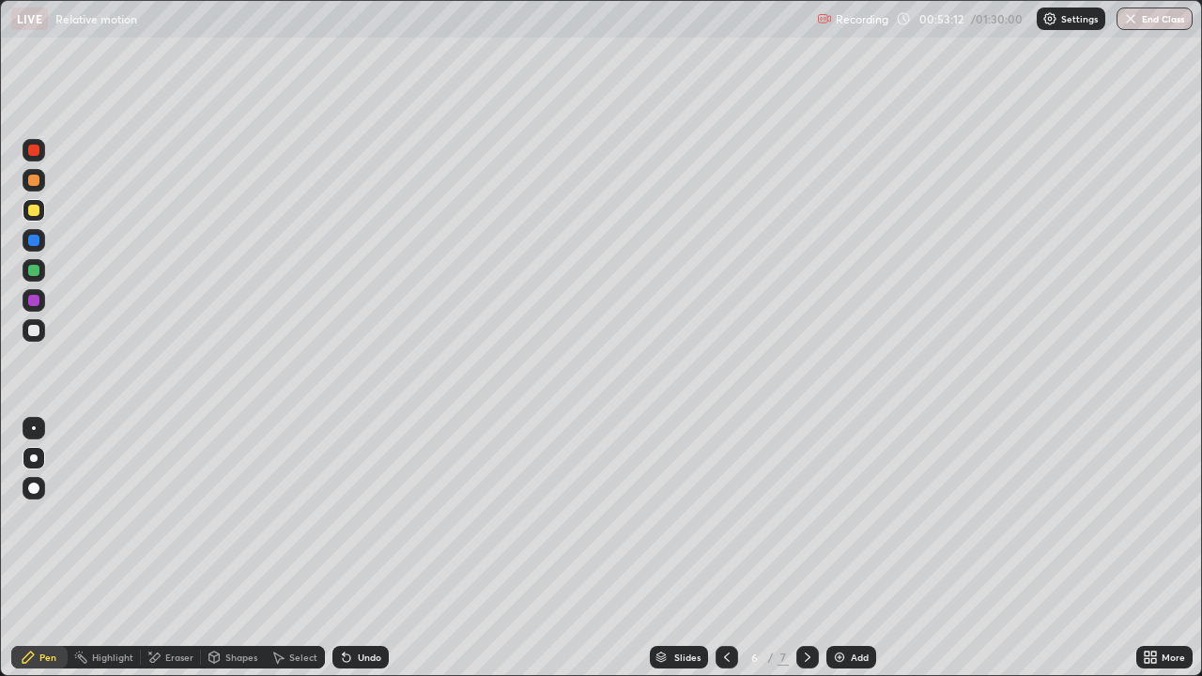
click at [37, 220] on div at bounding box center [34, 210] width 23 height 23
click at [840, 548] on img at bounding box center [839, 657] width 15 height 15
click at [247, 548] on div "Shapes" at bounding box center [233, 657] width 64 height 23
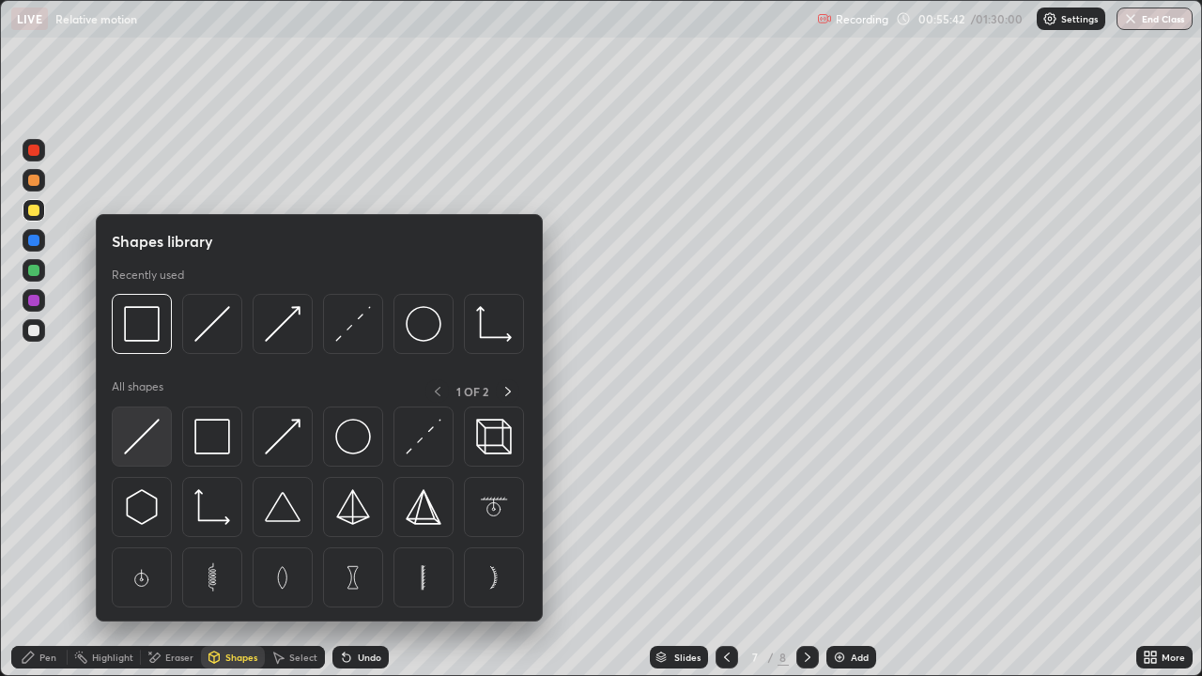
click at [150, 443] on img at bounding box center [142, 437] width 36 height 36
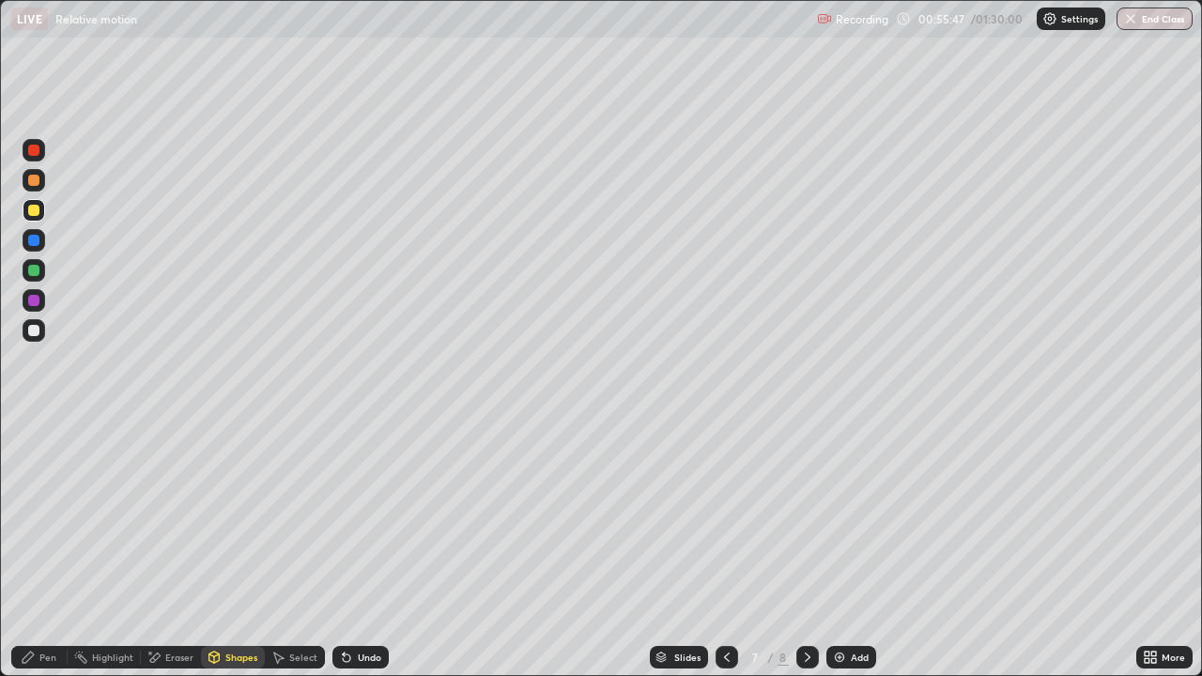
click at [367, 548] on div "Undo" at bounding box center [369, 657] width 23 height 9
click at [34, 331] on div at bounding box center [33, 330] width 11 height 11
click at [34, 241] on div at bounding box center [33, 240] width 11 height 11
click at [52, 548] on div "Pen" at bounding box center [39, 657] width 56 height 23
click at [308, 548] on div "Select" at bounding box center [303, 657] width 28 height 9
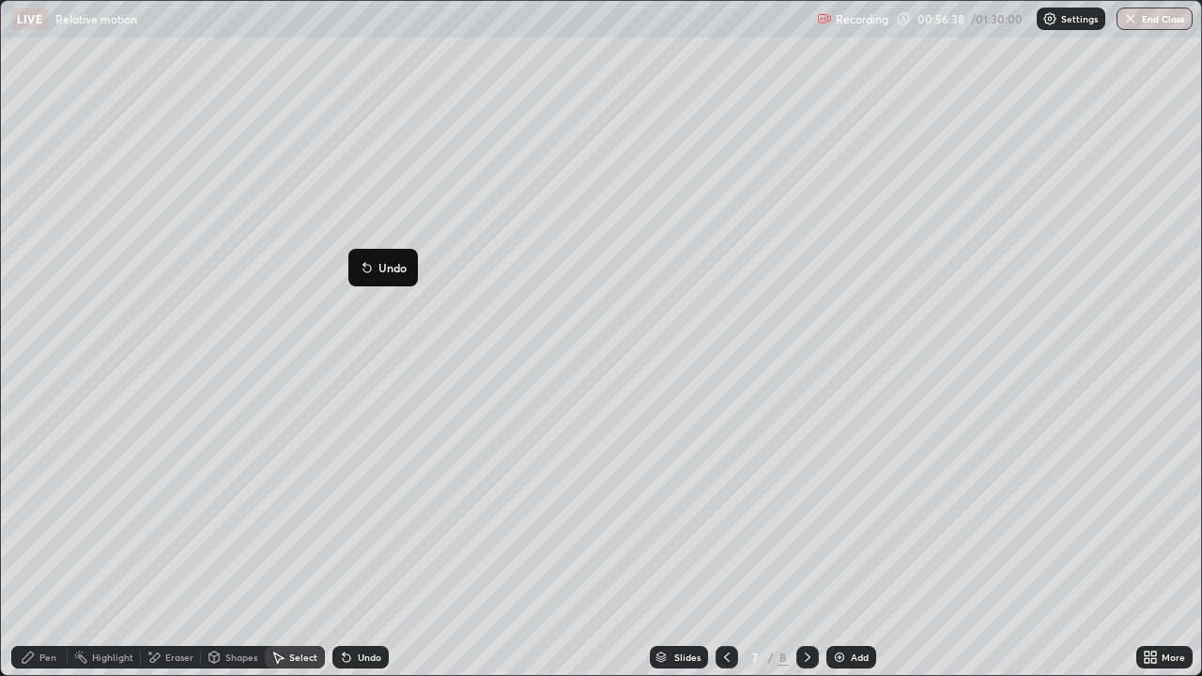
click at [203, 441] on div "0 ° Undo Copy Duplicate Duplicate to new slide Delete" at bounding box center [601, 338] width 1200 height 674
click at [333, 523] on div "1 ° Undo Copy Duplicate Duplicate to new slide Delete" at bounding box center [601, 338] width 1200 height 674
click at [55, 548] on div "Pen" at bounding box center [39, 657] width 56 height 23
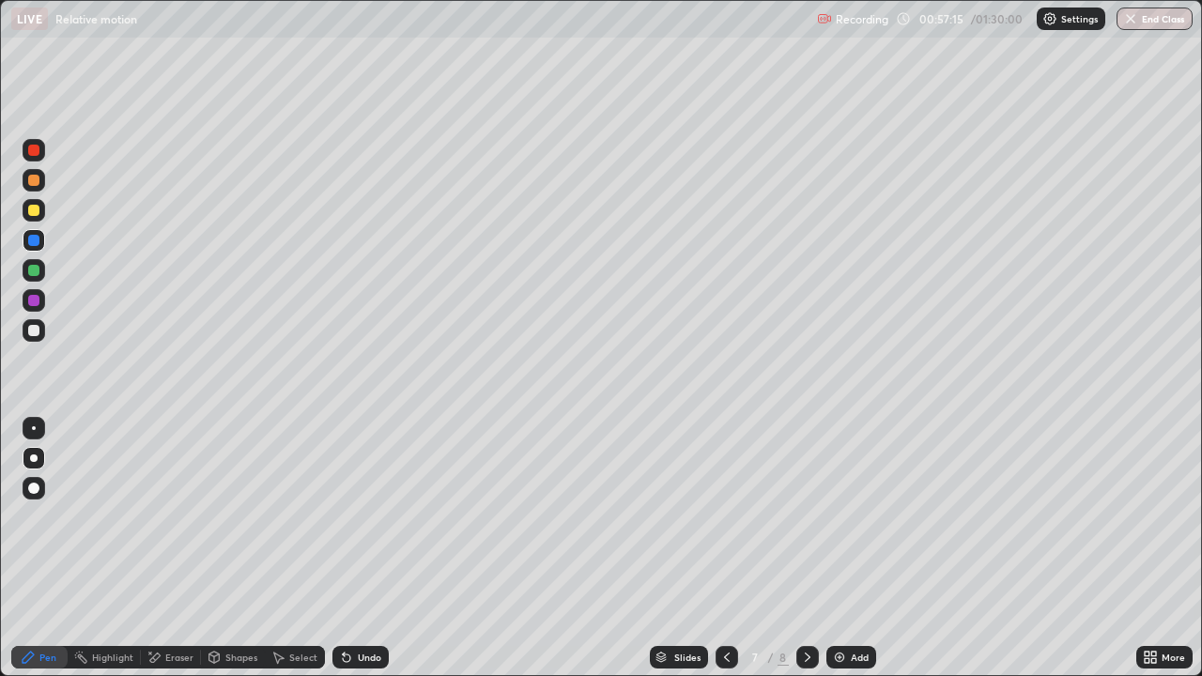
click at [847, 548] on div "Add" at bounding box center [851, 657] width 50 height 23
click at [723, 548] on icon at bounding box center [726, 657] width 15 height 15
click at [1147, 548] on icon at bounding box center [1147, 654] width 5 height 5
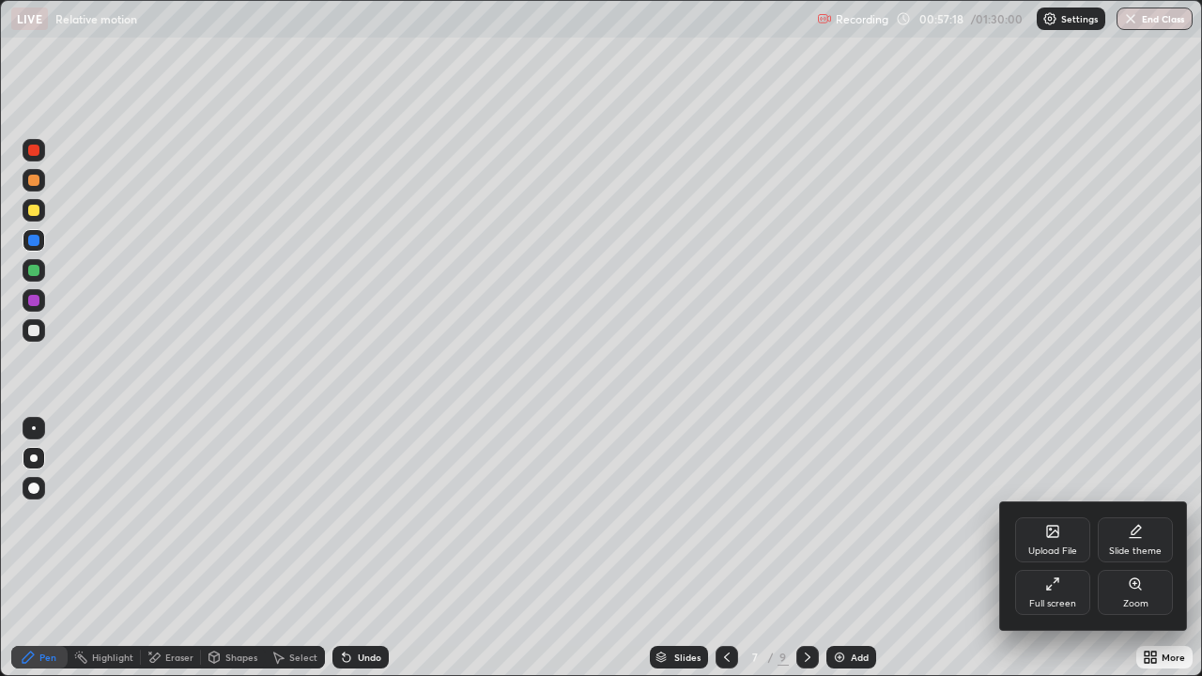
click at [1041, 548] on div "Full screen" at bounding box center [1052, 603] width 47 height 9
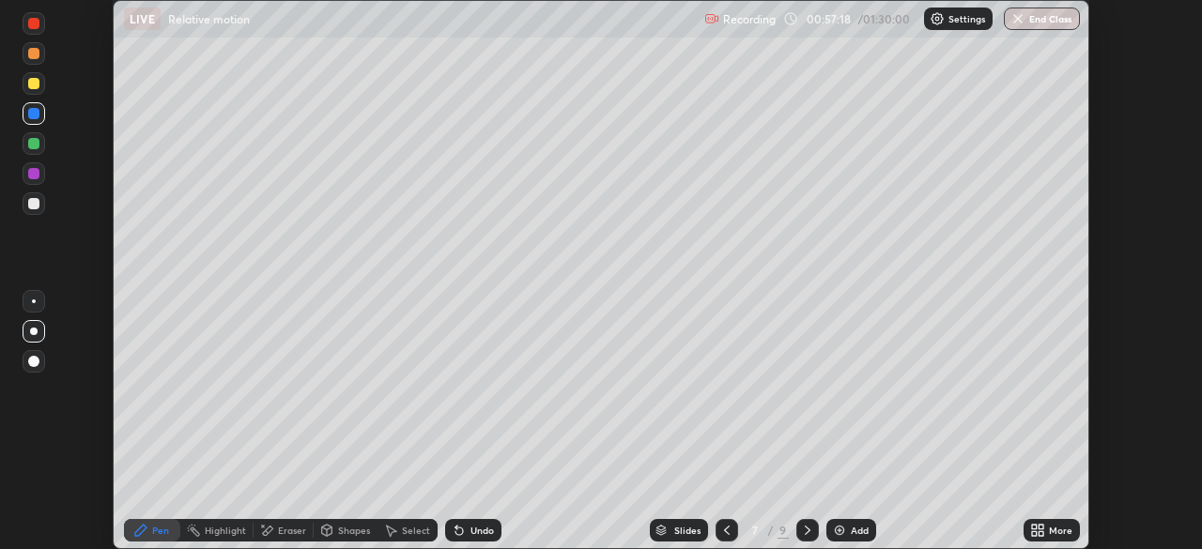
scroll to position [93359, 92707]
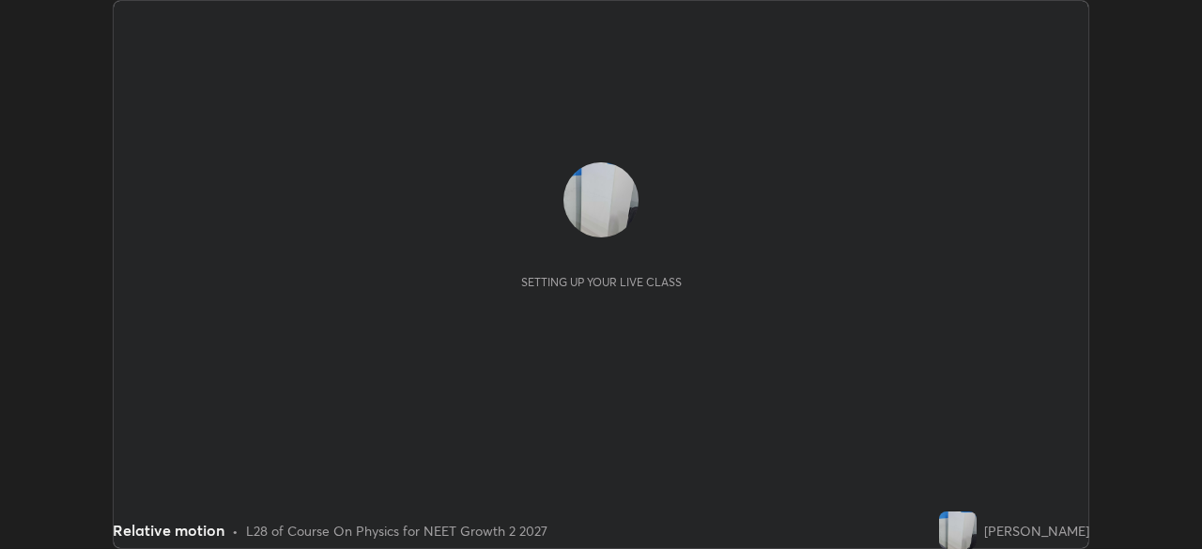
scroll to position [549, 1201]
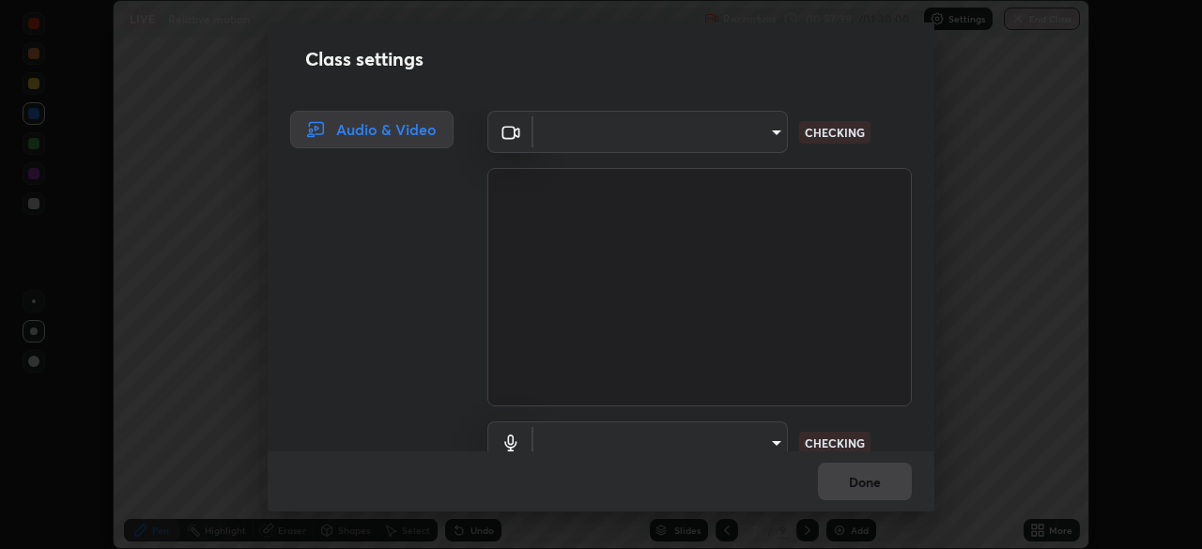
type input "09774d7d098996594ab6bce95c38d17c558d4da6542d49d5e665f1ab1cfd73a1"
type input "default"
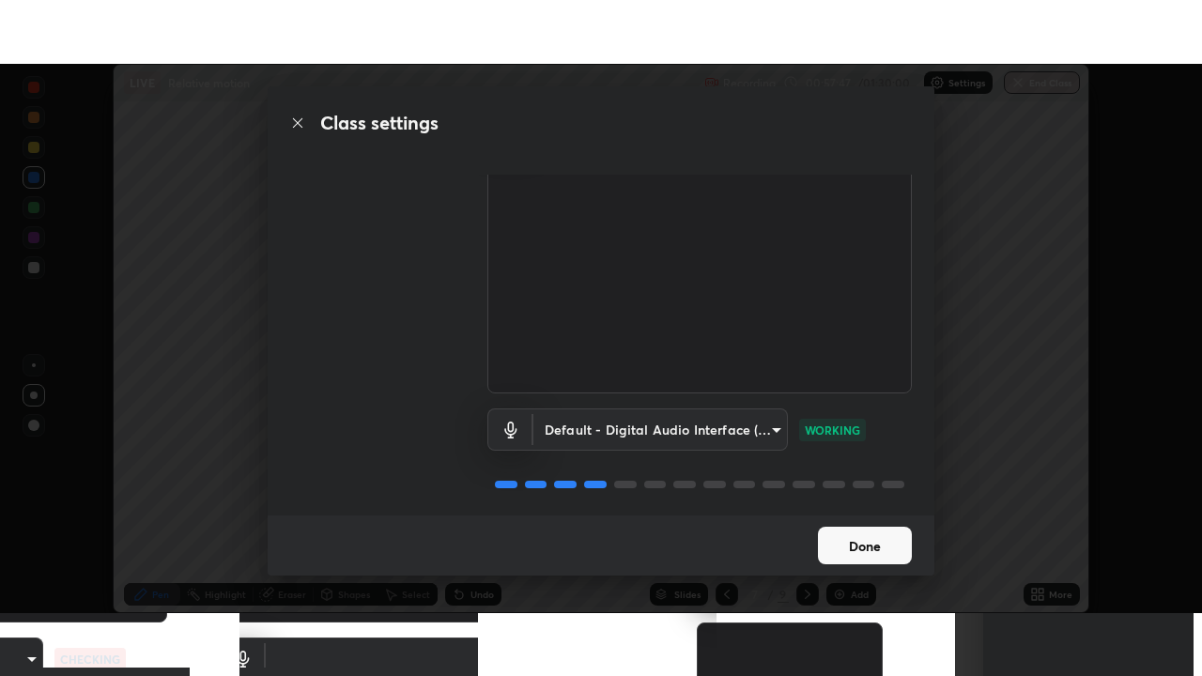
scroll to position [85, 0]
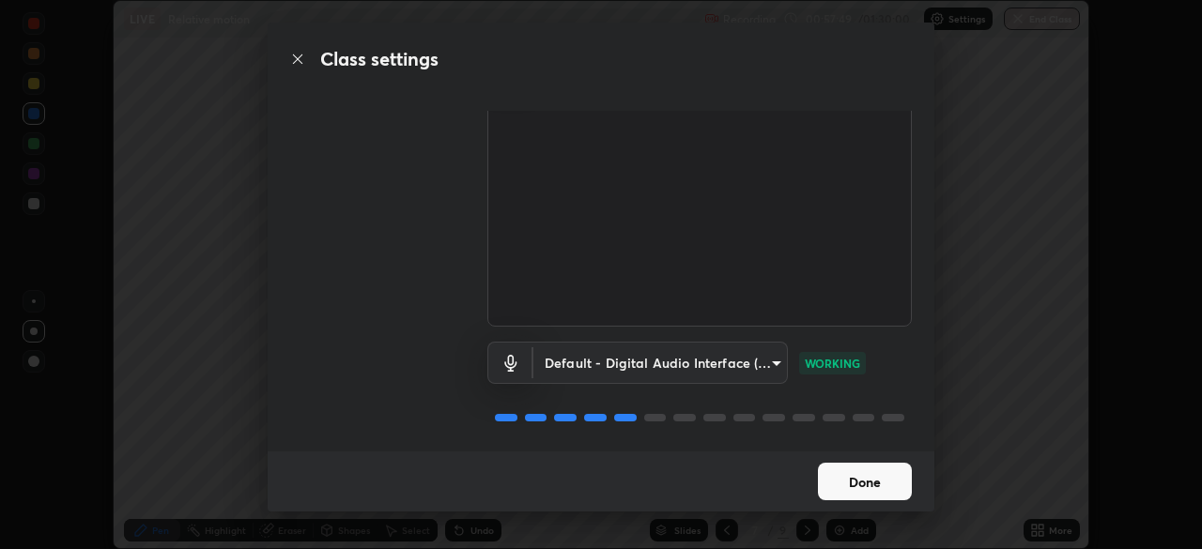
click at [878, 476] on button "Done" at bounding box center [865, 482] width 94 height 38
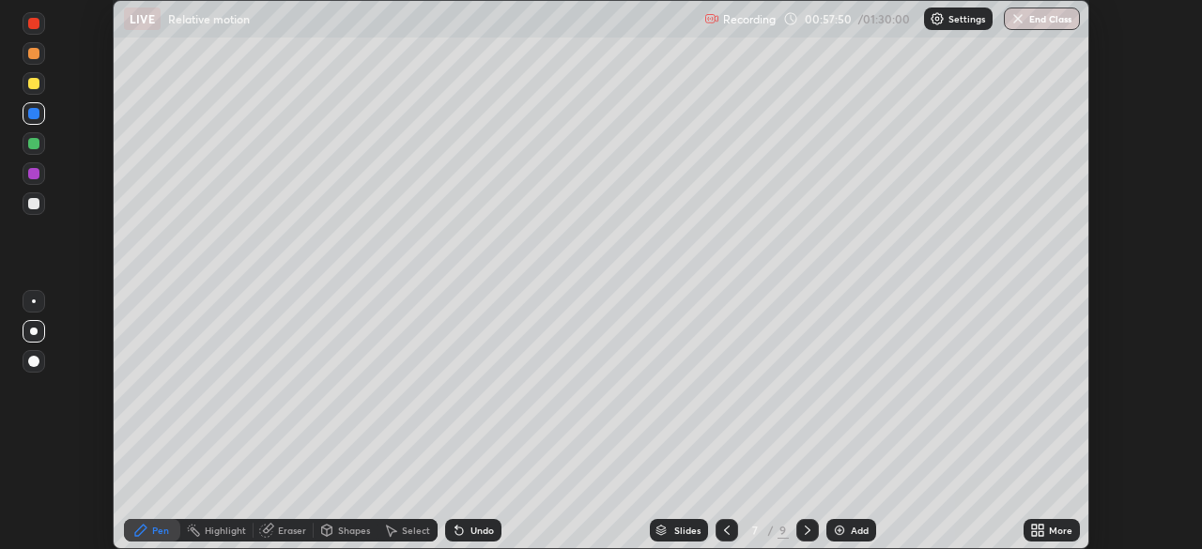
click at [1050, 526] on div "More" at bounding box center [1060, 530] width 23 height 9
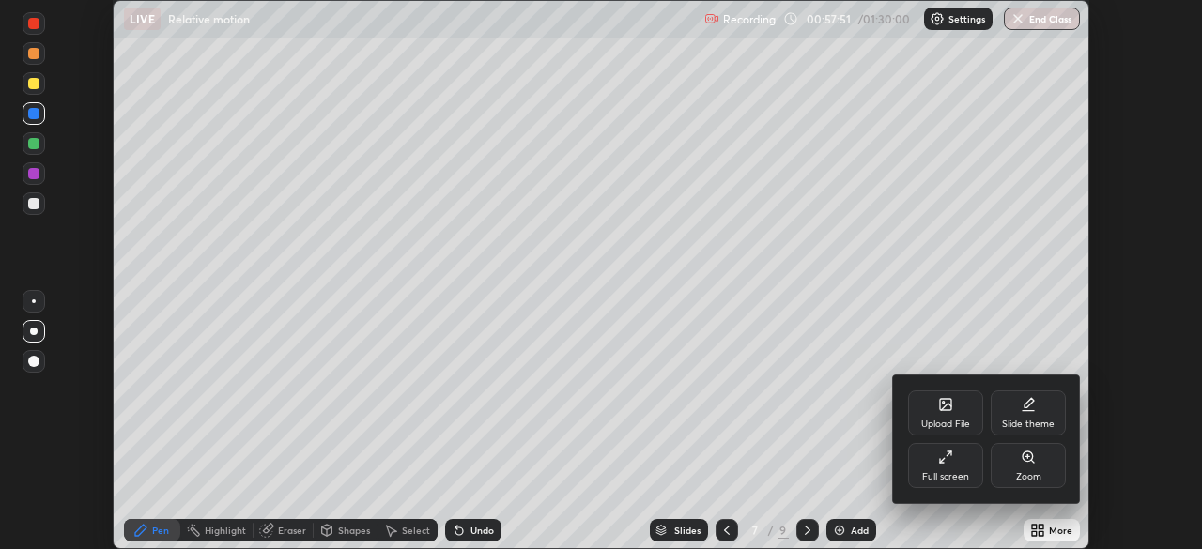
click at [954, 473] on div "Full screen" at bounding box center [945, 476] width 47 height 9
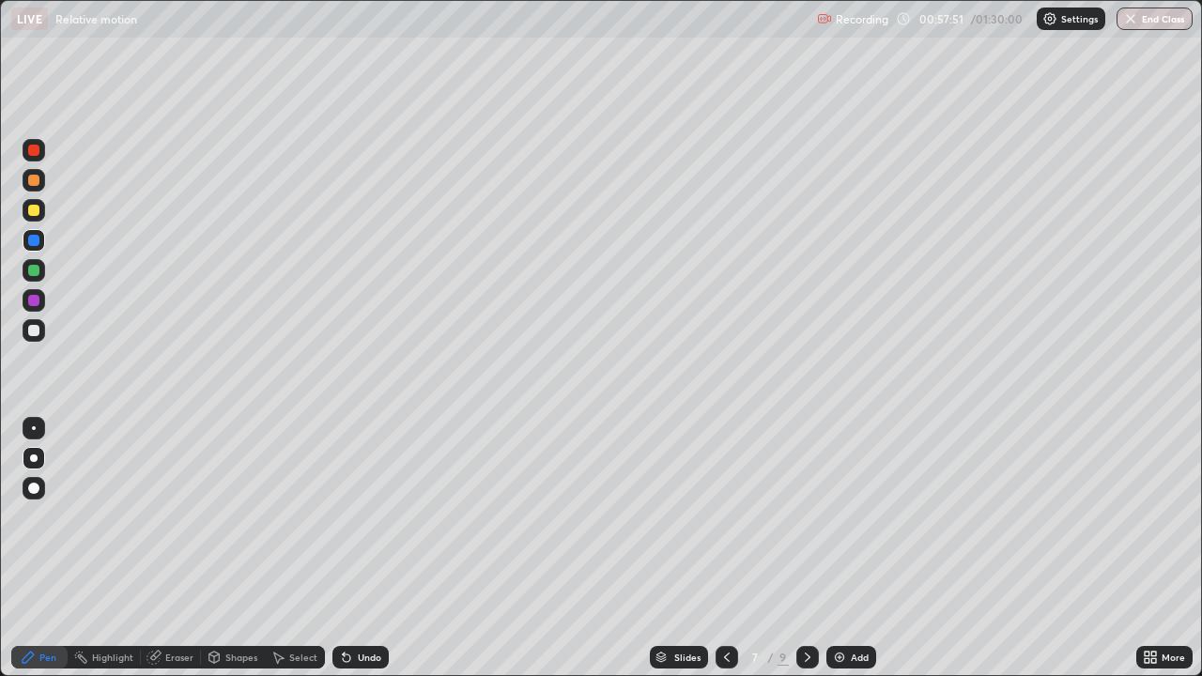
scroll to position [676, 1202]
click at [35, 208] on div at bounding box center [33, 210] width 11 height 11
click at [366, 548] on div "Undo" at bounding box center [369, 657] width 23 height 9
click at [364, 548] on div "Undo" at bounding box center [369, 657] width 23 height 9
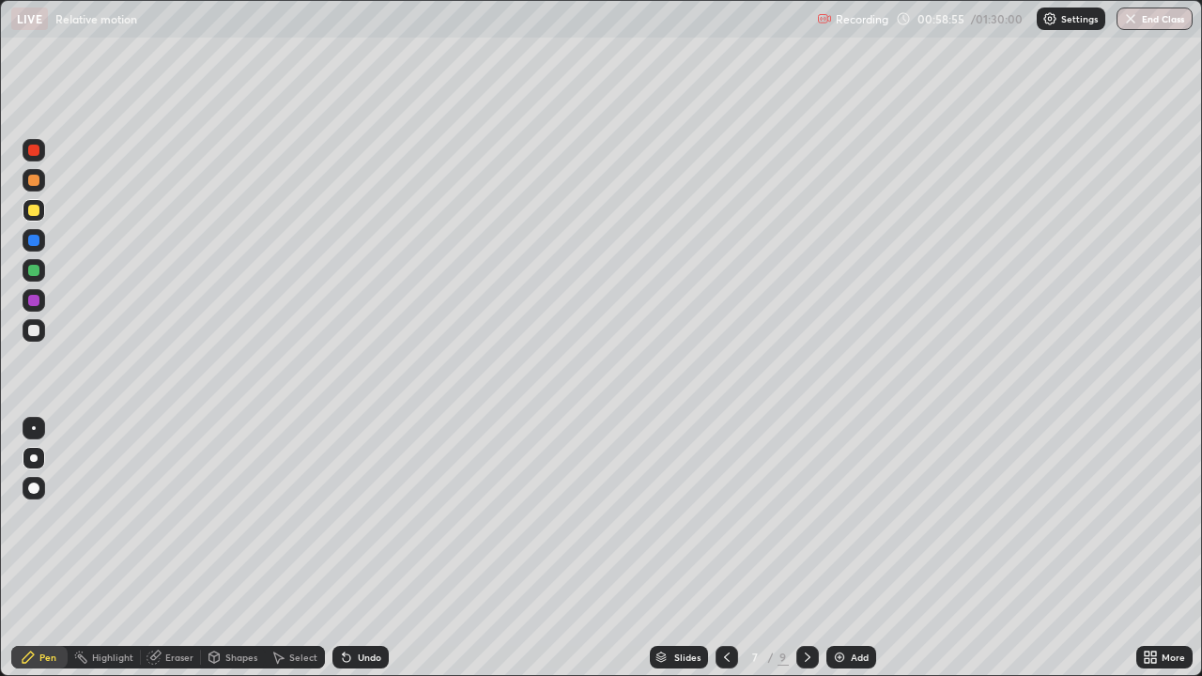
click at [34, 331] on div at bounding box center [33, 330] width 11 height 11
click at [0, 338] on div "Setting up your live class" at bounding box center [601, 338] width 1202 height 676
click at [174, 548] on div "Eraser" at bounding box center [179, 657] width 28 height 9
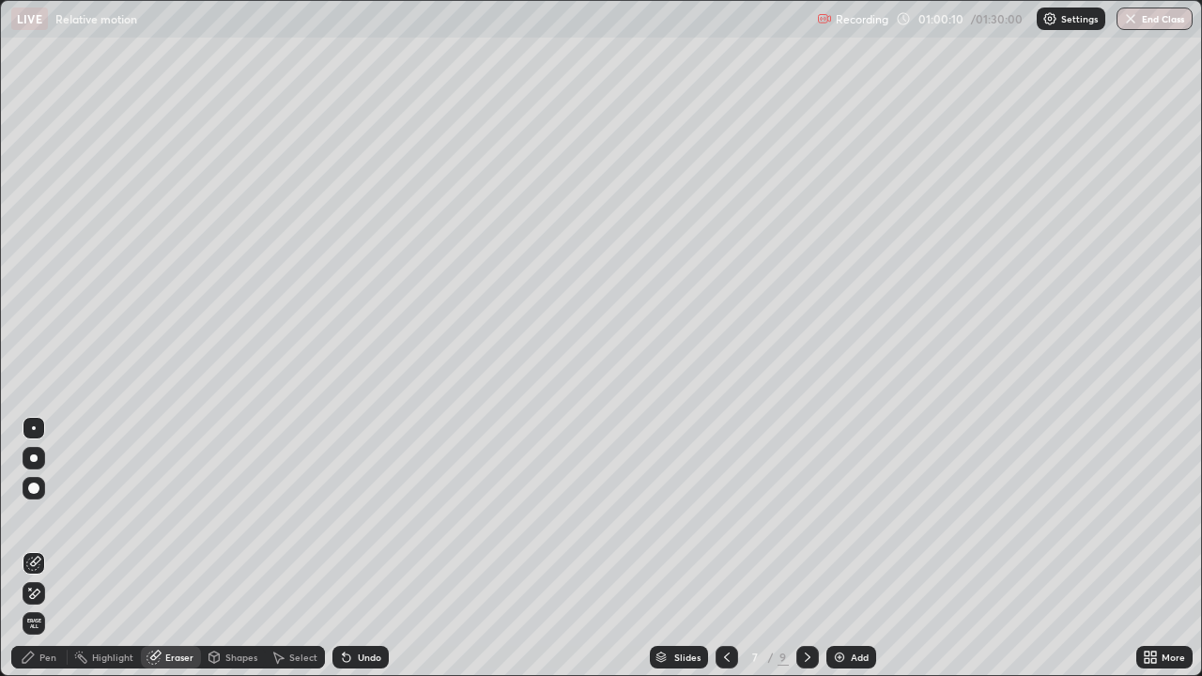
click at [48, 548] on div "Pen" at bounding box center [47, 657] width 17 height 9
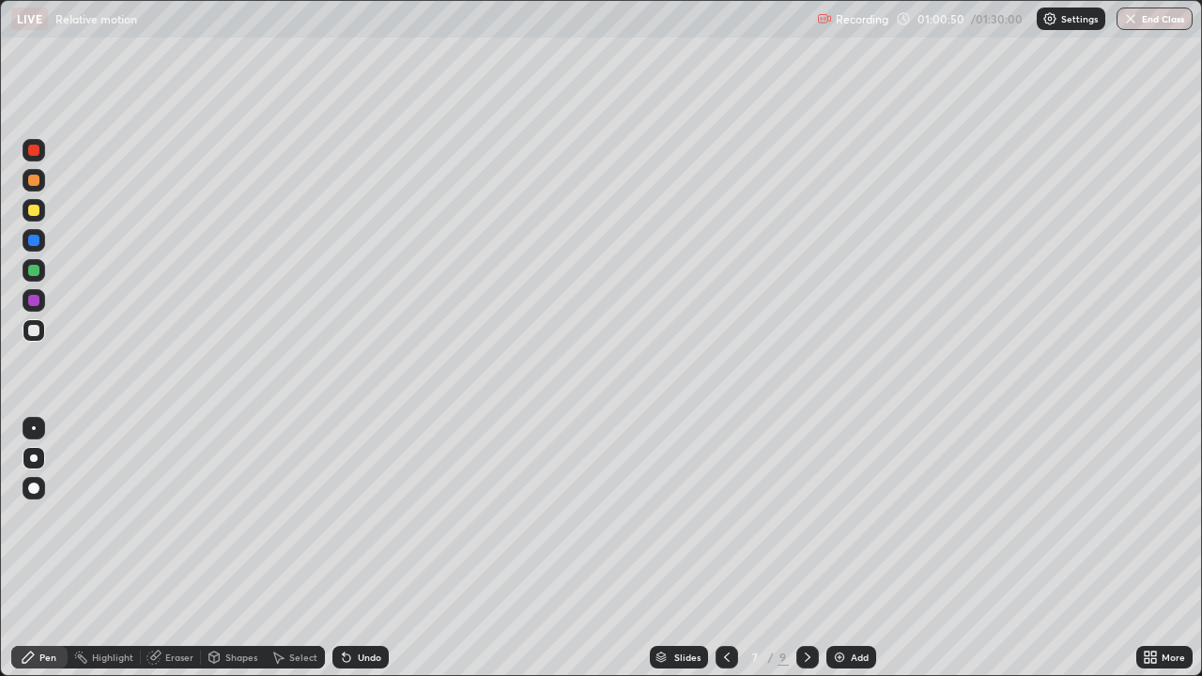
click at [362, 548] on div "Undo" at bounding box center [369, 657] width 23 height 9
click at [35, 211] on div at bounding box center [33, 210] width 11 height 11
click at [853, 548] on div "Add" at bounding box center [860, 657] width 18 height 9
click at [715, 548] on div at bounding box center [726, 657] width 23 height 23
click at [39, 332] on div at bounding box center [33, 330] width 11 height 11
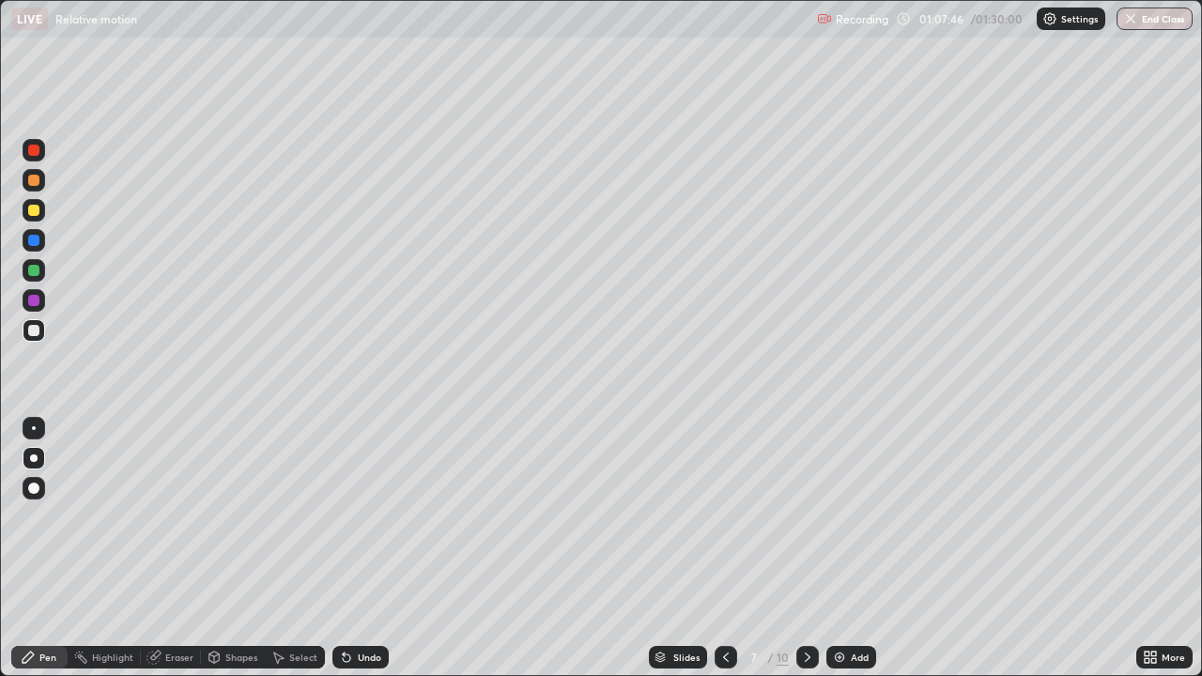
click at [848, 548] on div "Add" at bounding box center [851, 657] width 50 height 23
click at [367, 548] on div "Undo" at bounding box center [369, 657] width 23 height 9
click at [372, 548] on div "Undo" at bounding box center [360, 657] width 56 height 23
click at [34, 240] on div at bounding box center [33, 240] width 11 height 11
click at [359, 548] on div "Undo" at bounding box center [369, 657] width 23 height 9
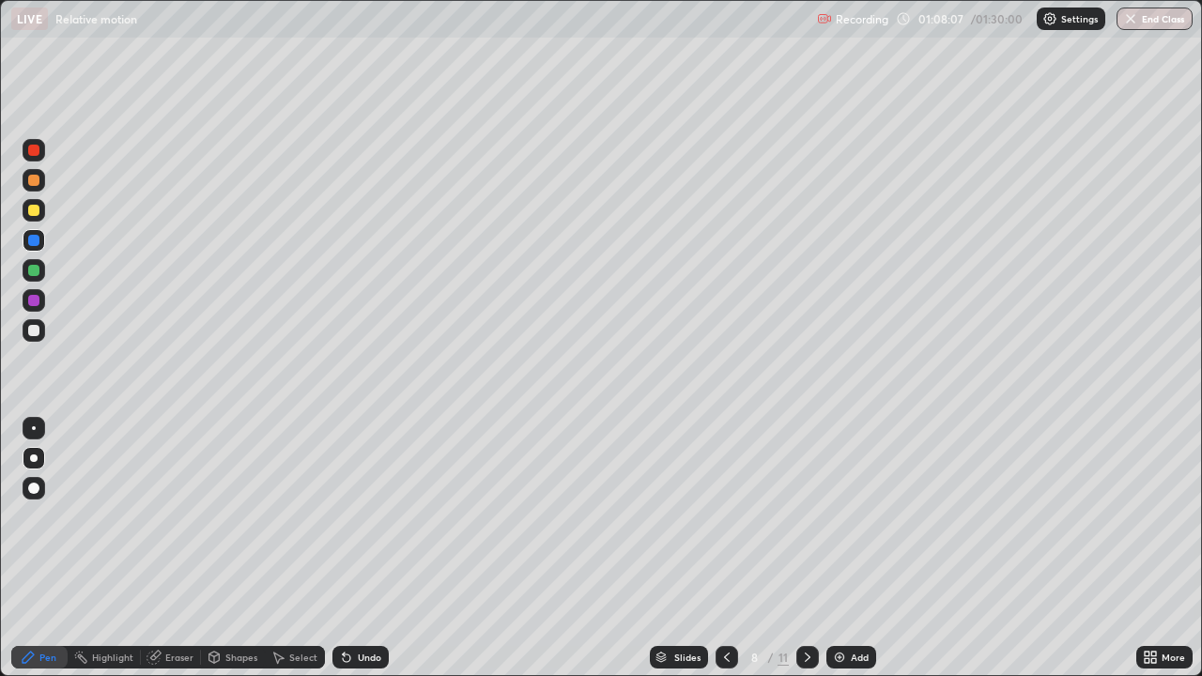
click at [235, 548] on div "Shapes" at bounding box center [241, 657] width 32 height 9
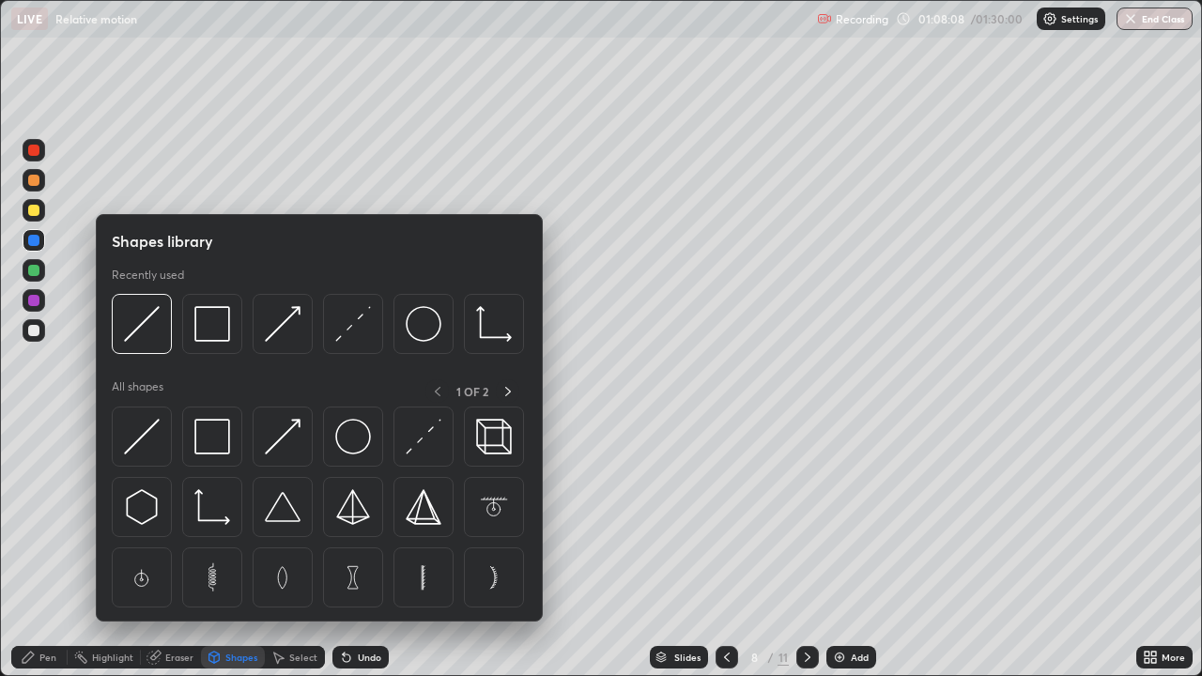
click at [151, 435] on img at bounding box center [142, 437] width 36 height 36
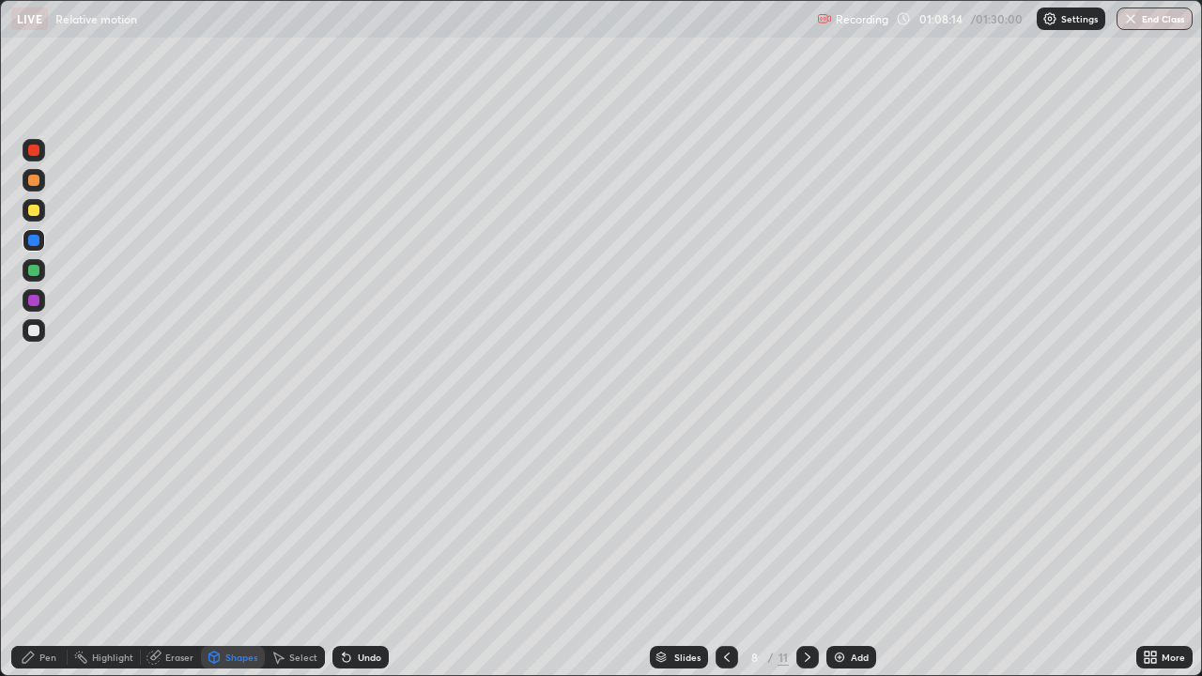
click at [30, 331] on div at bounding box center [33, 330] width 11 height 11
click at [36, 209] on div at bounding box center [33, 210] width 11 height 11
click at [38, 548] on div "Pen" at bounding box center [39, 657] width 56 height 23
click at [39, 548] on div "Pen" at bounding box center [39, 658] width 56 height 38
click at [175, 548] on div "Eraser" at bounding box center [179, 657] width 28 height 9
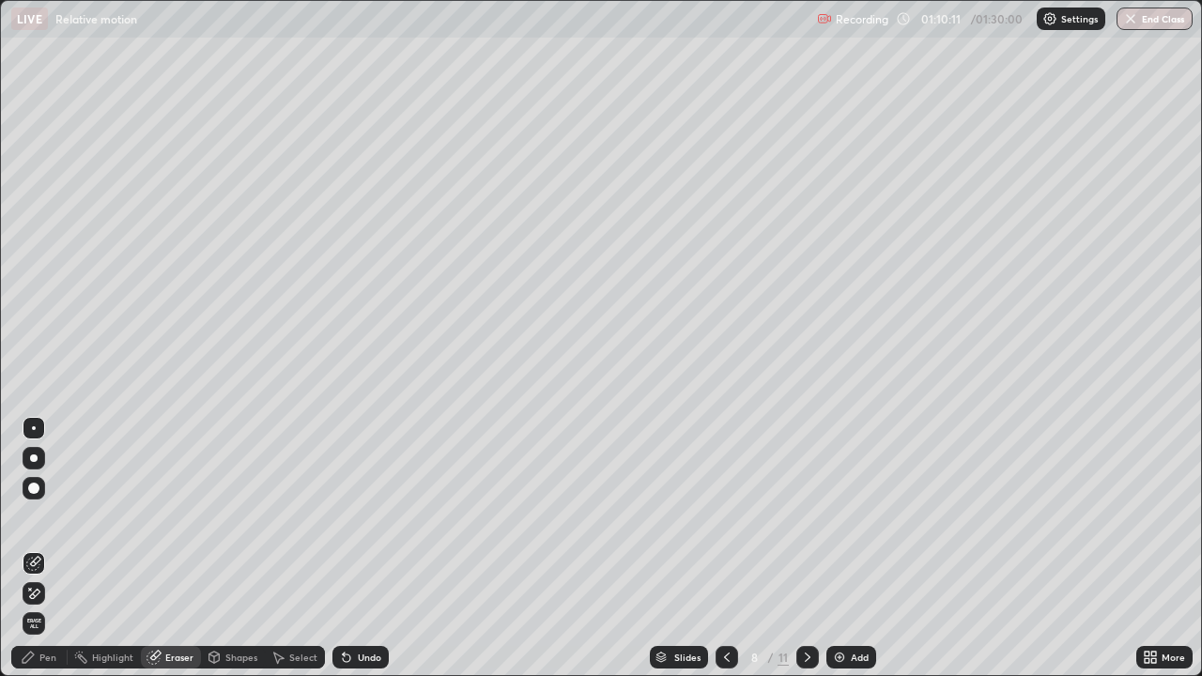
click at [28, 548] on icon at bounding box center [33, 594] width 15 height 16
click at [369, 548] on div "Undo" at bounding box center [369, 657] width 23 height 9
click at [365, 548] on div "Undo" at bounding box center [360, 657] width 56 height 23
click at [47, 548] on div "Pen" at bounding box center [39, 657] width 56 height 23
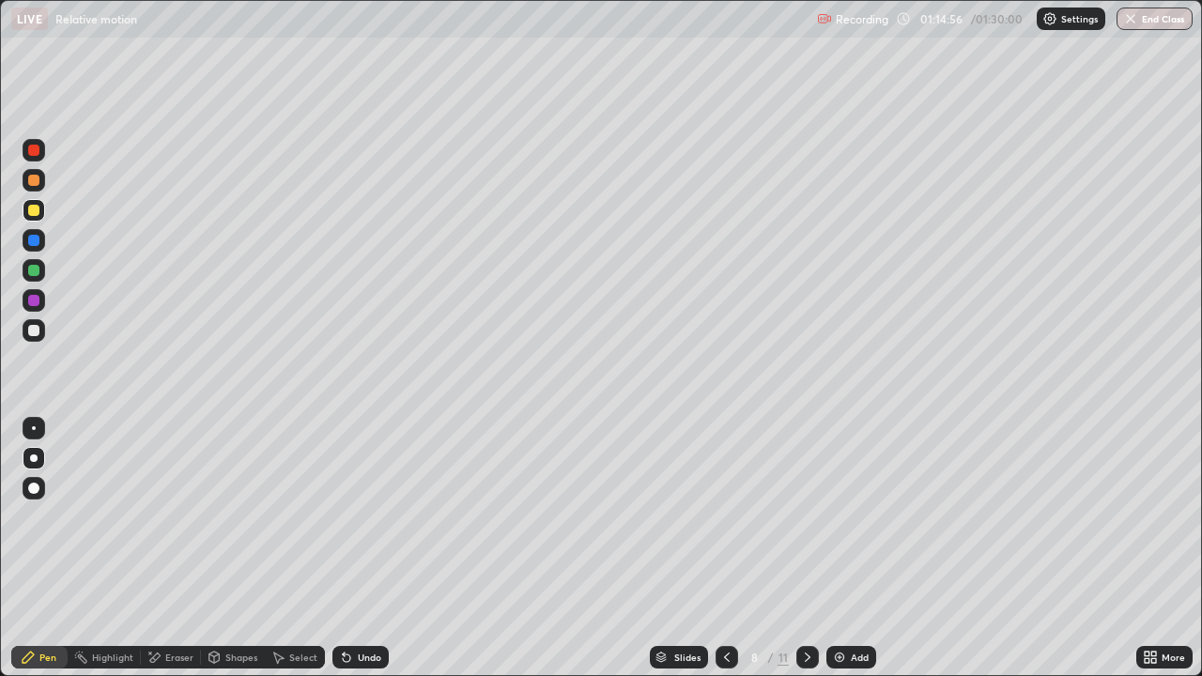
click at [36, 305] on div at bounding box center [33, 300] width 11 height 11
click at [353, 548] on div "Undo" at bounding box center [360, 657] width 56 height 23
click at [840, 548] on div "Add" at bounding box center [851, 657] width 50 height 23
click at [235, 548] on div "Shapes" at bounding box center [233, 657] width 64 height 23
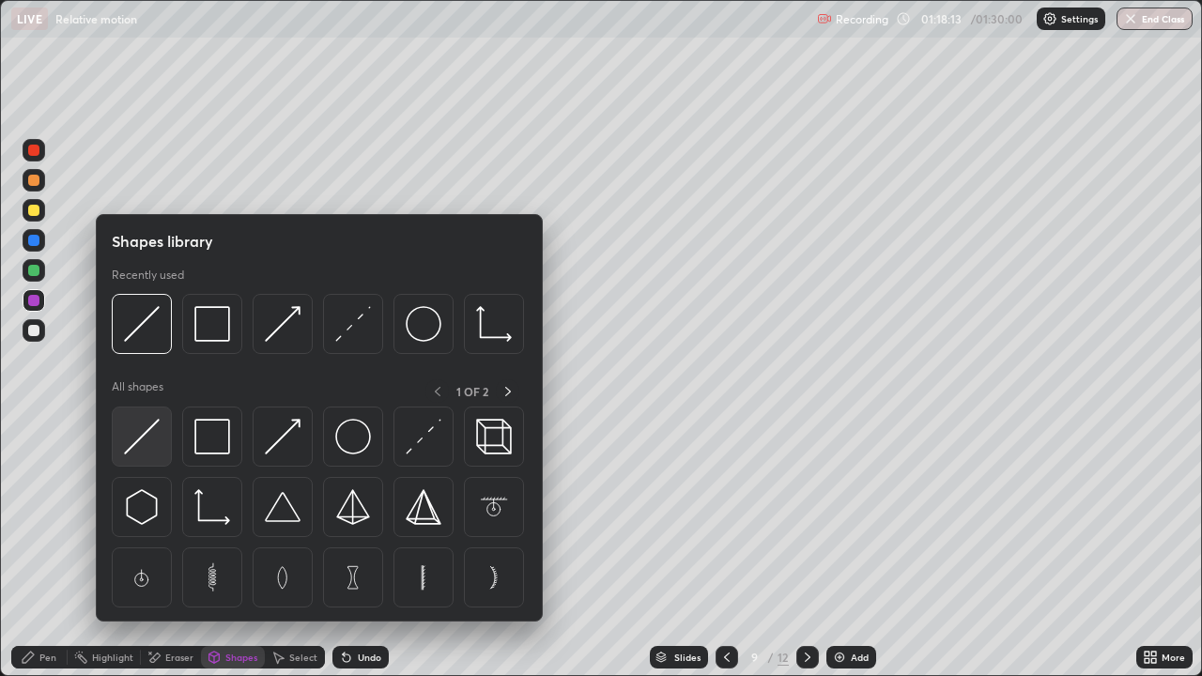
click at [160, 439] on div at bounding box center [142, 437] width 60 height 60
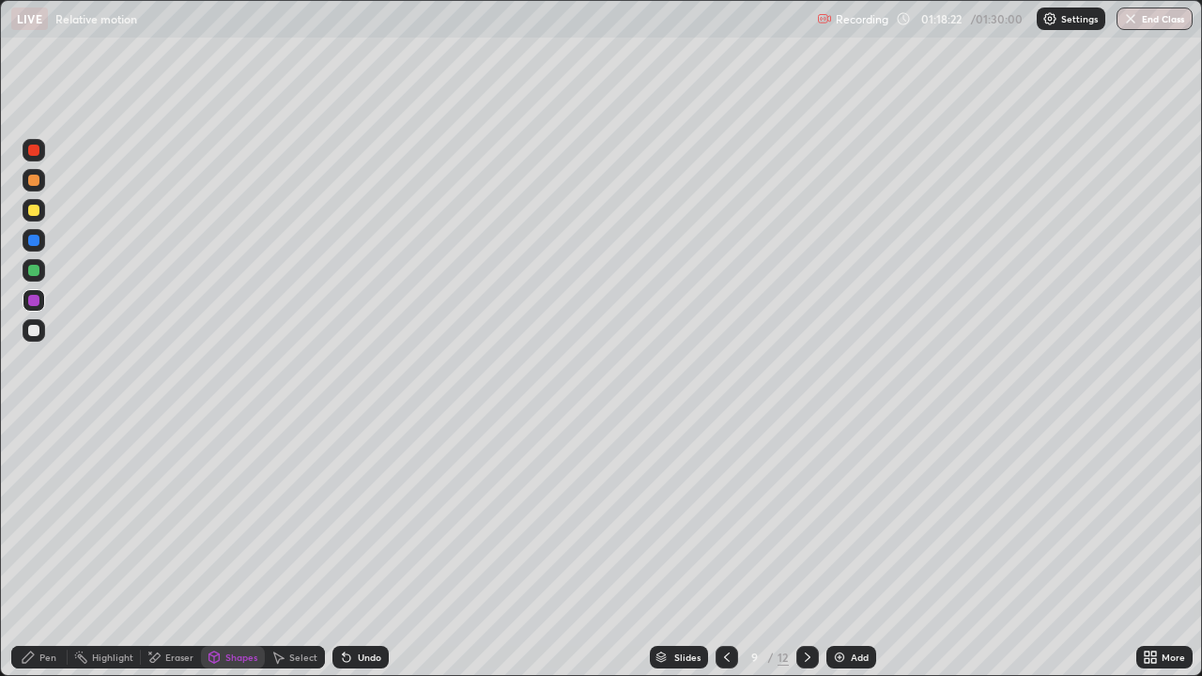
click at [37, 331] on div at bounding box center [33, 330] width 11 height 11
click at [31, 242] on div at bounding box center [33, 240] width 11 height 11
click at [364, 548] on div "Undo" at bounding box center [369, 657] width 23 height 9
click at [47, 548] on div "Pen" at bounding box center [39, 657] width 56 height 23
click at [353, 548] on div "Undo" at bounding box center [360, 657] width 56 height 23
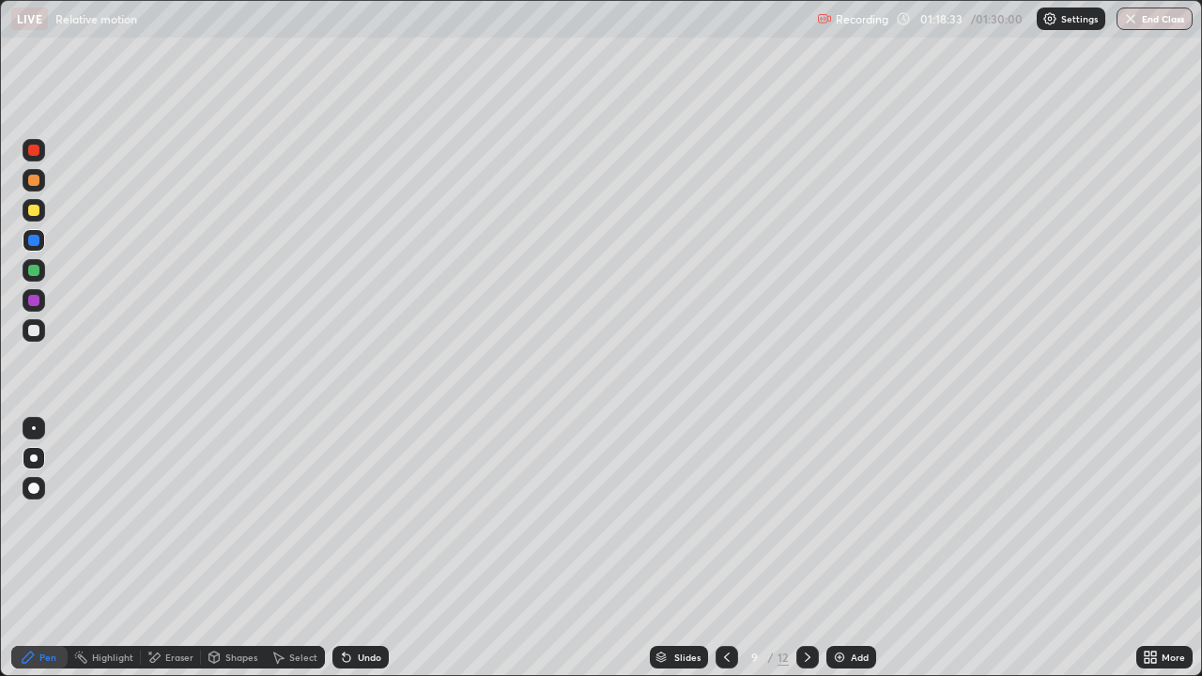
click at [228, 548] on div "Shapes" at bounding box center [241, 657] width 32 height 9
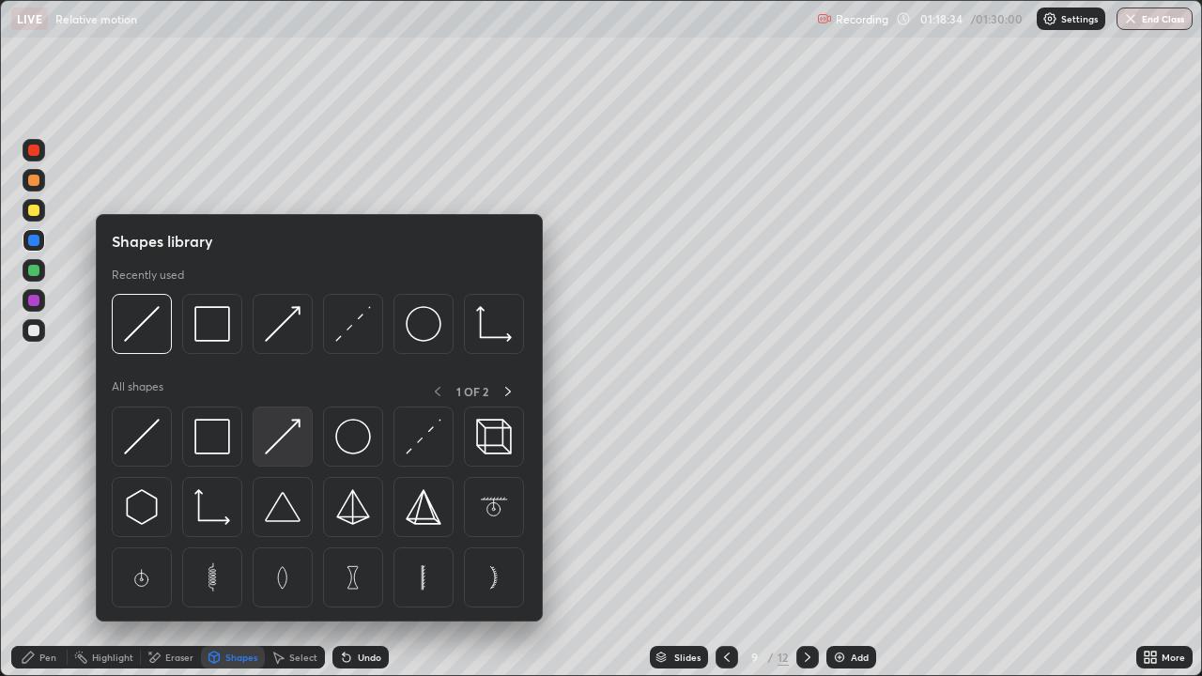
click at [270, 450] on img at bounding box center [283, 437] width 36 height 36
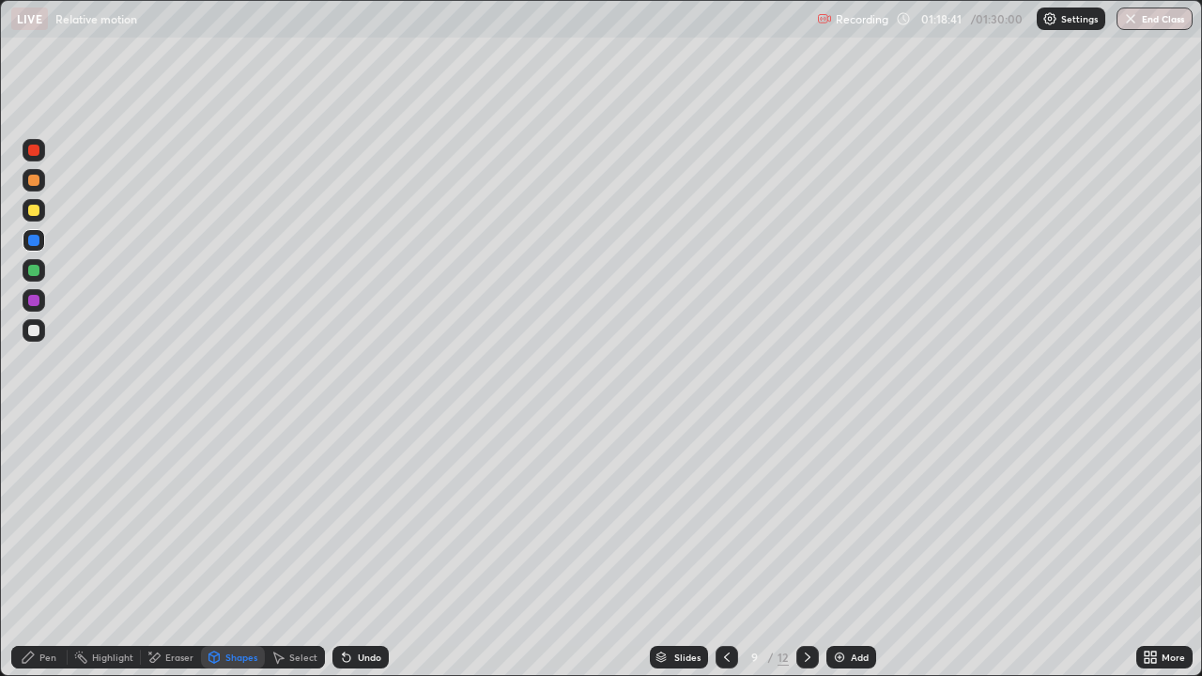
click at [52, 548] on div "Pen" at bounding box center [47, 657] width 17 height 9
click at [33, 211] on div at bounding box center [33, 210] width 11 height 11
click at [368, 548] on div "Undo" at bounding box center [360, 657] width 56 height 23
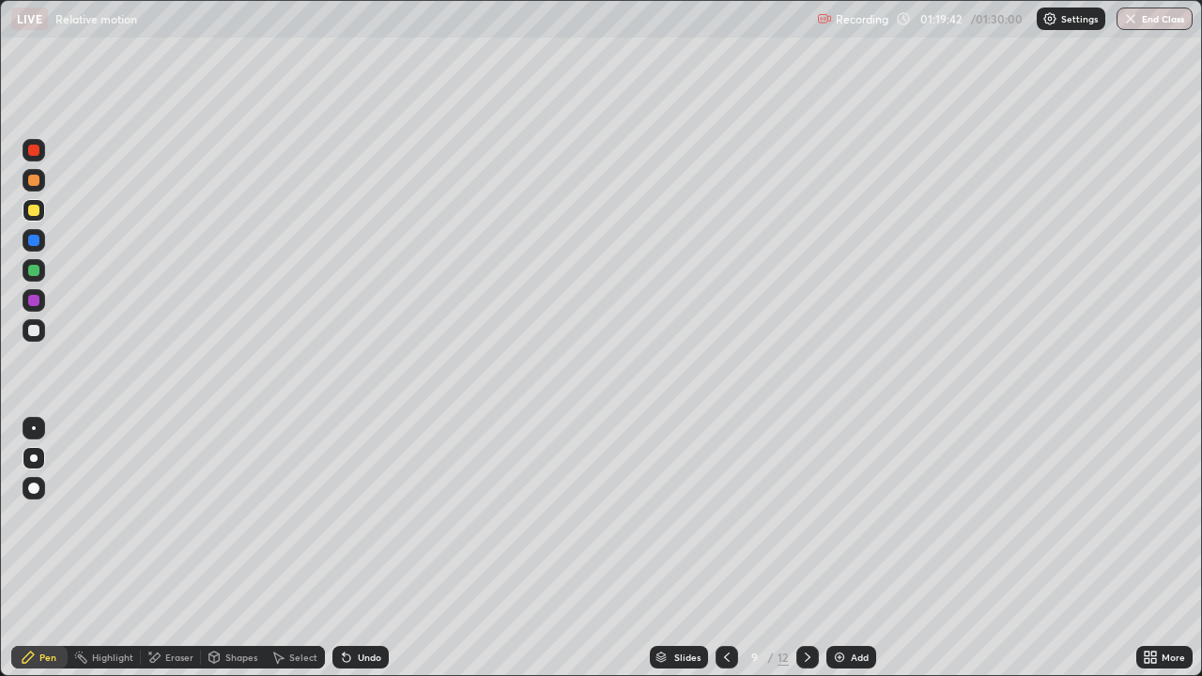
click at [368, 548] on div "Undo" at bounding box center [360, 657] width 56 height 23
click at [289, 548] on div "Select" at bounding box center [303, 657] width 28 height 9
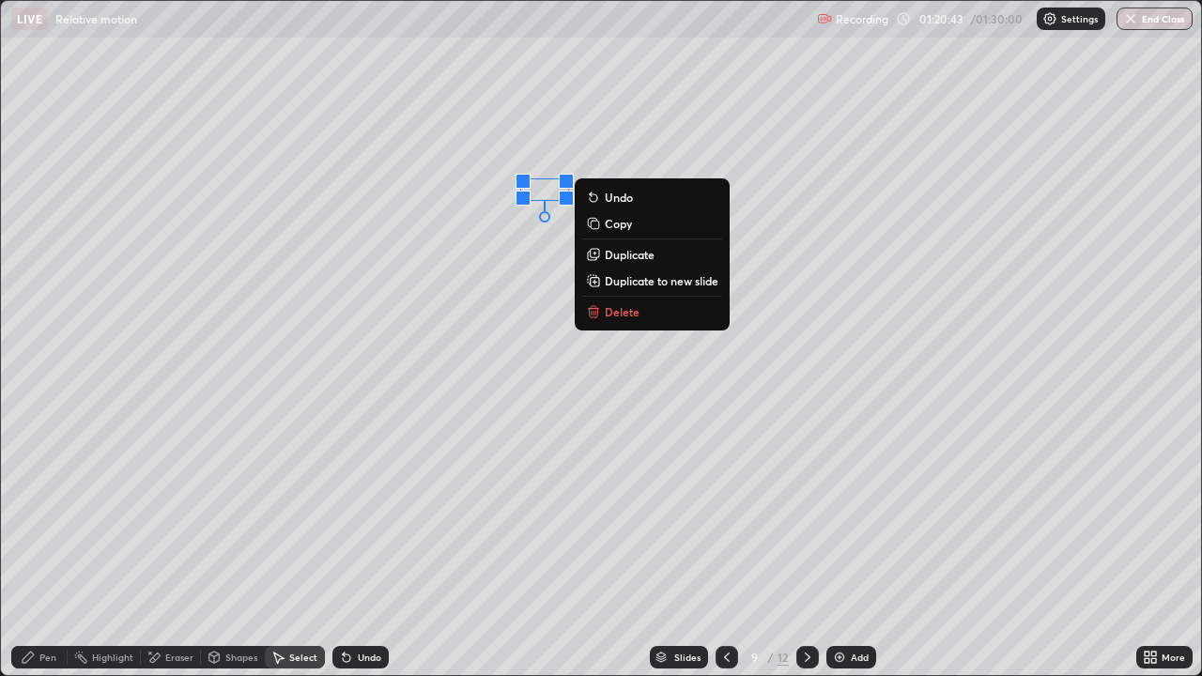
click at [541, 249] on div "0 ° Undo Copy Duplicate Duplicate to new slide Delete" at bounding box center [601, 338] width 1200 height 674
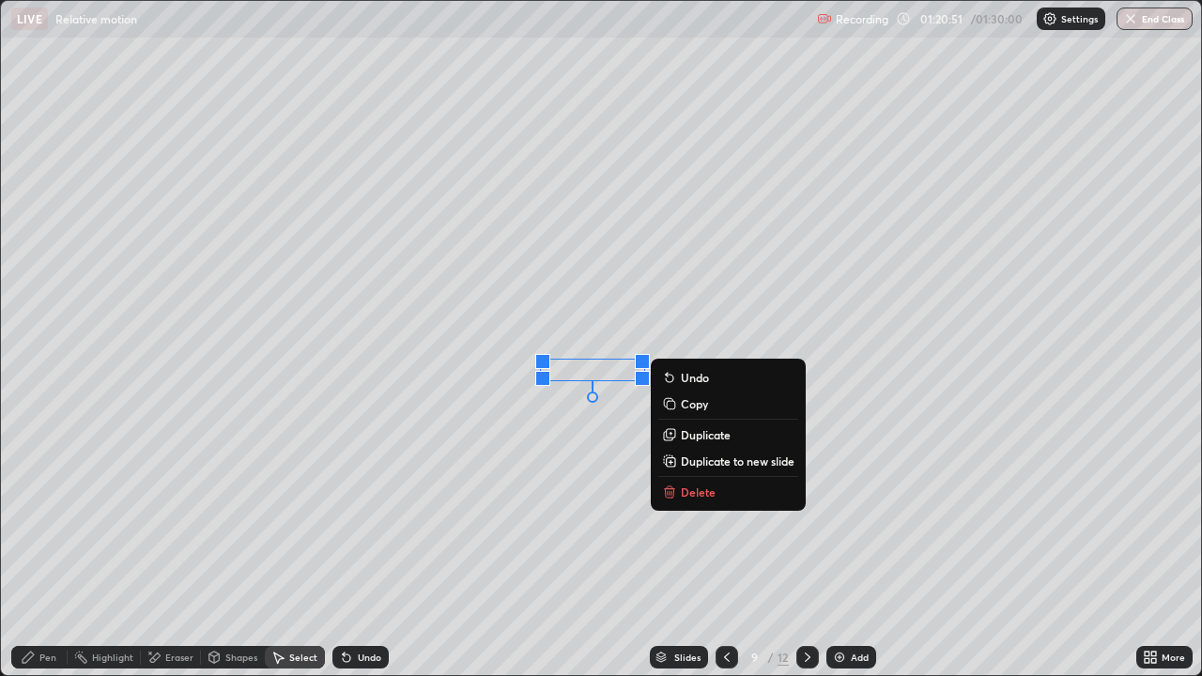
click at [44, 548] on div "Pen" at bounding box center [47, 657] width 17 height 9
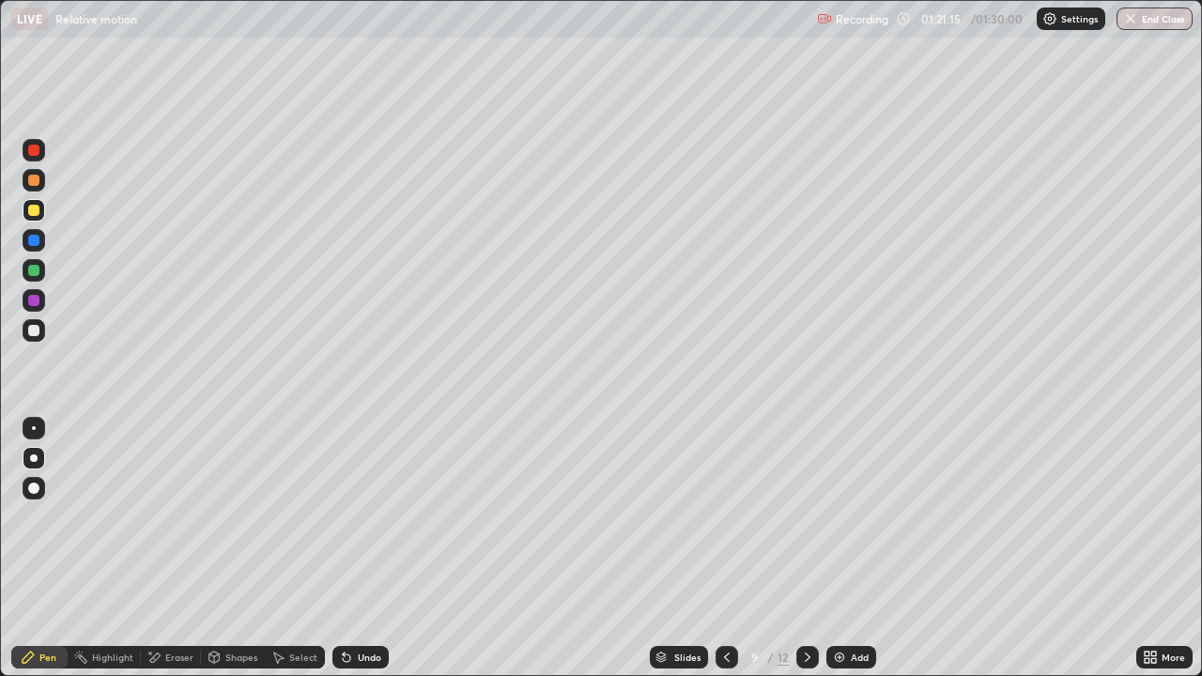
click at [227, 548] on div "Shapes" at bounding box center [241, 657] width 32 height 9
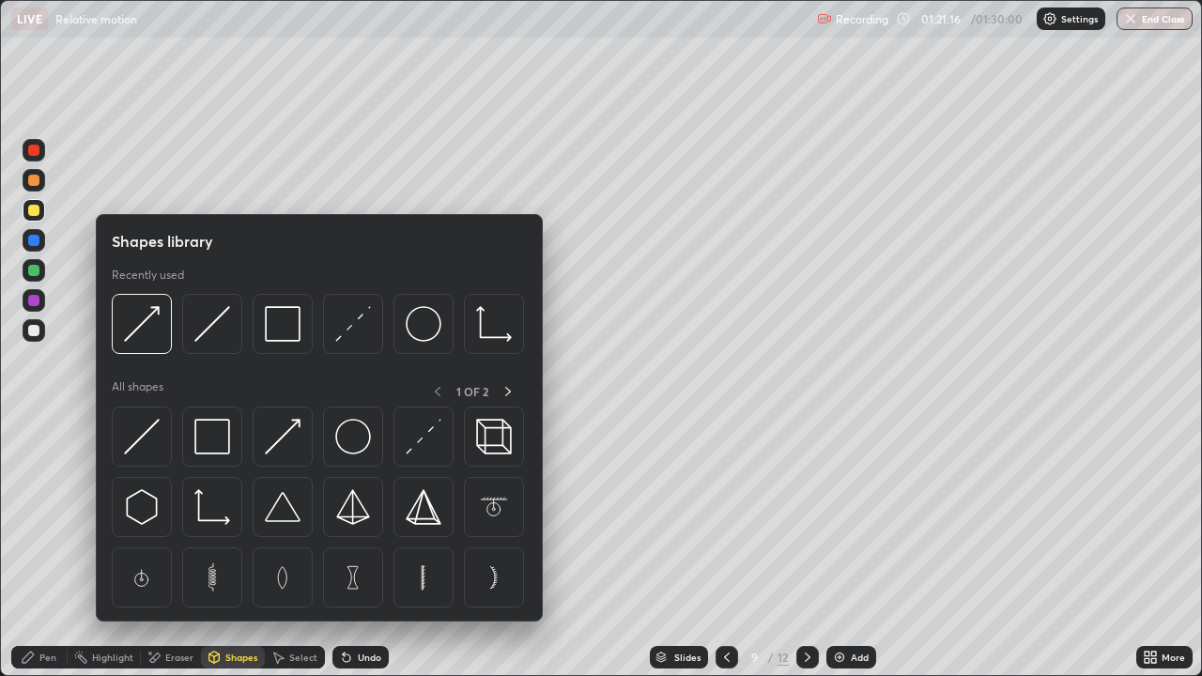
click at [416, 446] on img at bounding box center [424, 437] width 36 height 36
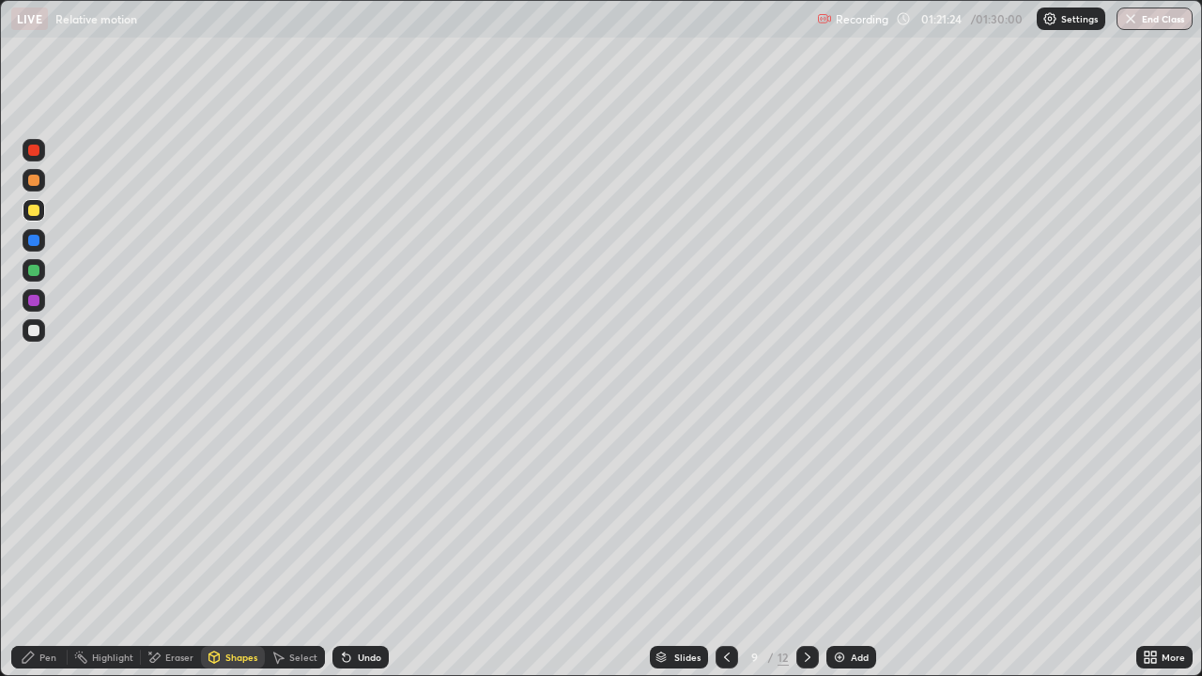
click at [289, 548] on div "Select" at bounding box center [303, 657] width 28 height 9
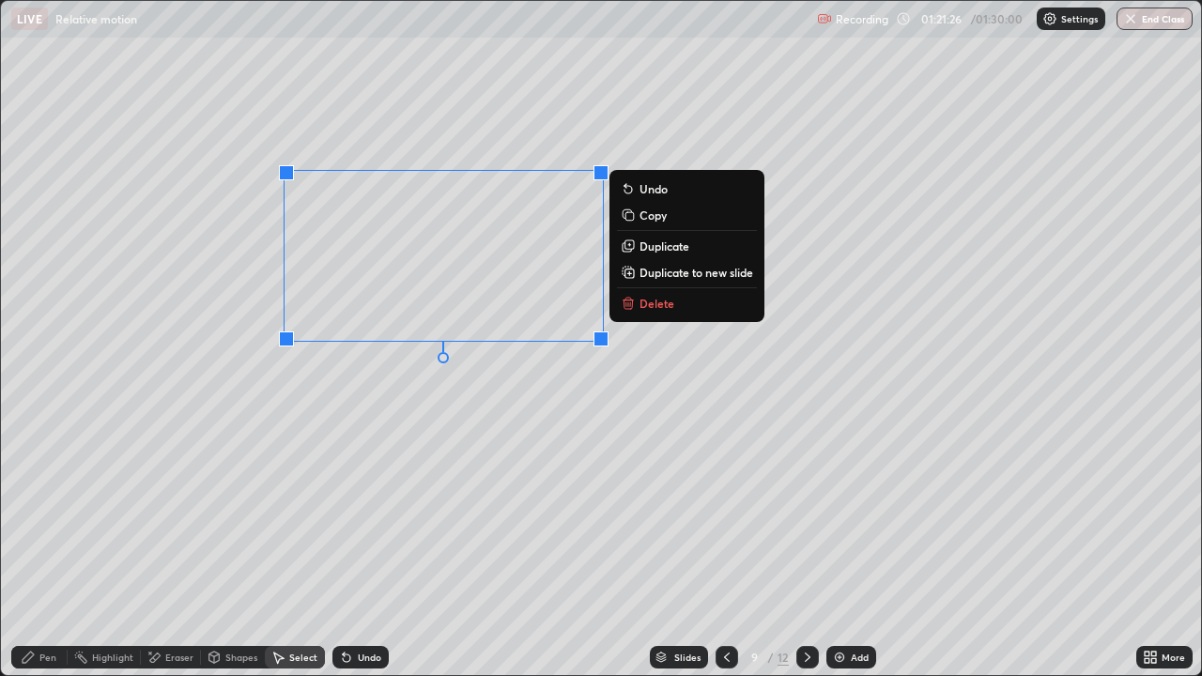
click at [576, 135] on div "0 ° Undo Copy Duplicate Duplicate to new slide Delete" at bounding box center [601, 338] width 1200 height 674
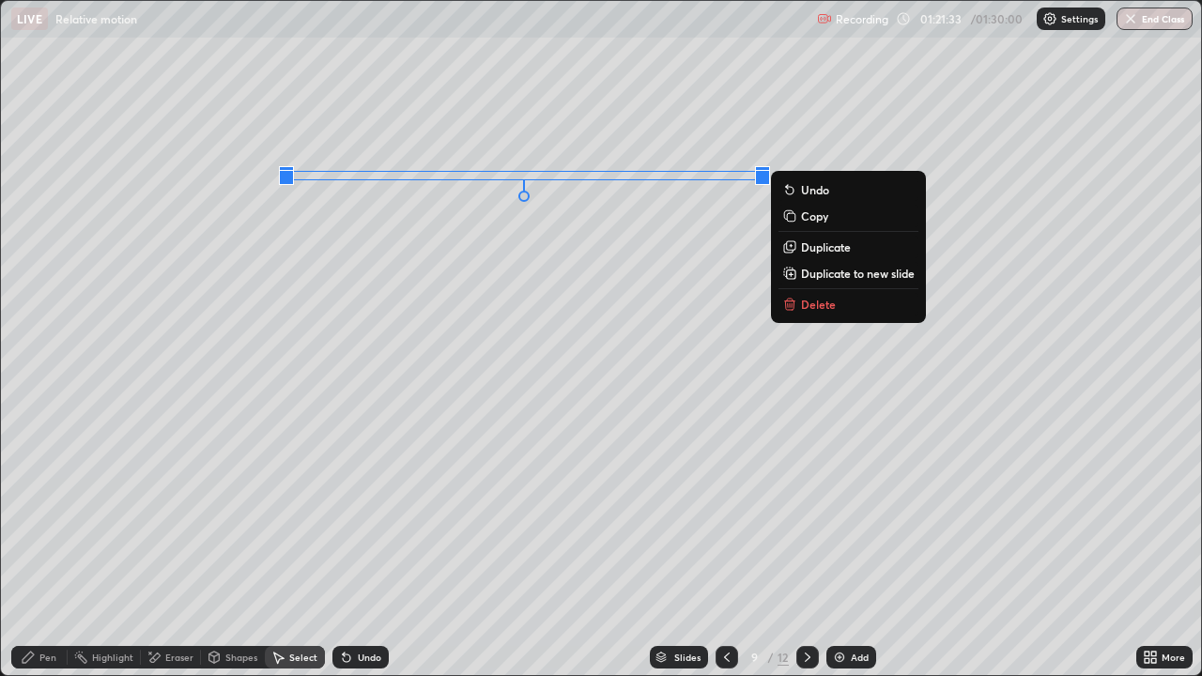
click at [404, 494] on div "0 ° Undo Copy Duplicate Duplicate to new slide Delete" at bounding box center [601, 338] width 1200 height 674
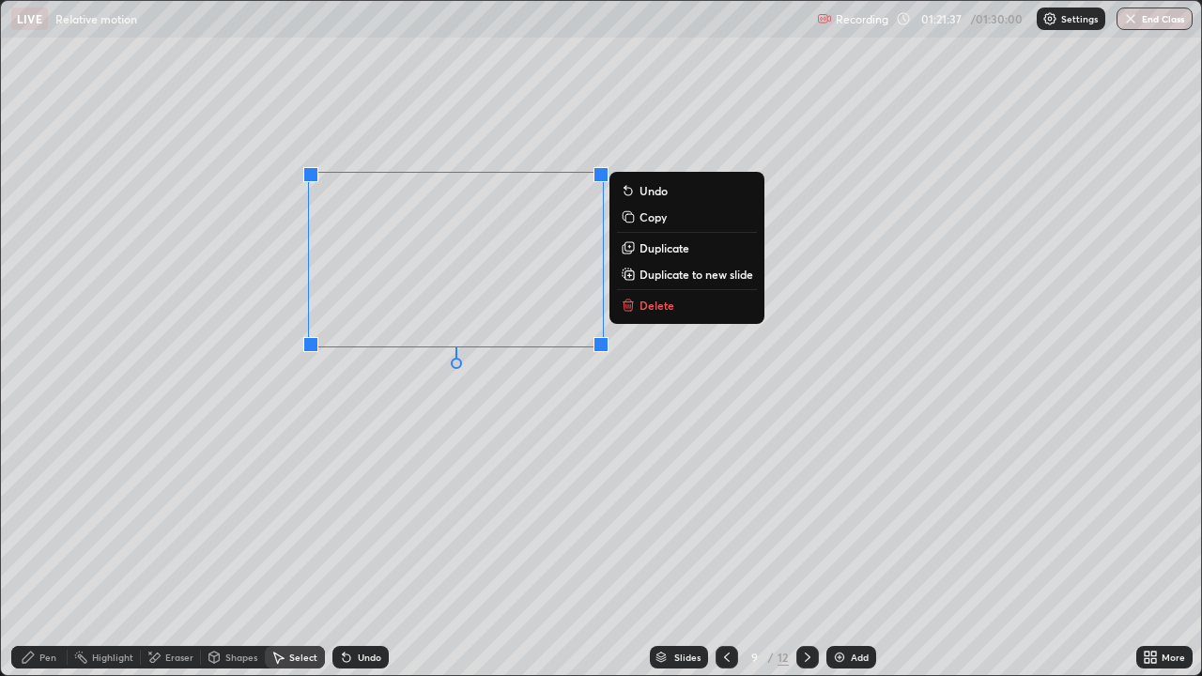
click at [488, 392] on div "0 ° Undo Copy Duplicate Duplicate to new slide Delete" at bounding box center [601, 338] width 1200 height 674
click at [573, 311] on div "0 ° Undo Copy Duplicate Duplicate to new slide Delete" at bounding box center [601, 338] width 1200 height 674
click at [554, 327] on div "0 ° Undo Copy Duplicate Duplicate to new slide Delete" at bounding box center [601, 338] width 1200 height 674
click at [571, 414] on div "0 ° Undo Copy Duplicate Duplicate to new slide Delete" at bounding box center [601, 338] width 1200 height 674
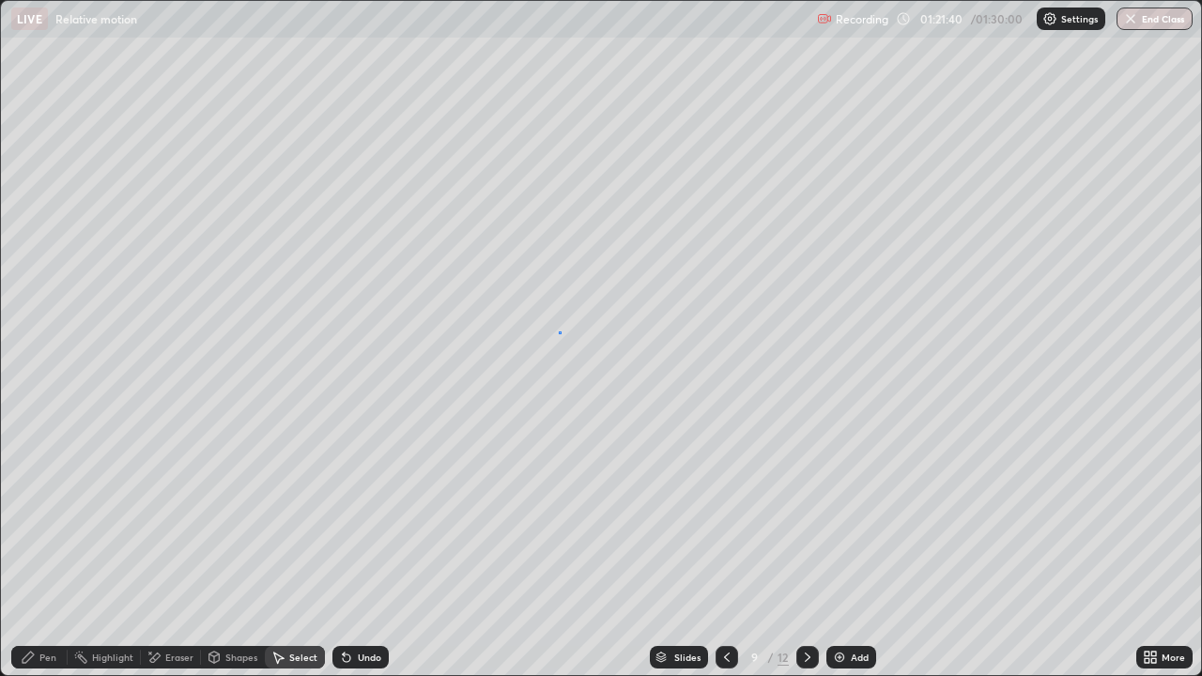
click at [559, 331] on div "0 ° Undo Copy Duplicate Duplicate to new slide Delete" at bounding box center [601, 338] width 1200 height 674
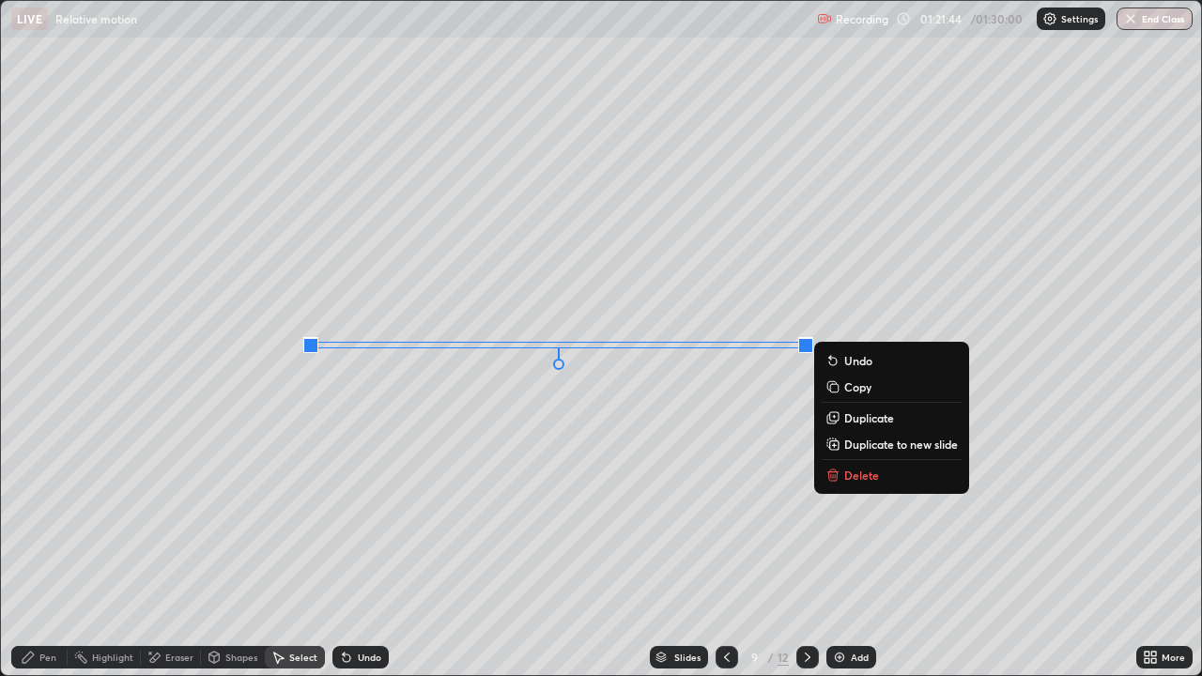
click at [461, 519] on div "0 ° Undo Copy Duplicate Duplicate to new slide Delete" at bounding box center [601, 338] width 1200 height 674
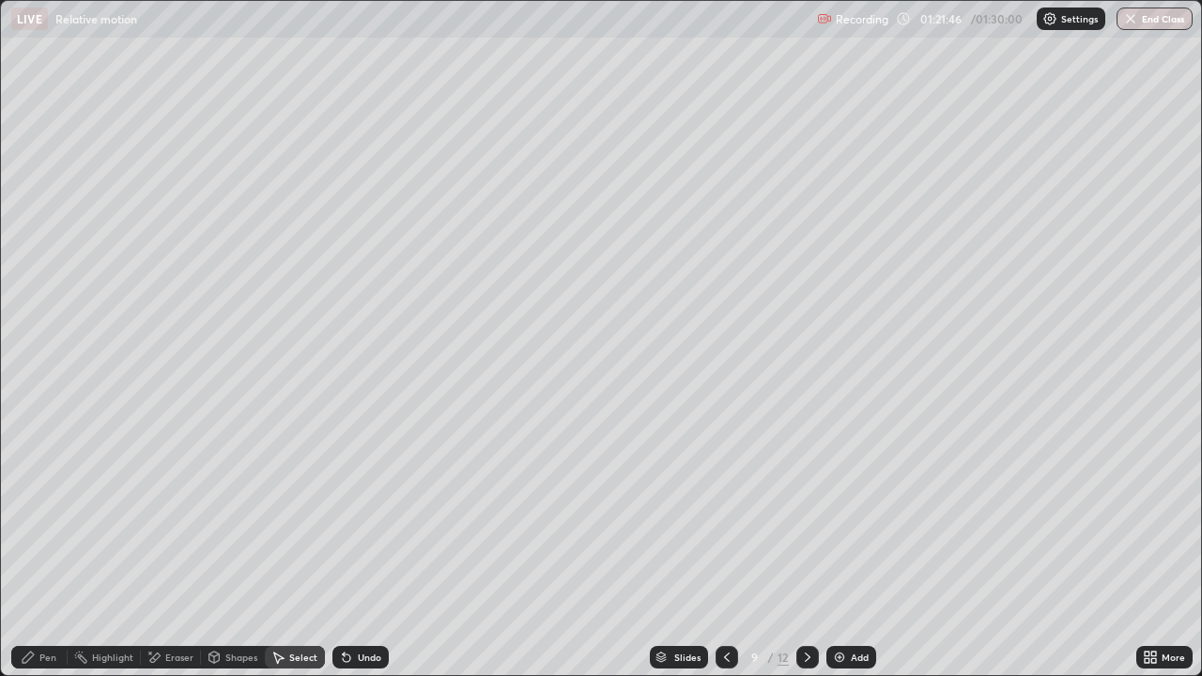
click at [39, 548] on div "Pen" at bounding box center [39, 657] width 56 height 23
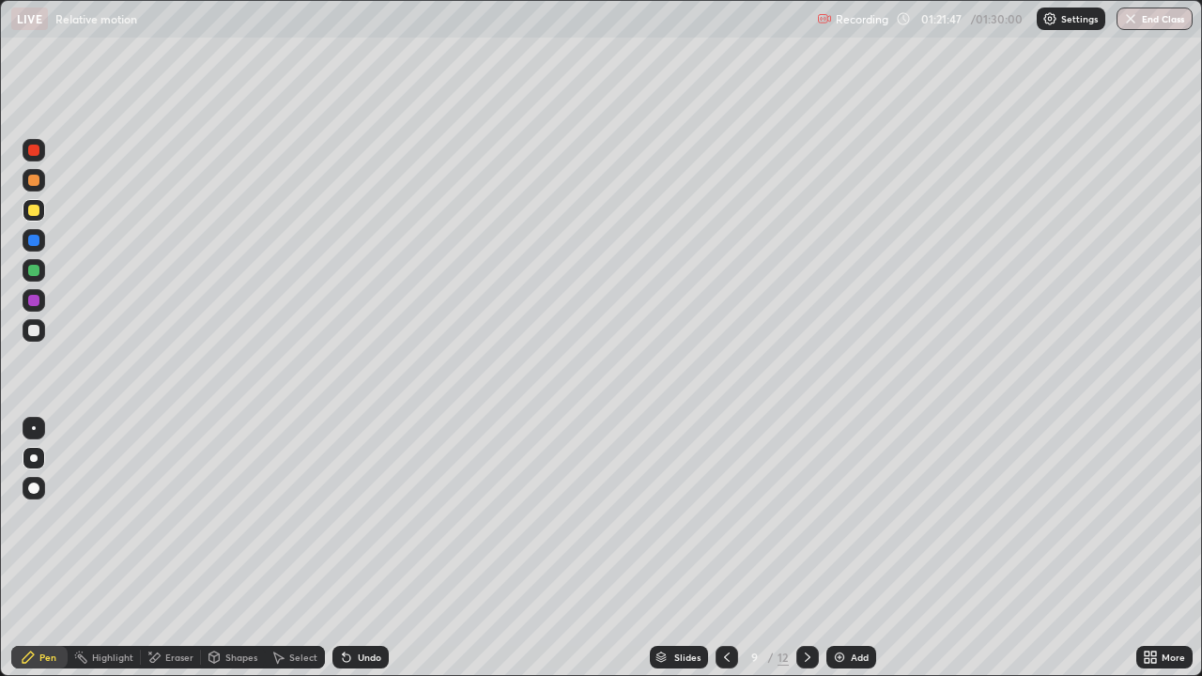
click at [32, 210] on div at bounding box center [33, 210] width 11 height 11
click at [233, 548] on div "Shapes" at bounding box center [241, 657] width 32 height 9
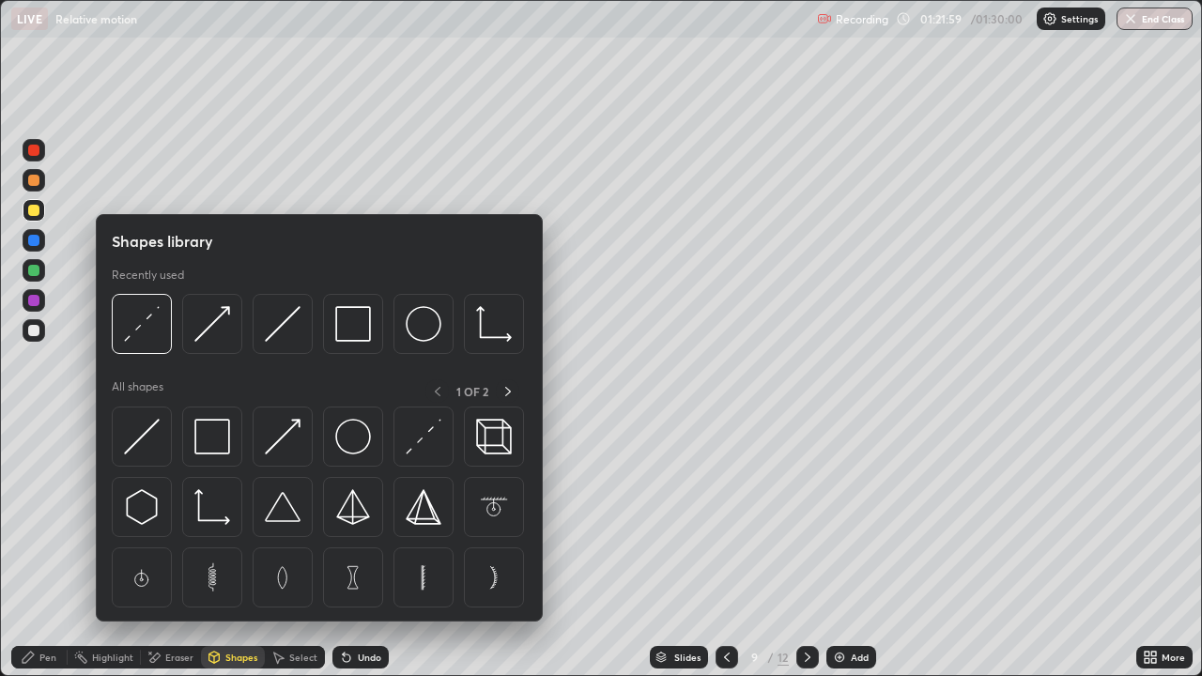
click at [174, 548] on div "Eraser" at bounding box center [179, 657] width 28 height 9
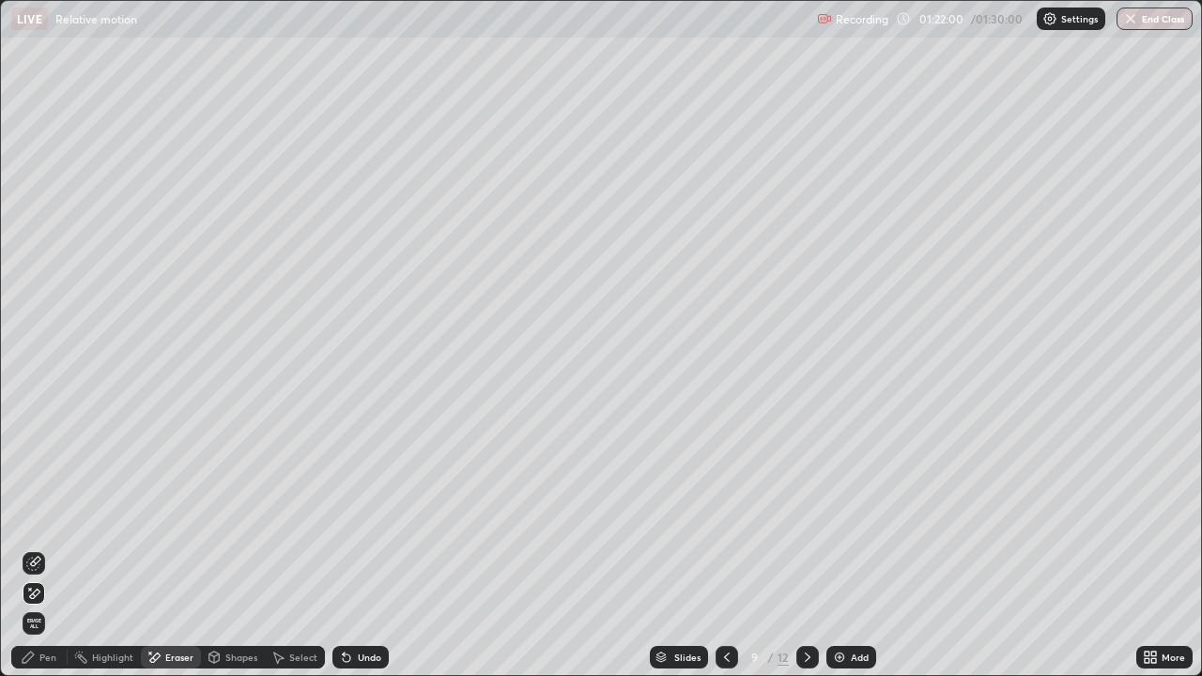
click at [36, 548] on icon at bounding box center [33, 563] width 15 height 15
click at [38, 548] on div "Pen" at bounding box center [39, 657] width 56 height 23
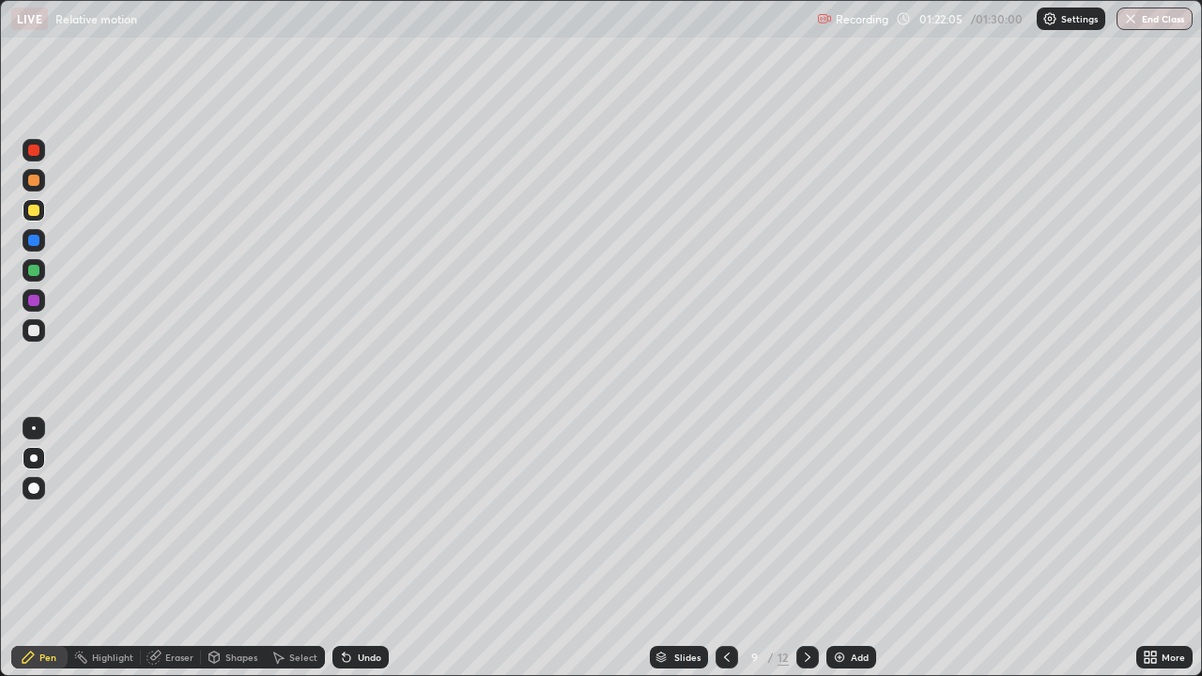
click at [33, 241] on div at bounding box center [33, 240] width 11 height 11
click at [34, 300] on div at bounding box center [33, 300] width 11 height 11
click at [37, 270] on div at bounding box center [33, 270] width 11 height 11
click at [239, 548] on div "Shapes" at bounding box center [233, 657] width 64 height 23
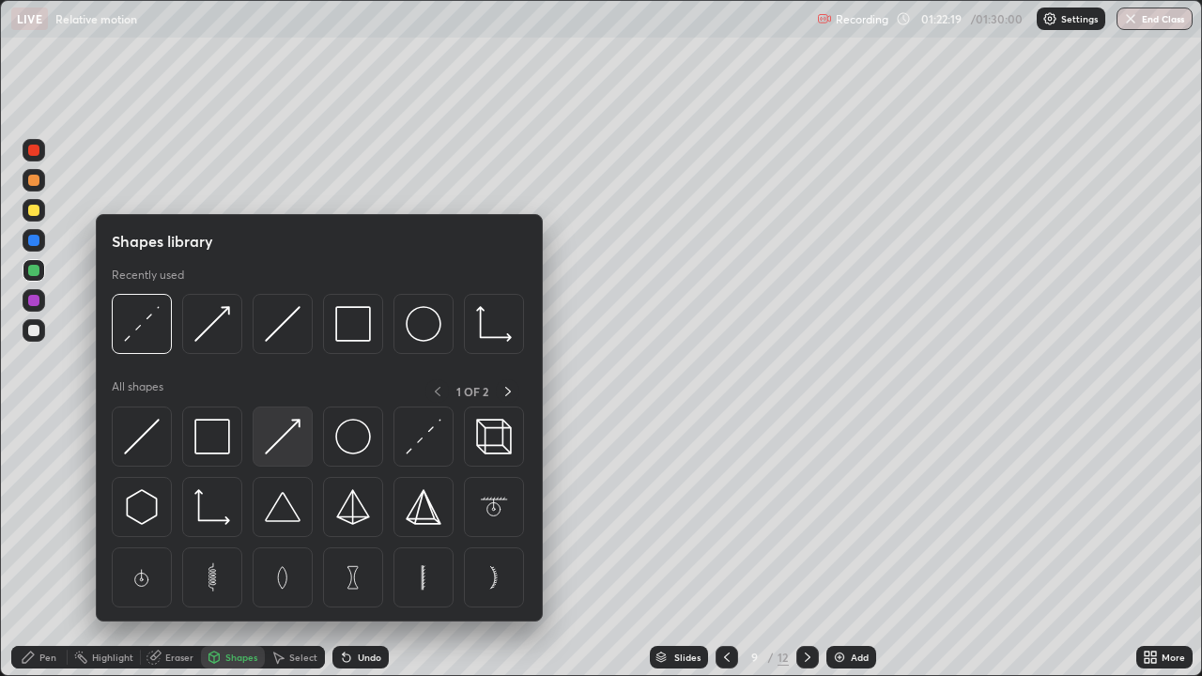
click at [283, 443] on img at bounding box center [283, 437] width 36 height 36
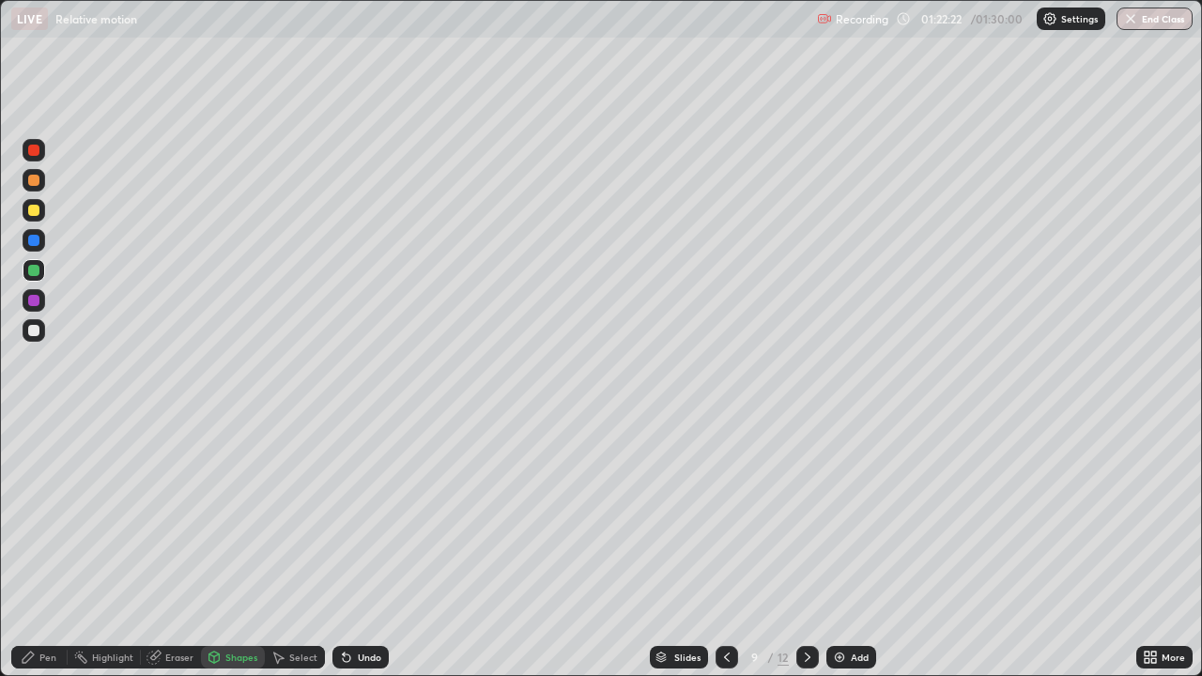
click at [366, 548] on div "Undo" at bounding box center [360, 657] width 56 height 23
click at [284, 548] on icon at bounding box center [277, 657] width 15 height 15
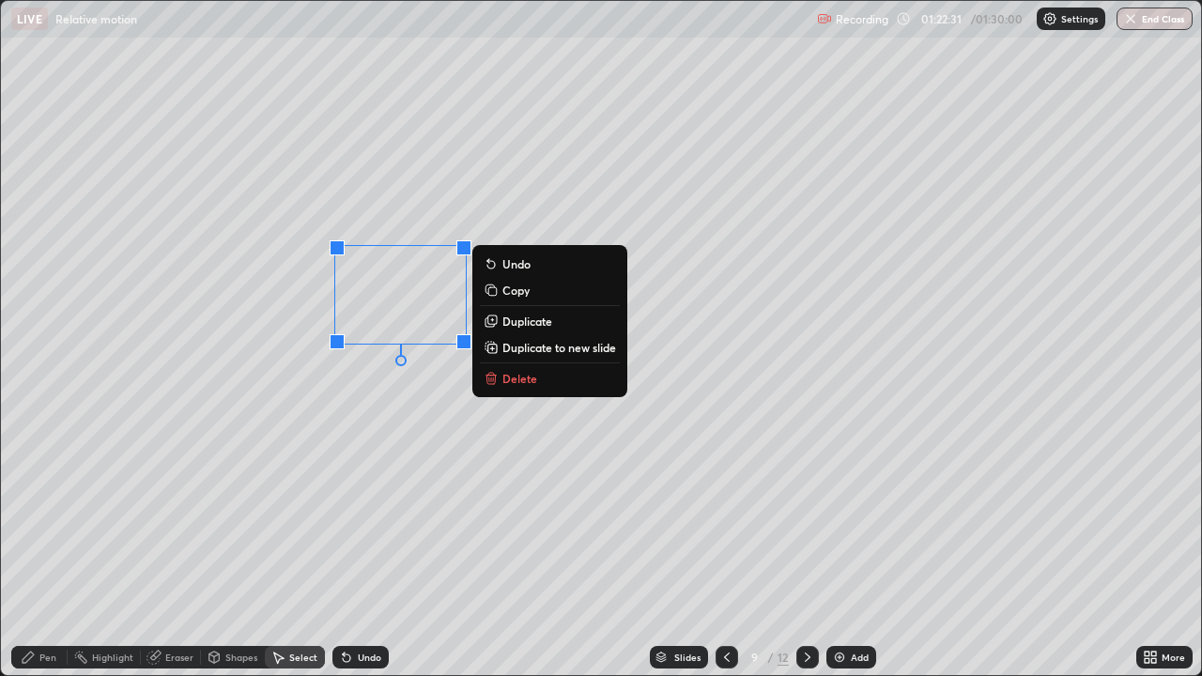
click at [505, 321] on p "Duplicate" at bounding box center [527, 321] width 50 height 15
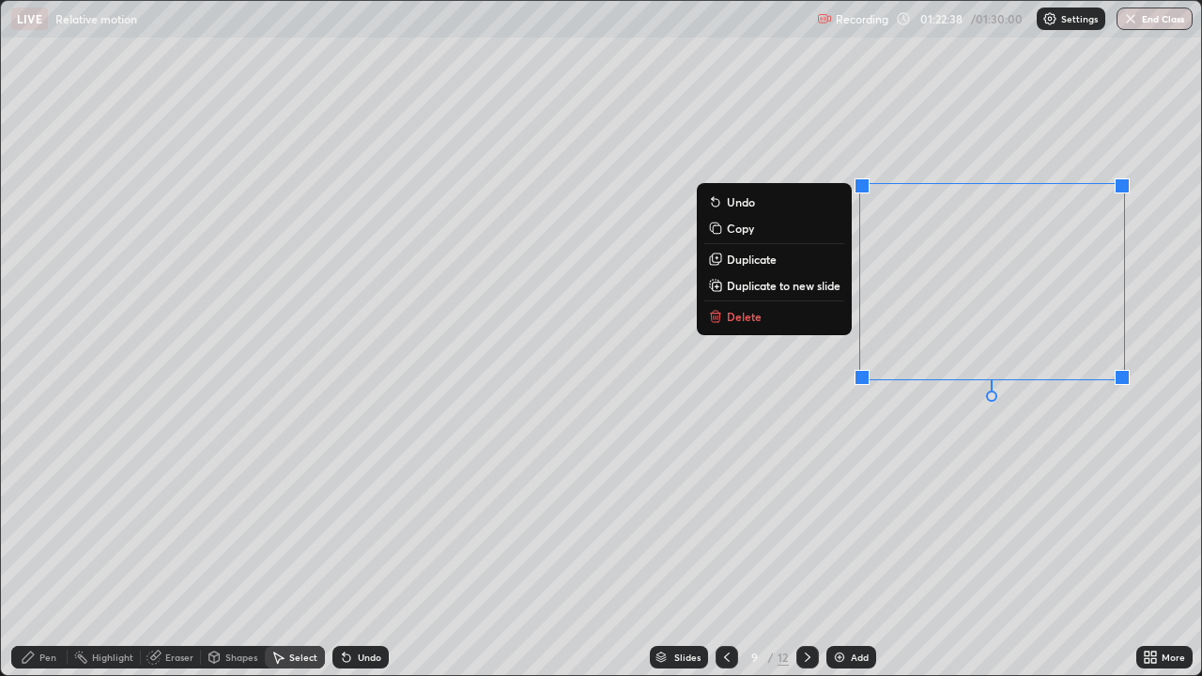
click at [182, 527] on div "0 ° Undo Copy Duplicate Duplicate to new slide Delete" at bounding box center [601, 338] width 1200 height 674
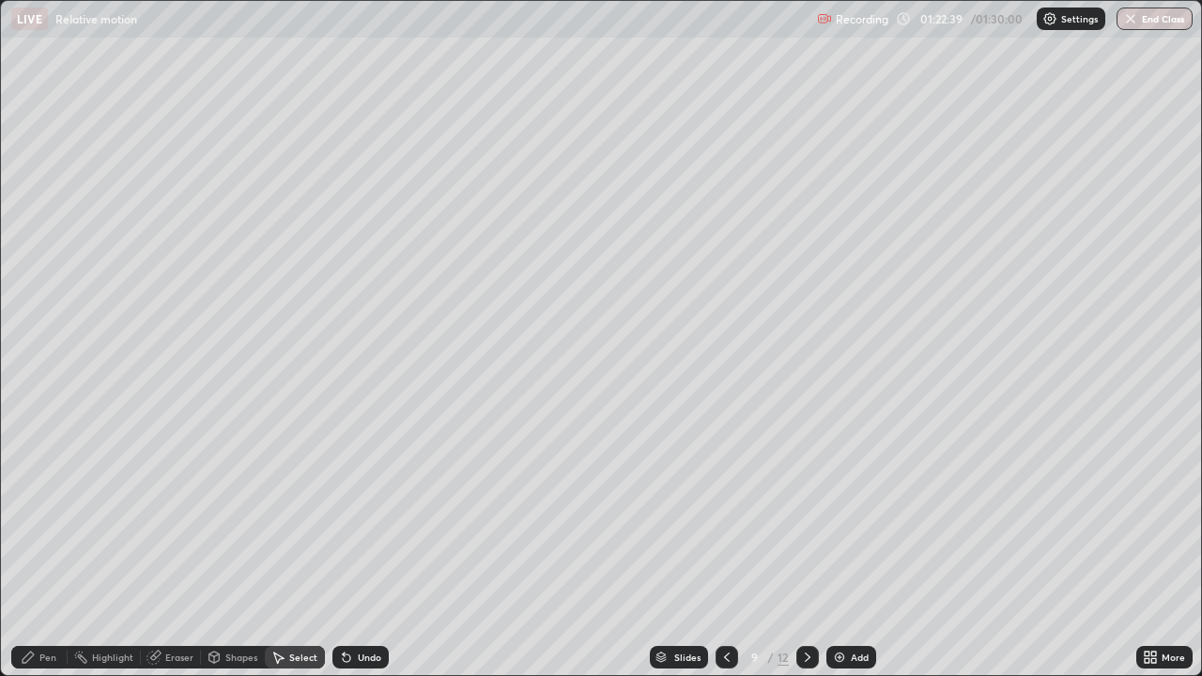
click at [48, 548] on div "Pen" at bounding box center [47, 657] width 17 height 9
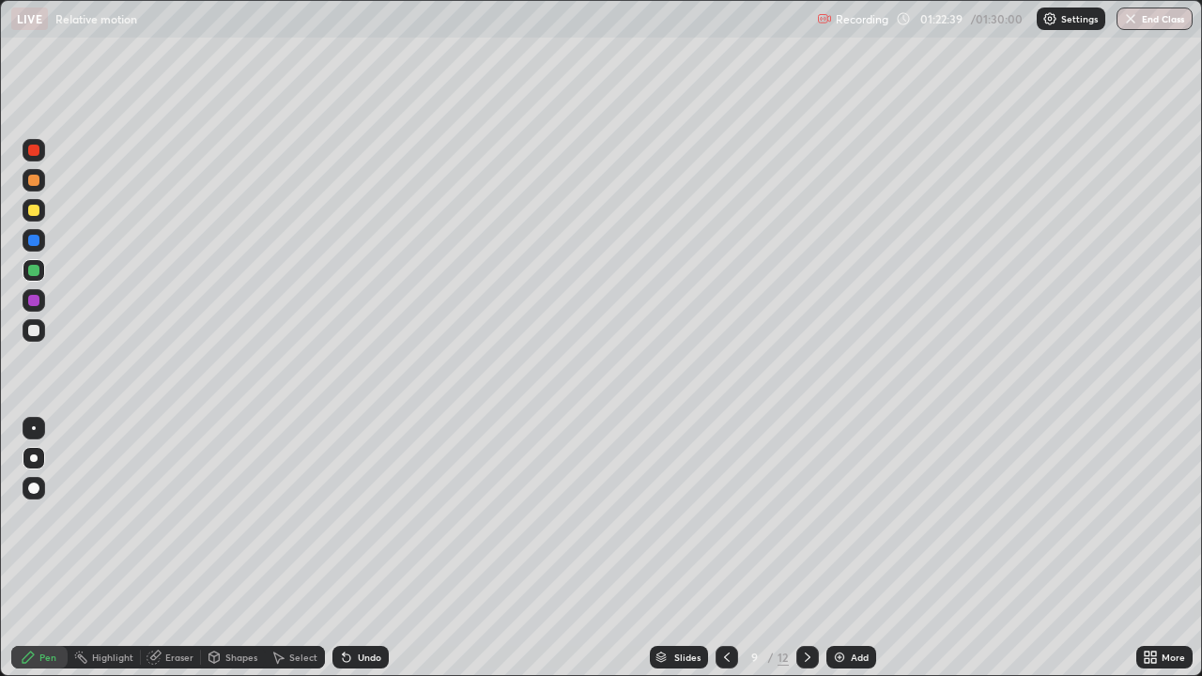
click at [31, 330] on div at bounding box center [33, 330] width 11 height 11
click at [26, 234] on div at bounding box center [34, 240] width 23 height 23
click at [369, 548] on div "Undo" at bounding box center [360, 657] width 56 height 23
click at [240, 548] on div "Shapes" at bounding box center [241, 657] width 32 height 9
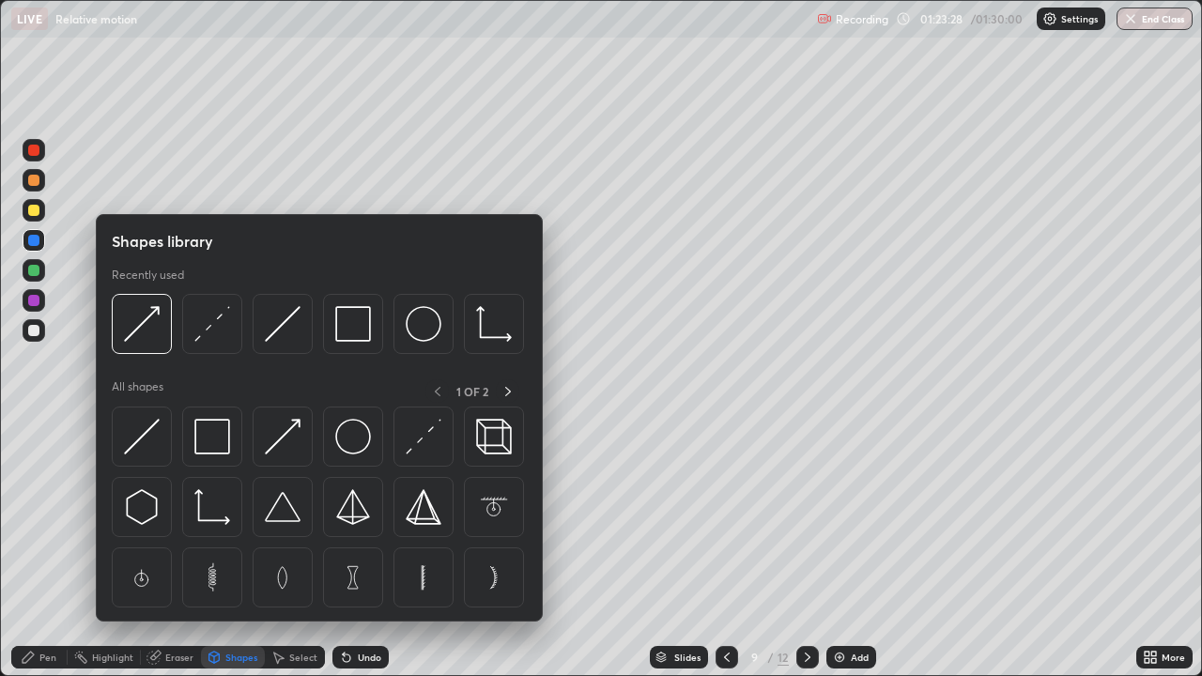
click at [274, 444] on img at bounding box center [283, 437] width 36 height 36
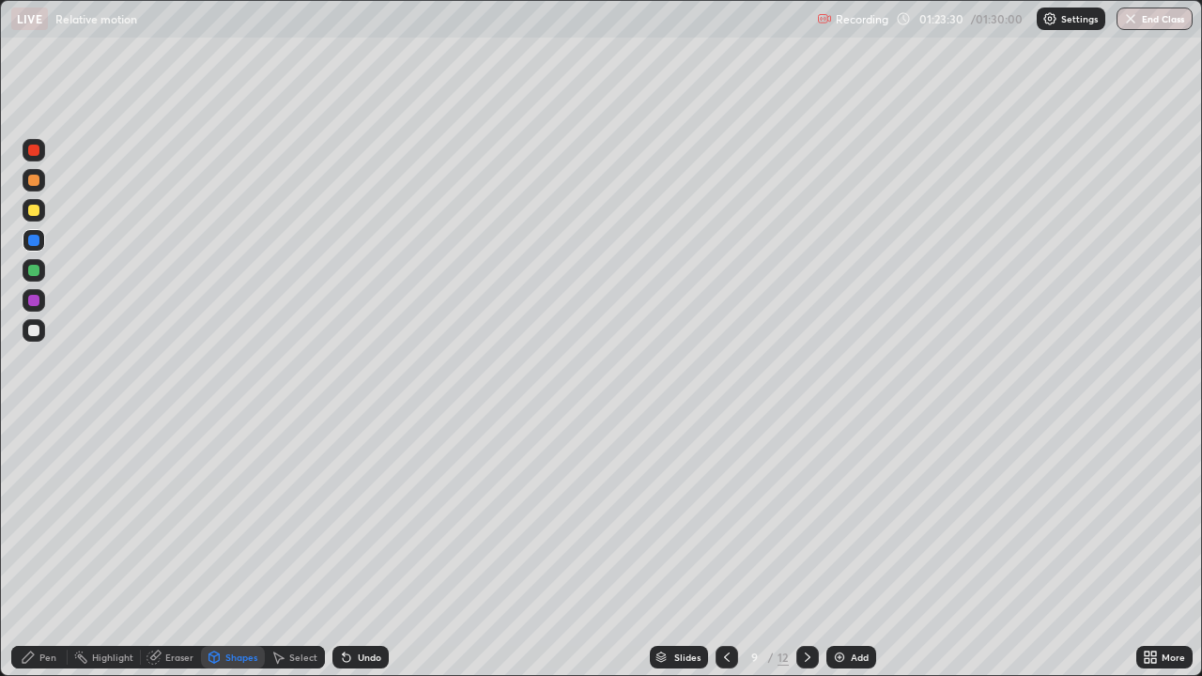
click at [41, 328] on div at bounding box center [34, 330] width 23 height 23
click at [45, 548] on div "Pen" at bounding box center [47, 657] width 17 height 9
click at [169, 548] on div "Eraser" at bounding box center [179, 657] width 28 height 9
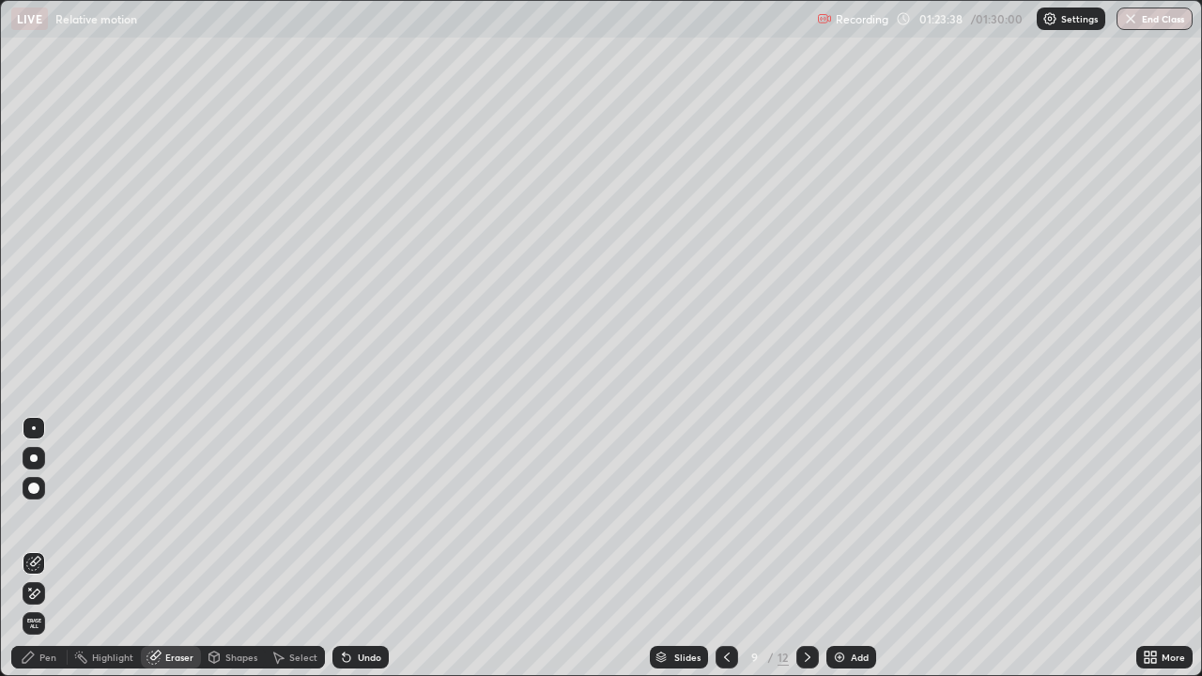
click at [38, 548] on div "Pen" at bounding box center [39, 657] width 56 height 23
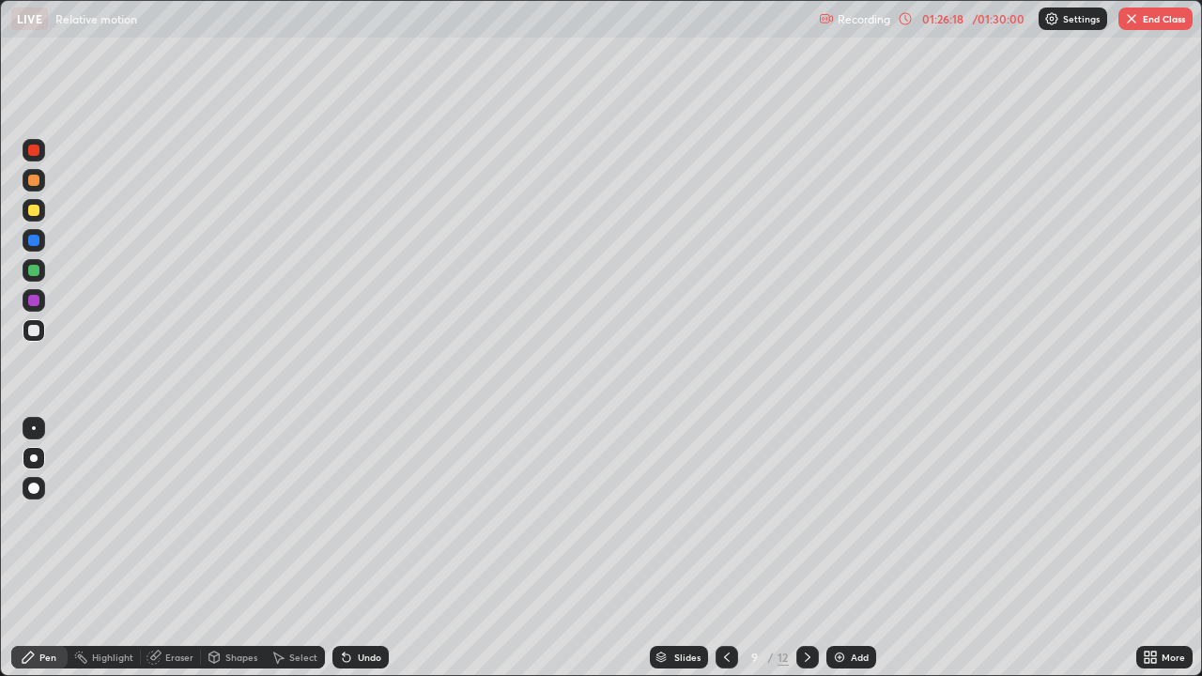
click at [161, 548] on div "Eraser" at bounding box center [171, 657] width 60 height 23
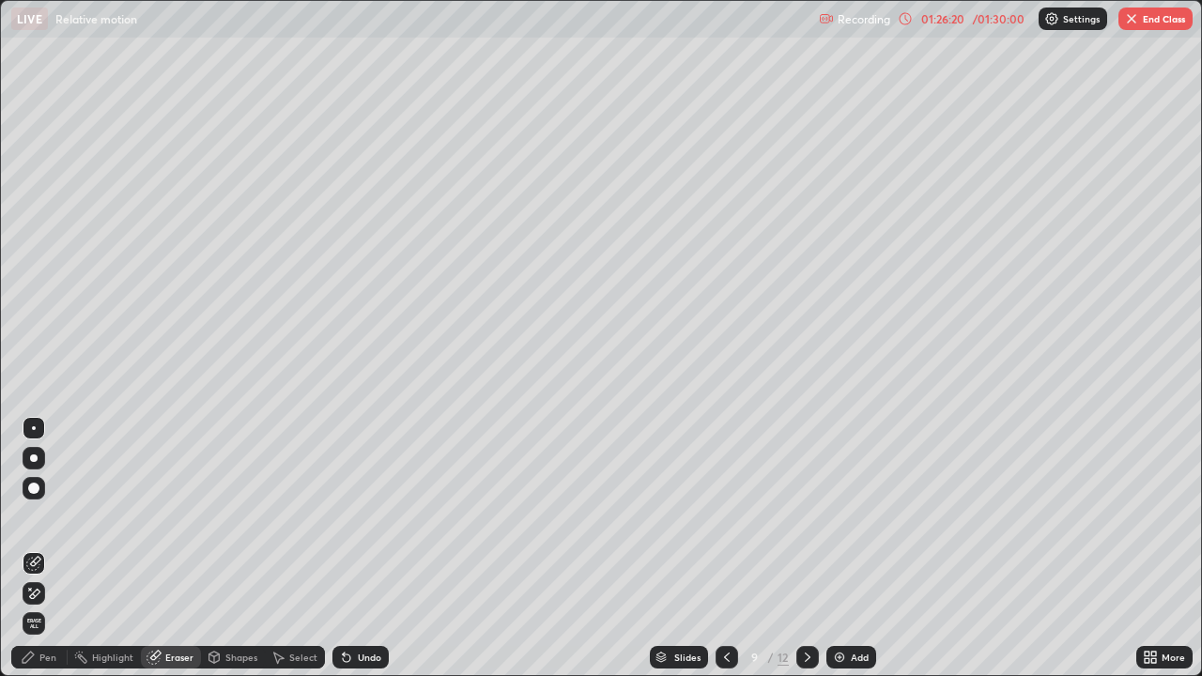
click at [358, 548] on div "Undo" at bounding box center [360, 657] width 56 height 23
click at [358, 548] on div "Undo" at bounding box center [369, 657] width 23 height 9
click at [59, 548] on div "Pen" at bounding box center [39, 657] width 56 height 23
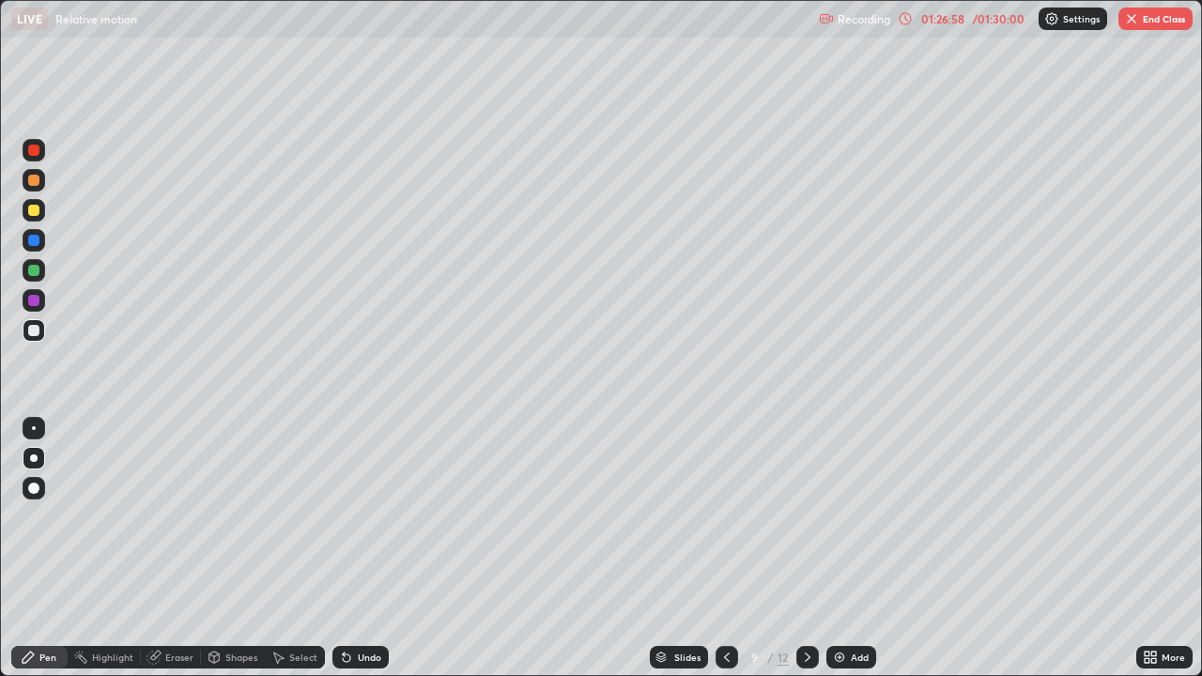
click at [179, 548] on div "Eraser" at bounding box center [179, 657] width 28 height 9
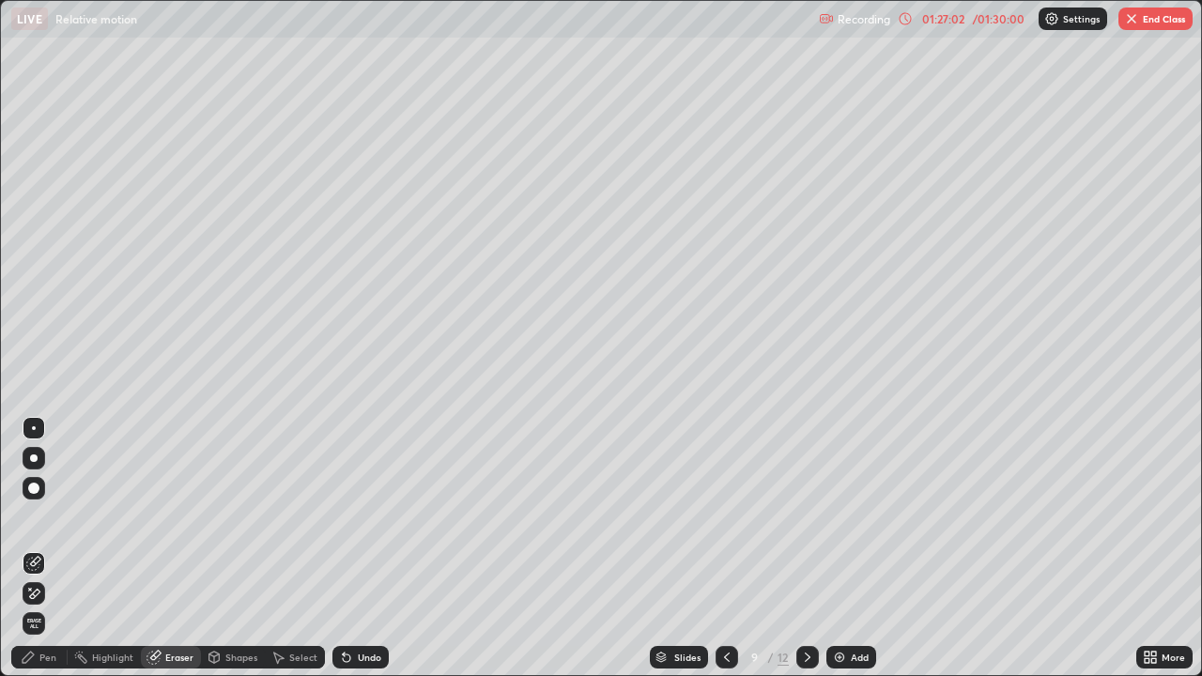
click at [300, 548] on div "Select" at bounding box center [303, 657] width 28 height 9
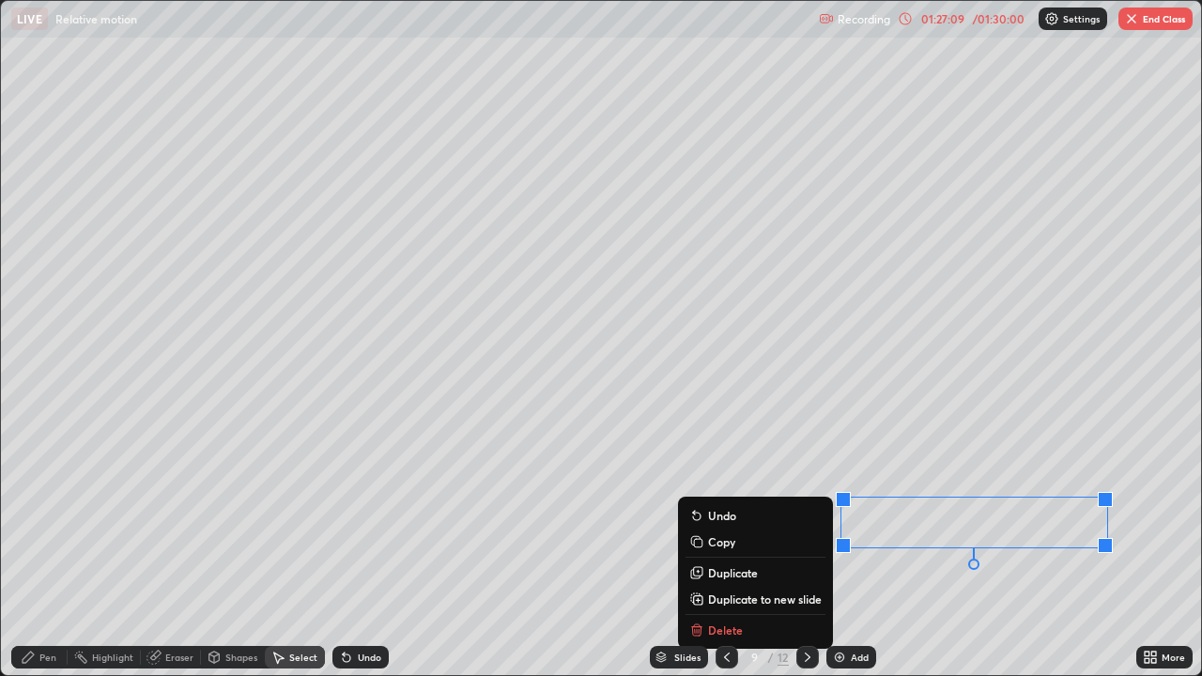
click at [845, 548] on div "0 ° Undo Copy Duplicate Duplicate to new slide Delete" at bounding box center [601, 338] width 1200 height 674
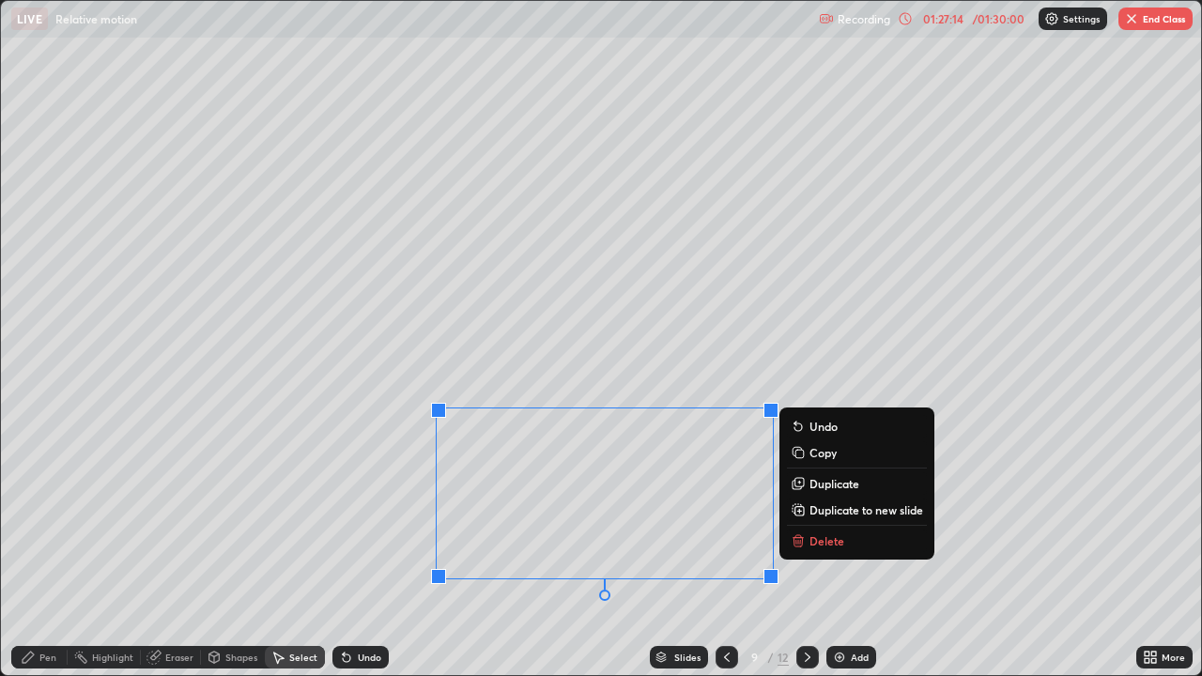
click at [323, 483] on div "0 ° Undo Copy Duplicate Duplicate to new slide Delete" at bounding box center [601, 338] width 1200 height 674
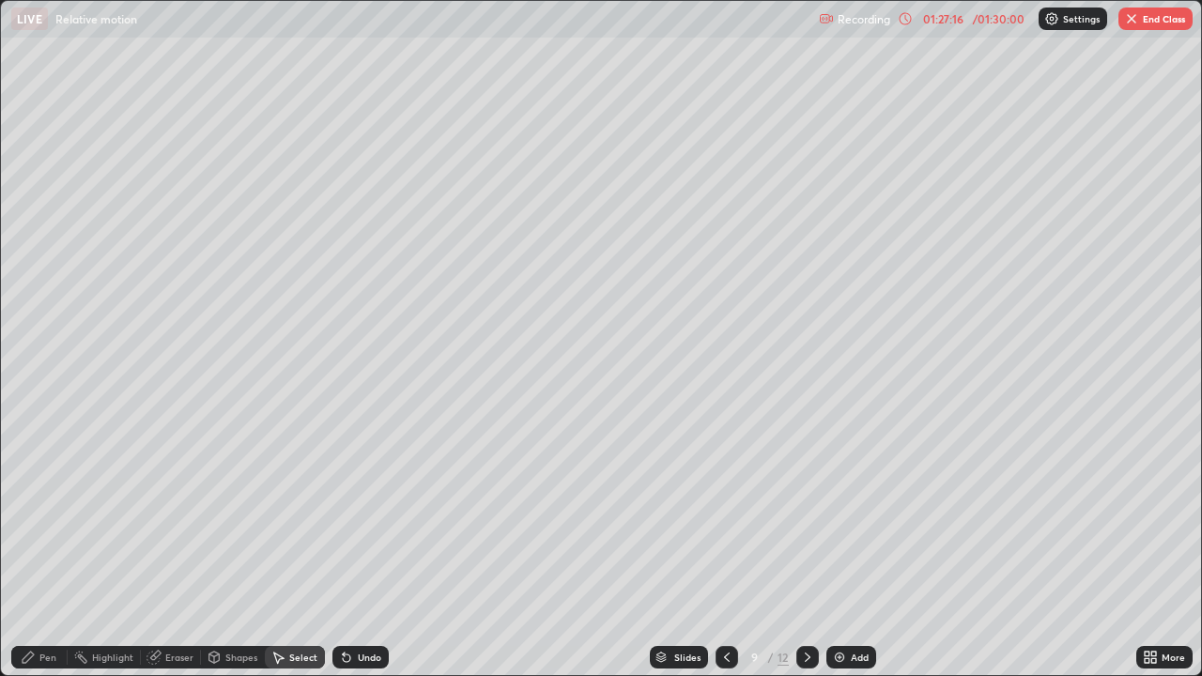
click at [173, 548] on div "Eraser" at bounding box center [179, 657] width 28 height 9
click at [37, 548] on div "Pen" at bounding box center [39, 657] width 56 height 23
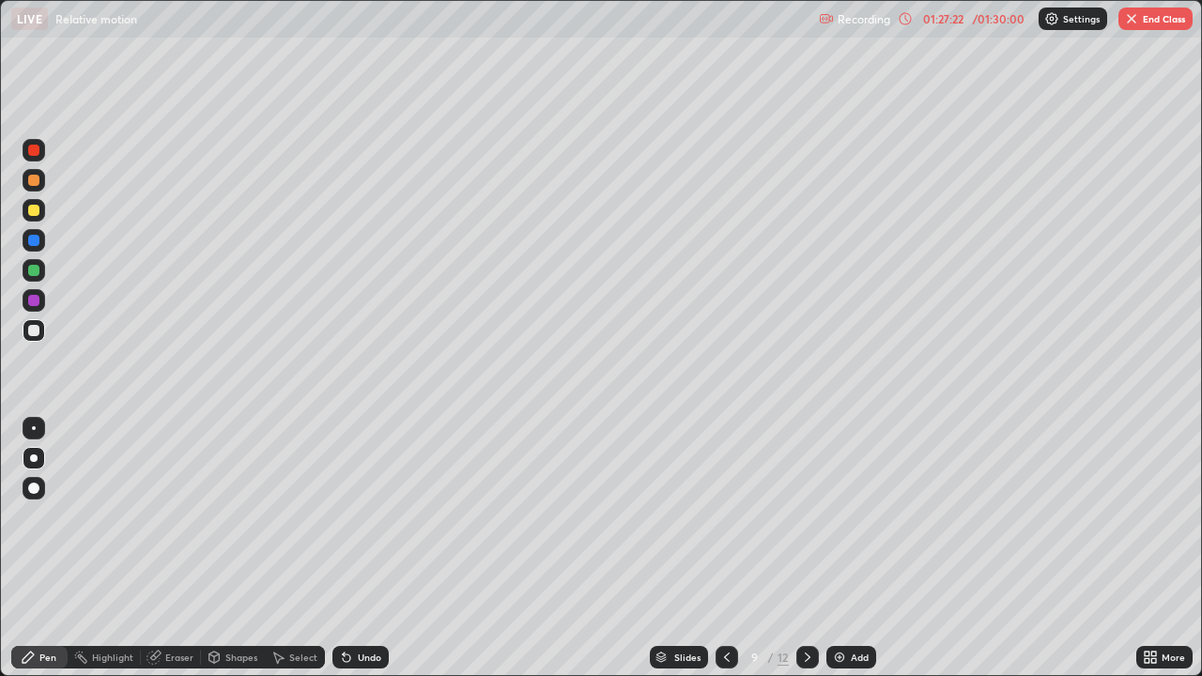
click at [294, 548] on div "Select" at bounding box center [303, 657] width 28 height 9
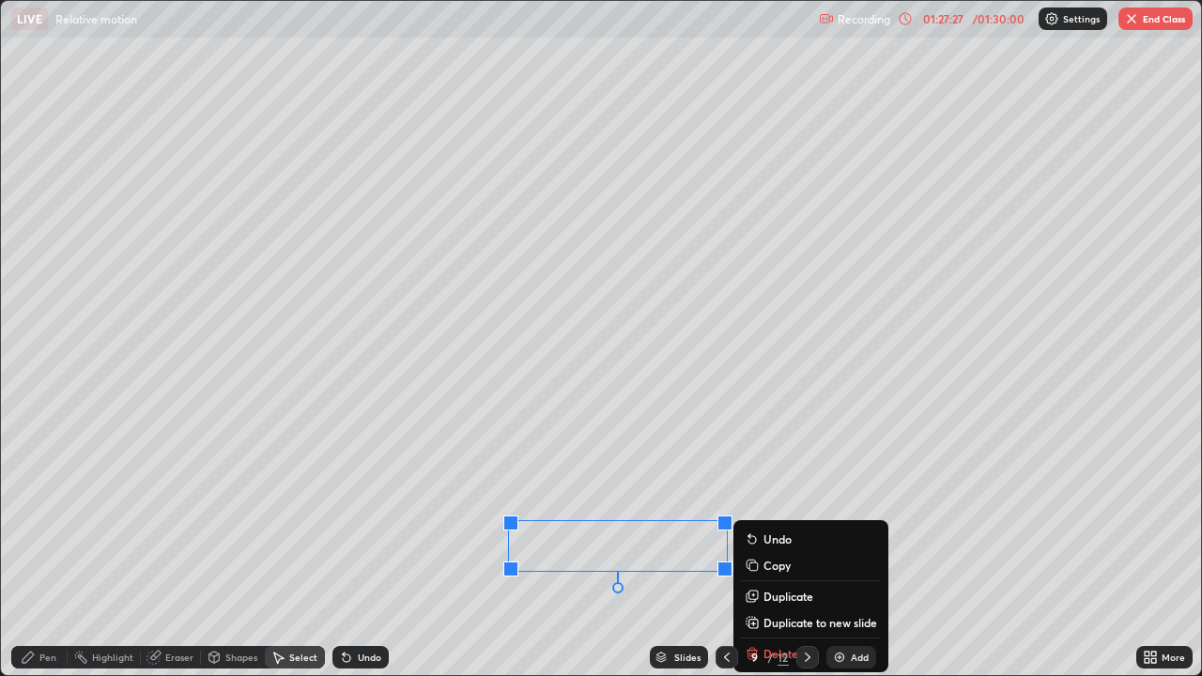
click at [331, 548] on div "0 ° Undo Copy Duplicate Duplicate to new slide Delete" at bounding box center [601, 338] width 1200 height 674
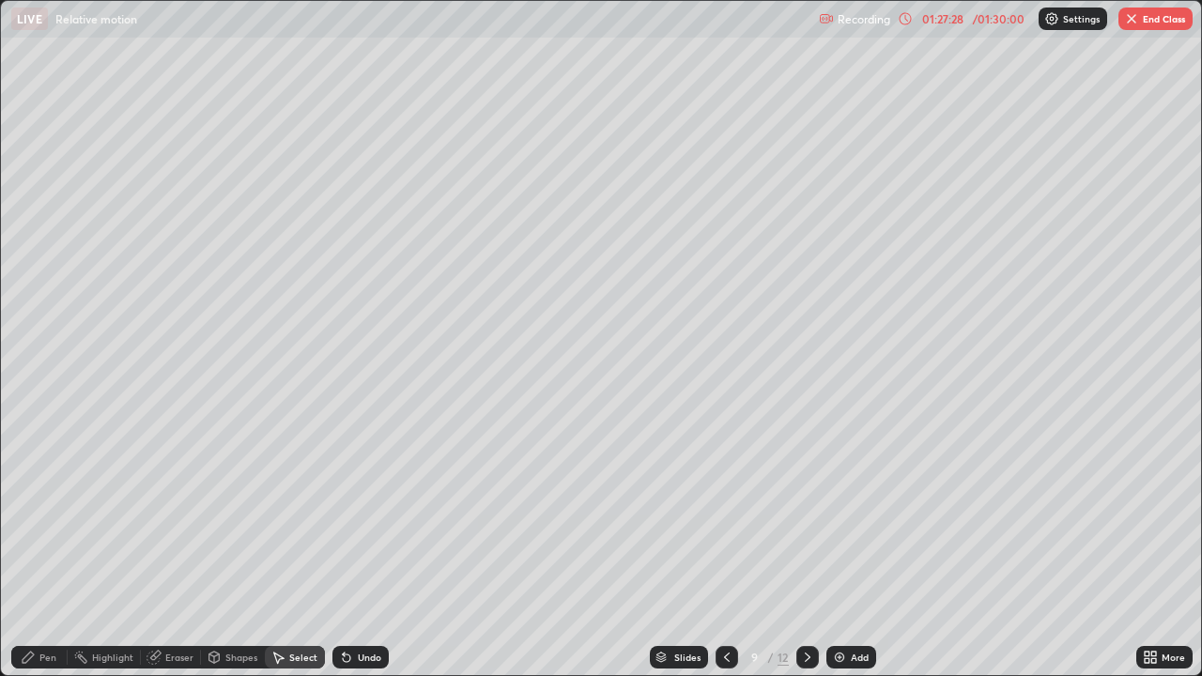
click at [37, 548] on div "Pen" at bounding box center [39, 657] width 56 height 23
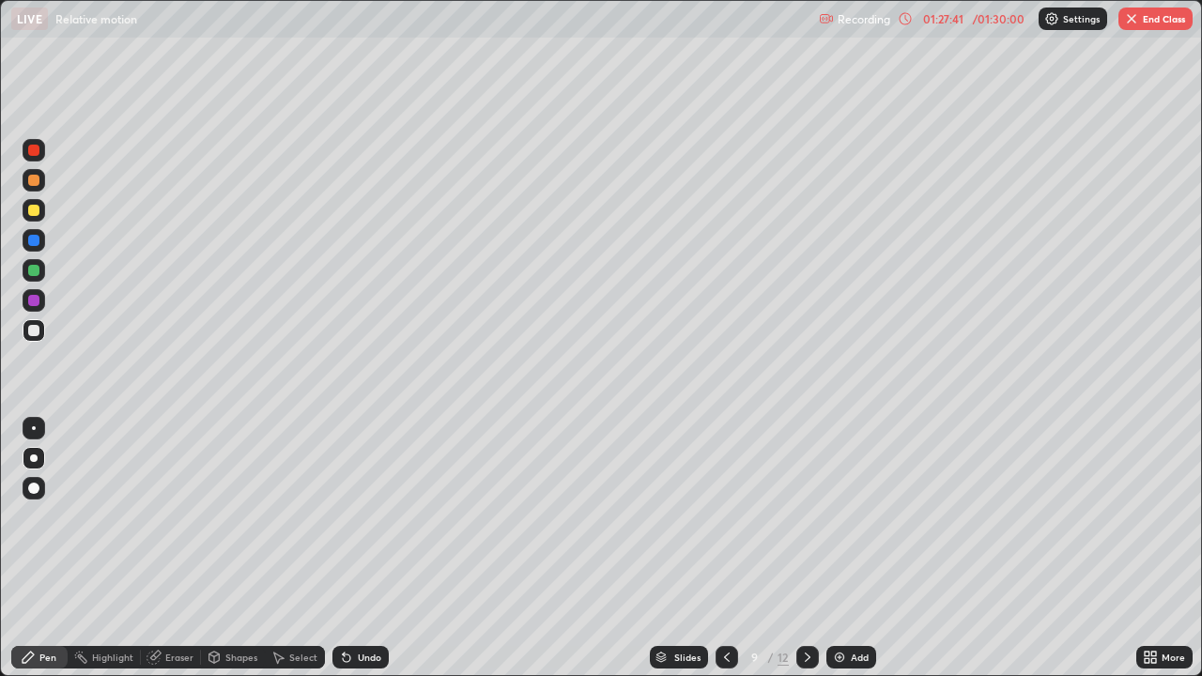
click at [162, 548] on div "Eraser" at bounding box center [171, 657] width 60 height 23
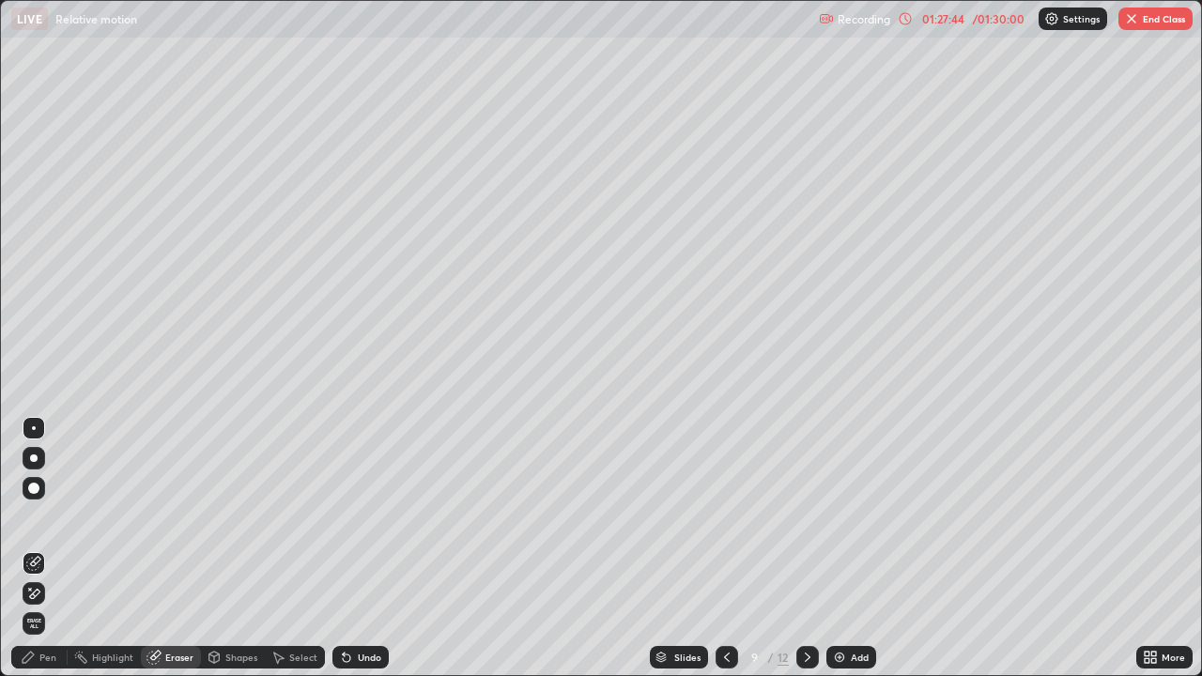
click at [41, 548] on div "Pen" at bounding box center [39, 657] width 56 height 23
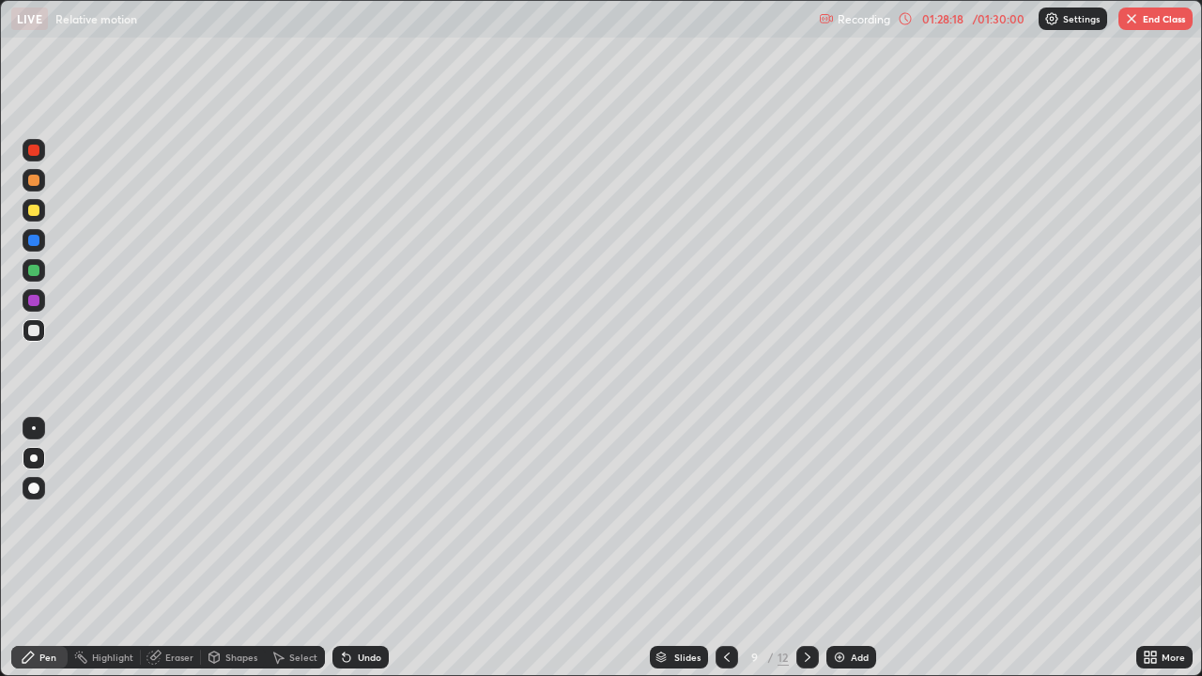
click at [359, 548] on div "Undo" at bounding box center [369, 657] width 23 height 9
click at [719, 548] on icon at bounding box center [726, 657] width 15 height 15
click at [724, 548] on icon at bounding box center [726, 657] width 15 height 15
click at [719, 548] on icon at bounding box center [726, 657] width 15 height 15
click at [804, 548] on icon at bounding box center [807, 657] width 15 height 15
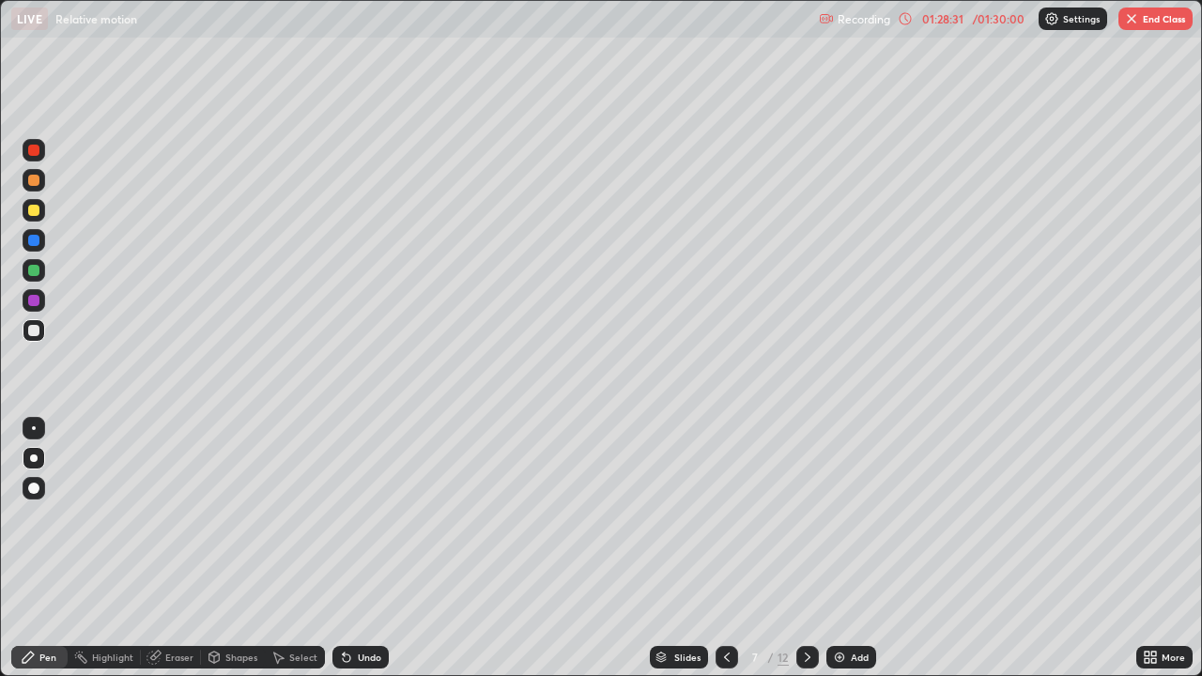
click at [806, 548] on icon at bounding box center [807, 657] width 15 height 15
click at [716, 548] on div at bounding box center [727, 657] width 23 height 23
click at [724, 548] on icon at bounding box center [727, 657] width 6 height 9
click at [725, 548] on icon at bounding box center [726, 657] width 15 height 15
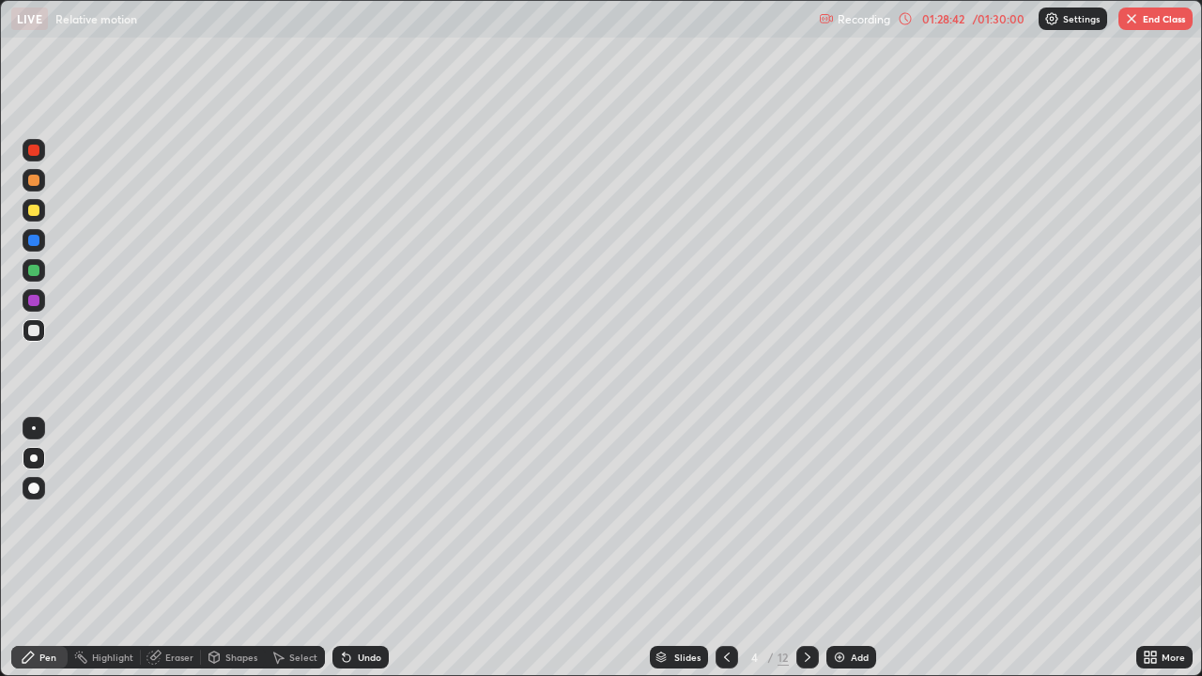
click at [725, 548] on icon at bounding box center [726, 657] width 15 height 15
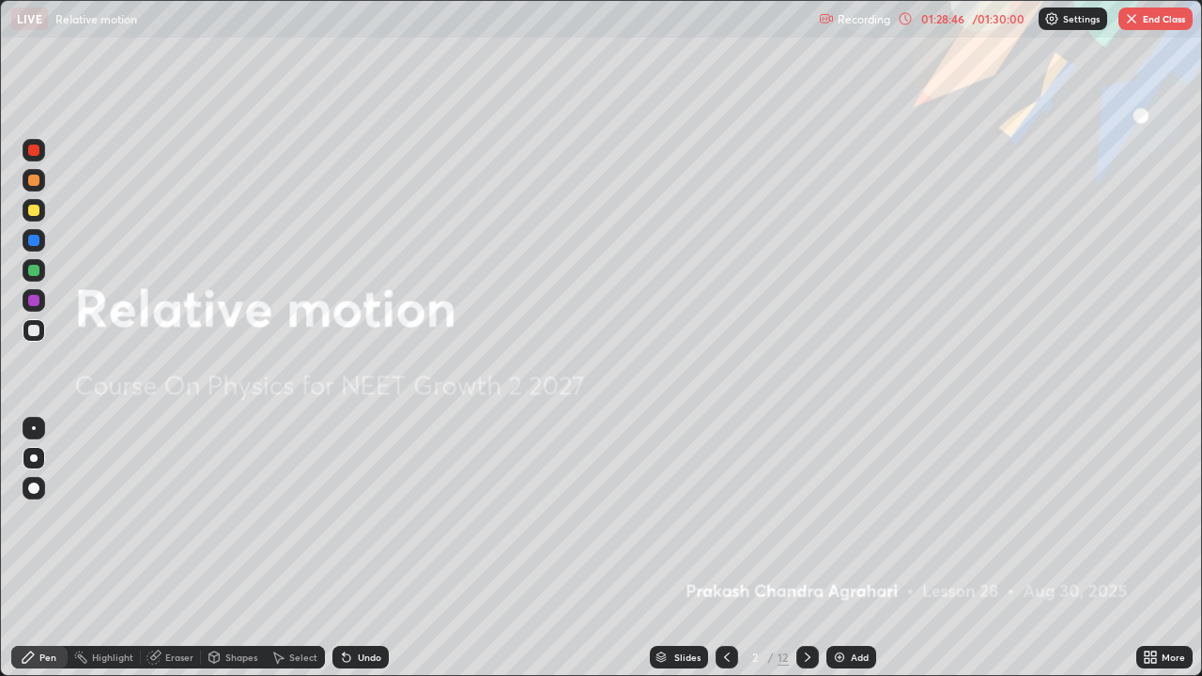
click at [809, 548] on icon at bounding box center [807, 657] width 15 height 15
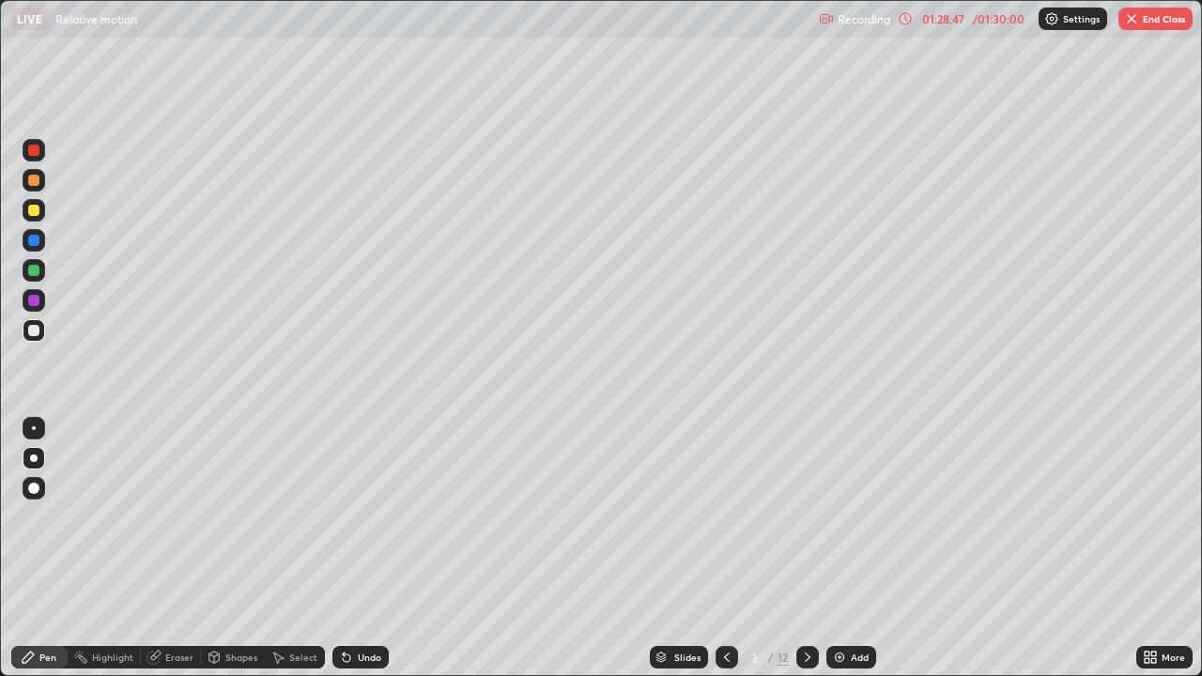
click at [814, 548] on div at bounding box center [807, 657] width 23 height 23
click at [806, 548] on icon at bounding box center [807, 657] width 15 height 15
click at [806, 548] on icon at bounding box center [808, 657] width 6 height 9
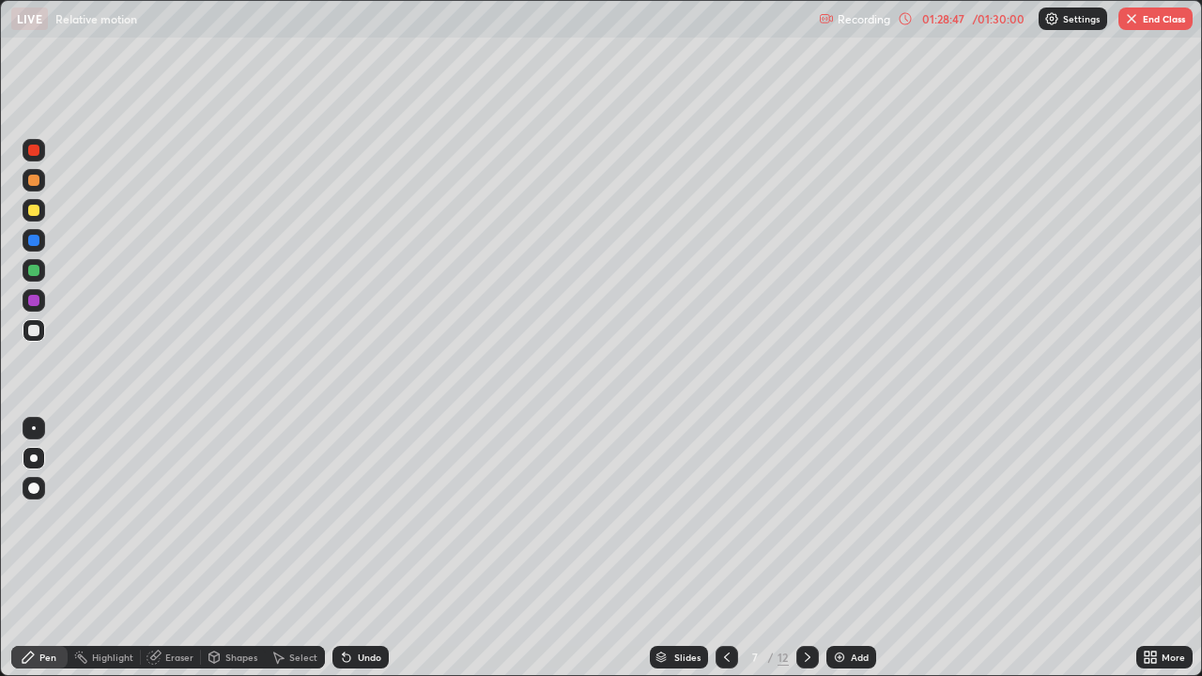
click at [807, 548] on icon at bounding box center [807, 657] width 15 height 15
click at [806, 548] on icon at bounding box center [807, 657] width 15 height 15
click at [716, 548] on div at bounding box center [727, 657] width 23 height 23
click at [717, 548] on div at bounding box center [727, 657] width 23 height 23
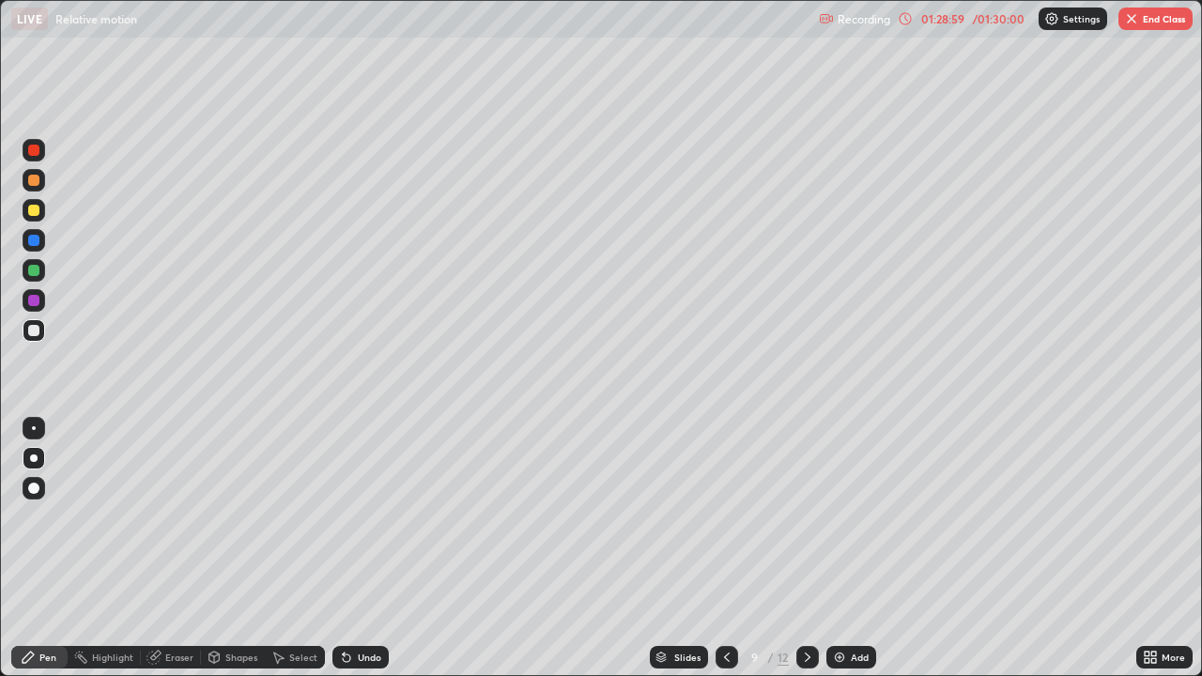
click at [177, 548] on div "Eraser" at bounding box center [171, 657] width 60 height 23
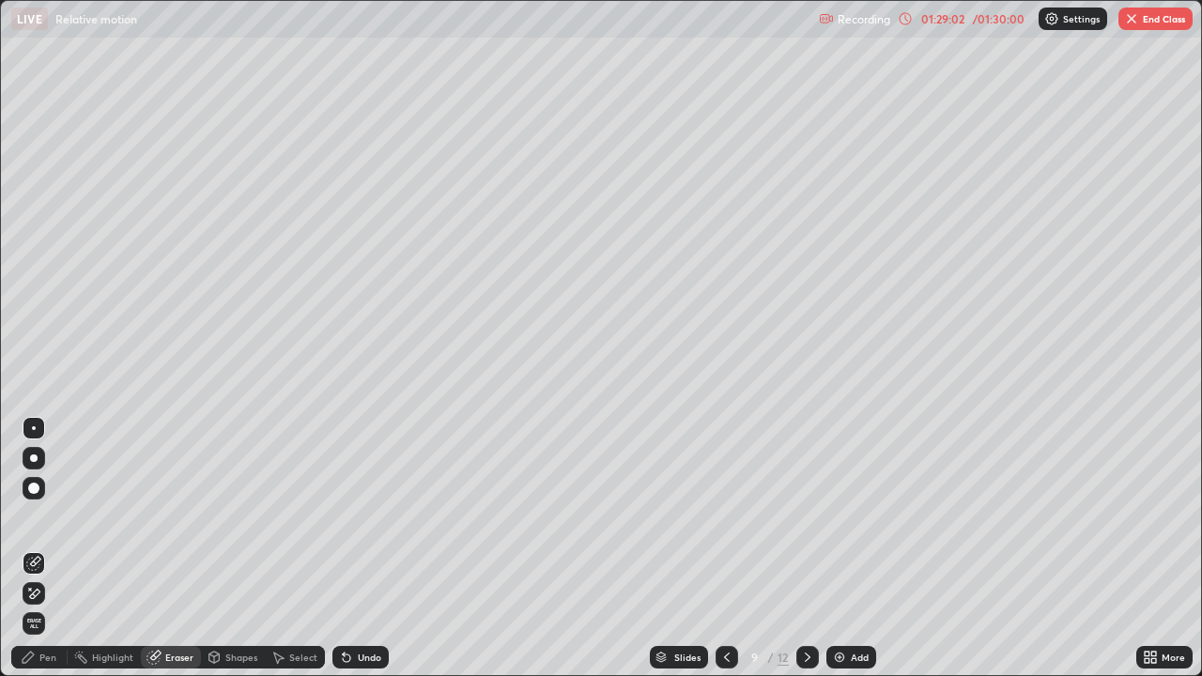
click at [42, 548] on div "Pen" at bounding box center [39, 657] width 56 height 23
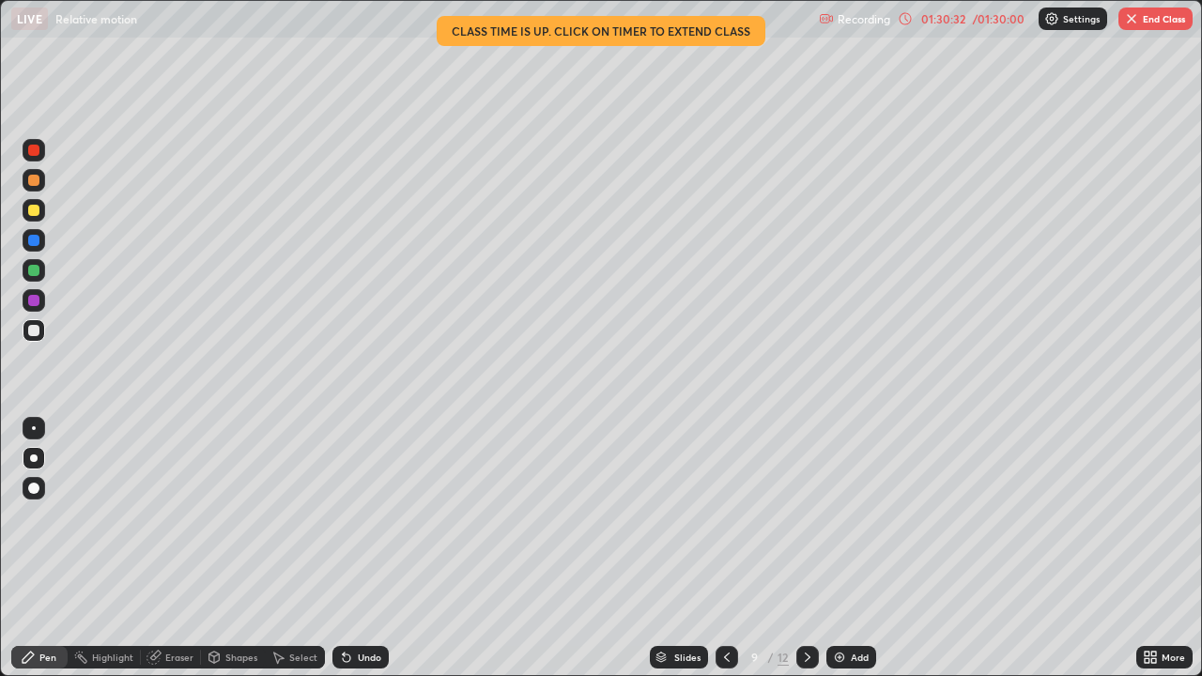
click at [806, 548] on icon at bounding box center [807, 657] width 15 height 15
click at [725, 548] on icon at bounding box center [726, 657] width 15 height 15
click at [806, 548] on icon at bounding box center [807, 657] width 15 height 15
click at [944, 17] on div "01:31:04" at bounding box center [943, 18] width 53 height 11
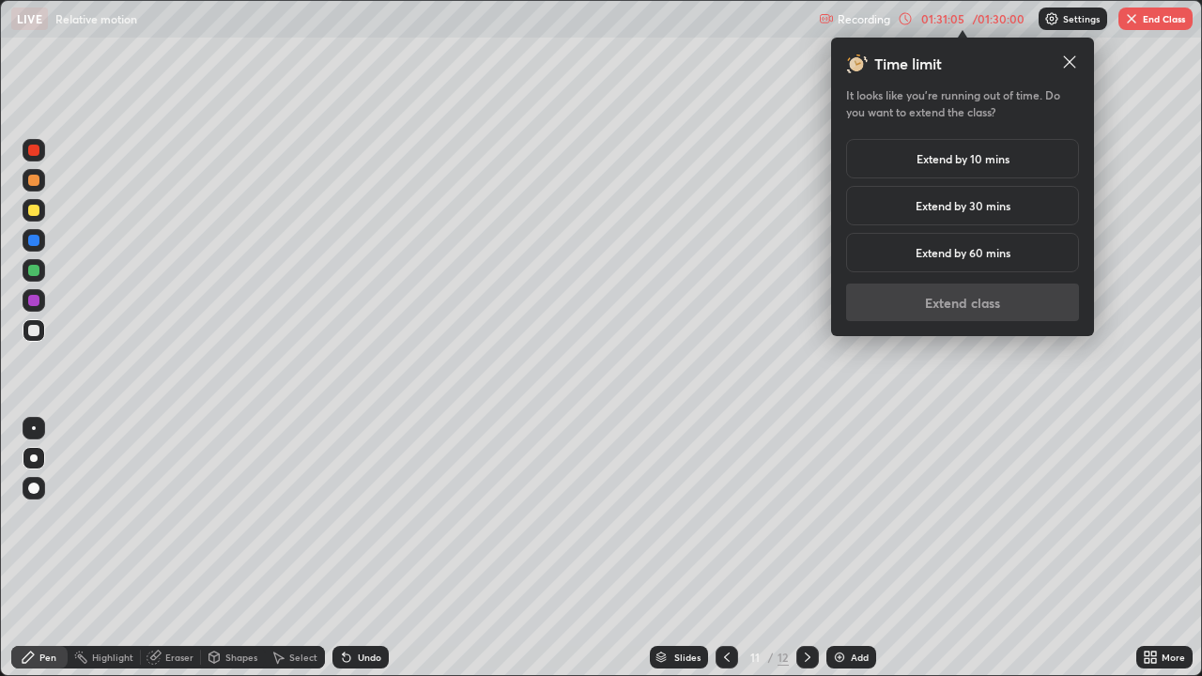
click at [934, 157] on h5 "Extend by 10 mins" at bounding box center [963, 158] width 93 height 17
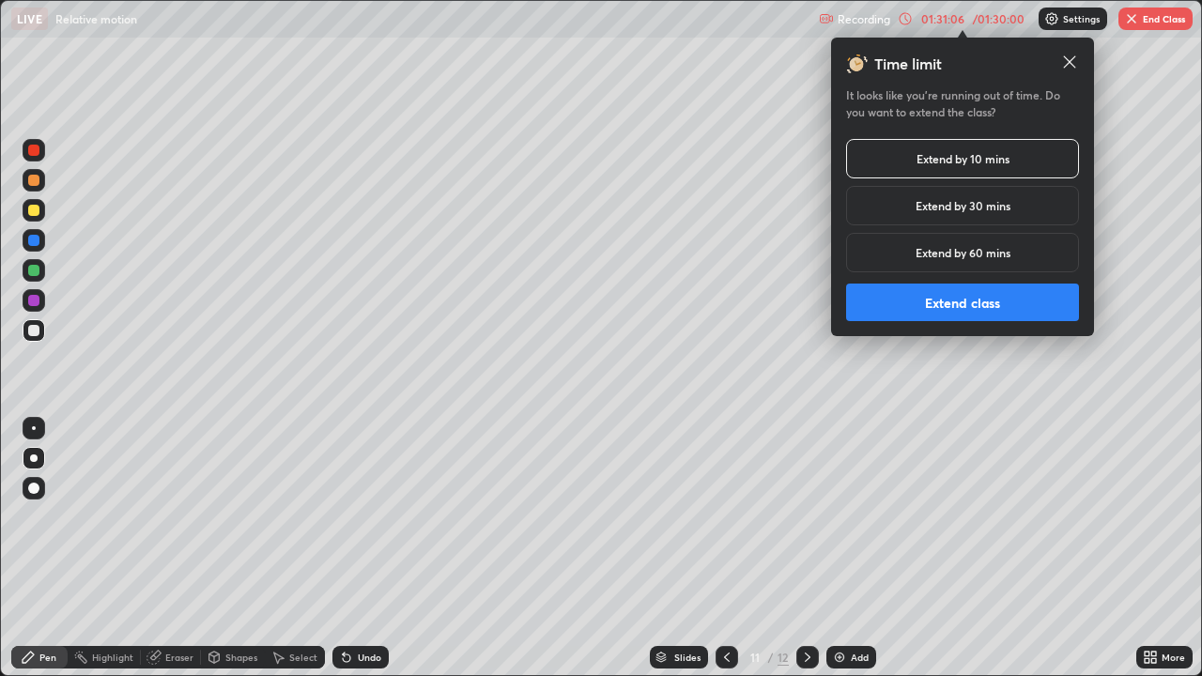
click at [926, 298] on button "Extend class" at bounding box center [962, 303] width 233 height 38
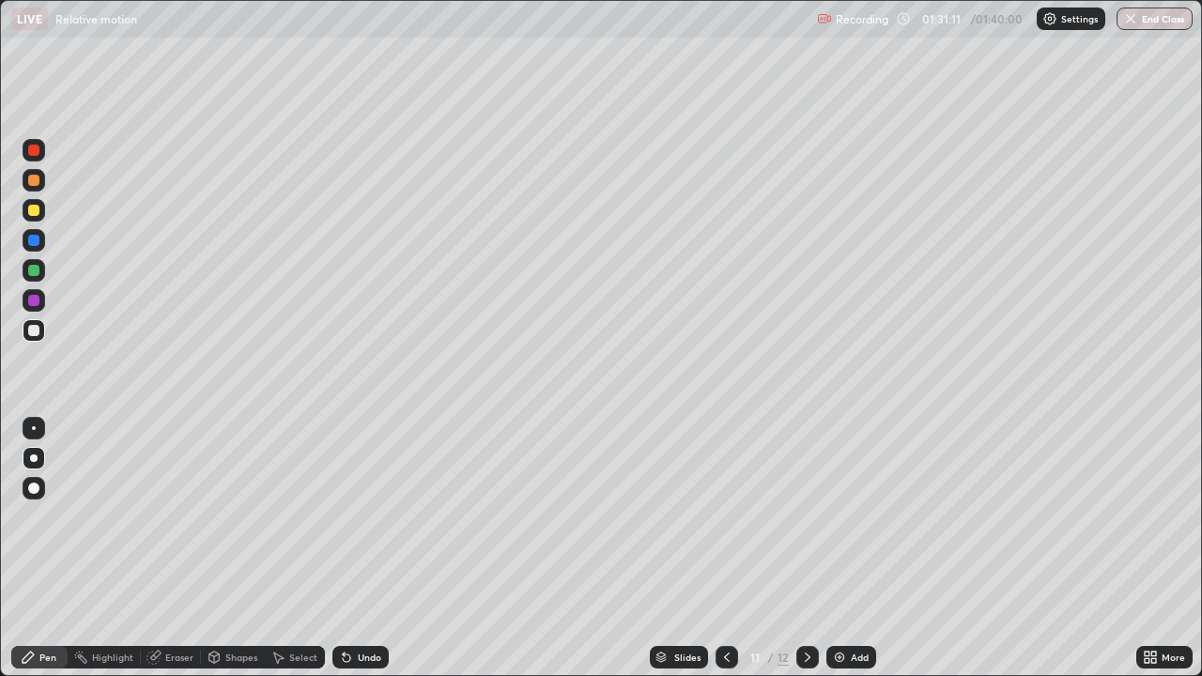
click at [33, 215] on div at bounding box center [33, 210] width 11 height 11
click at [725, 548] on icon at bounding box center [726, 657] width 15 height 15
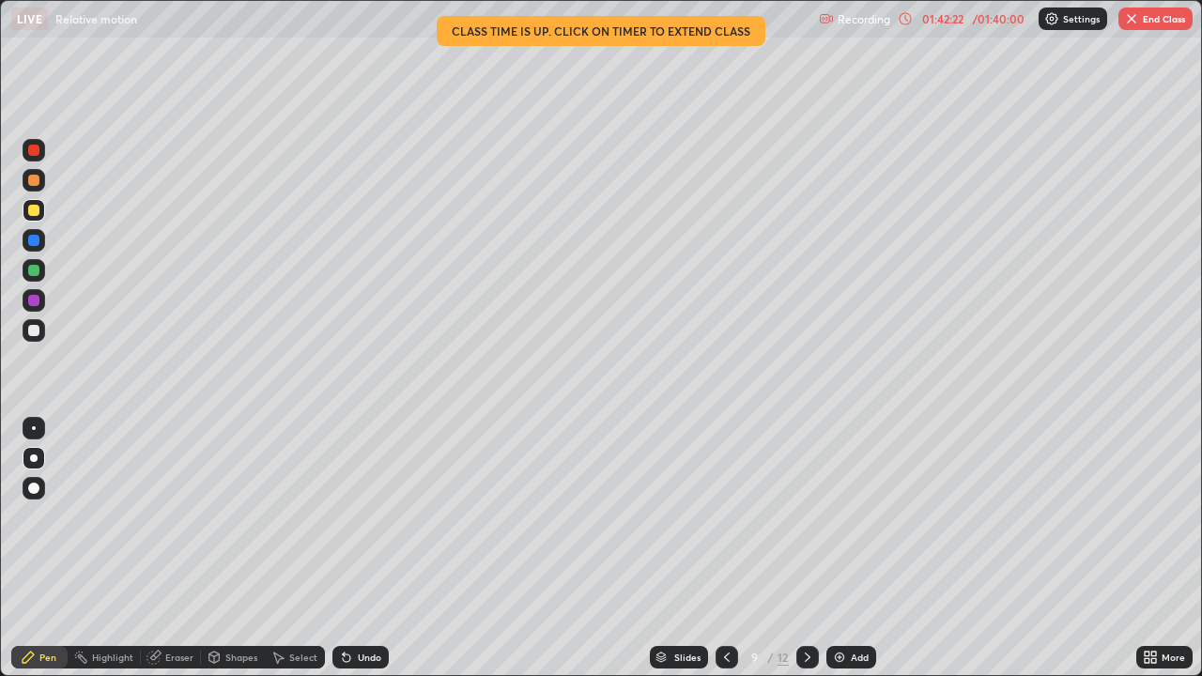
click at [1119, 13] on button "End Class" at bounding box center [1155, 19] width 74 height 23
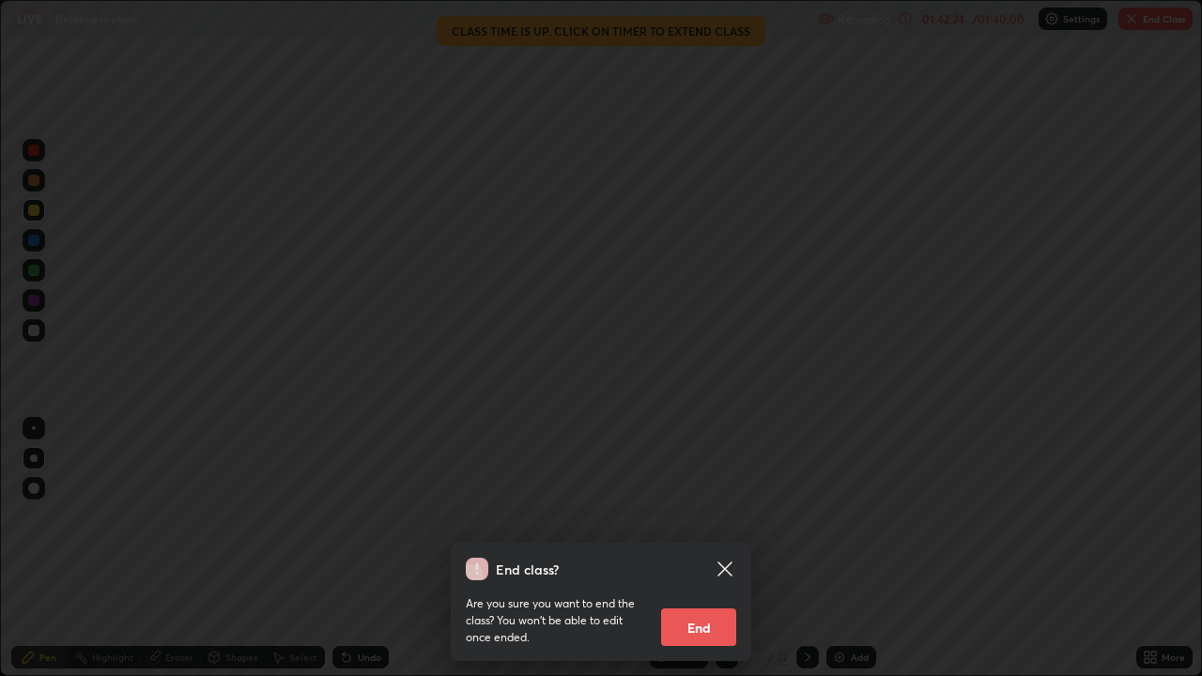
click at [696, 548] on button "End" at bounding box center [698, 628] width 75 height 38
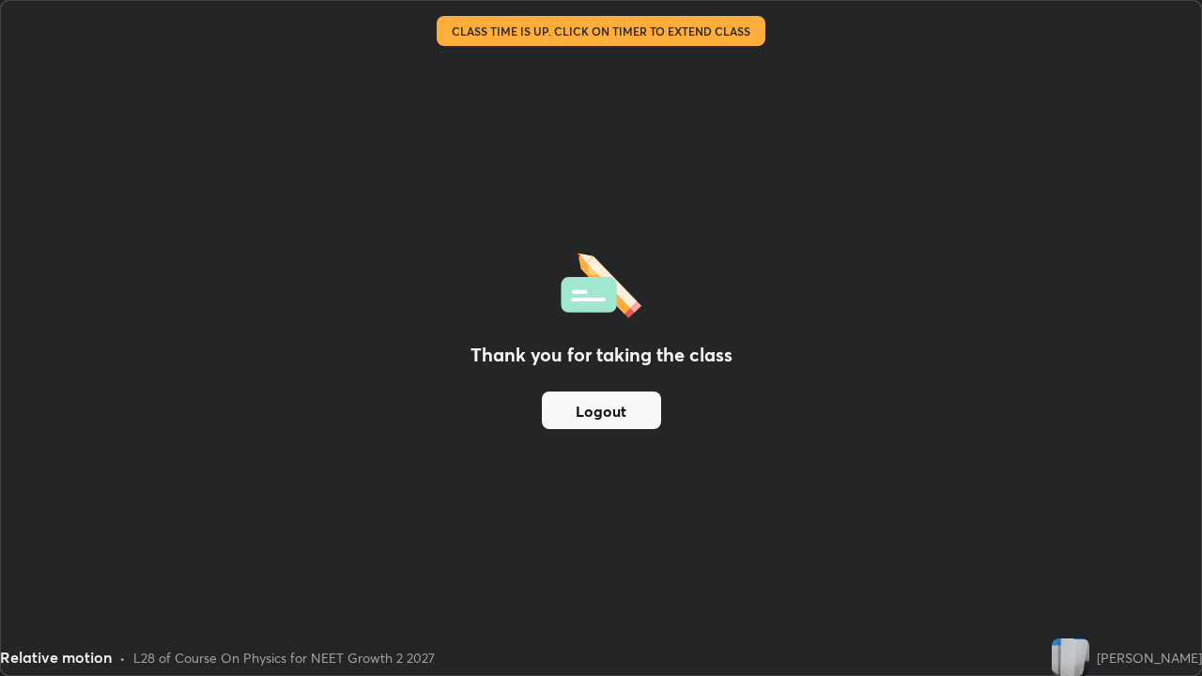
click at [610, 416] on button "Logout" at bounding box center [601, 411] width 119 height 38
click at [611, 424] on button "Logout" at bounding box center [601, 411] width 119 height 38
click at [609, 419] on button "Logout" at bounding box center [601, 411] width 119 height 38
click at [603, 423] on button "Logout" at bounding box center [601, 411] width 119 height 38
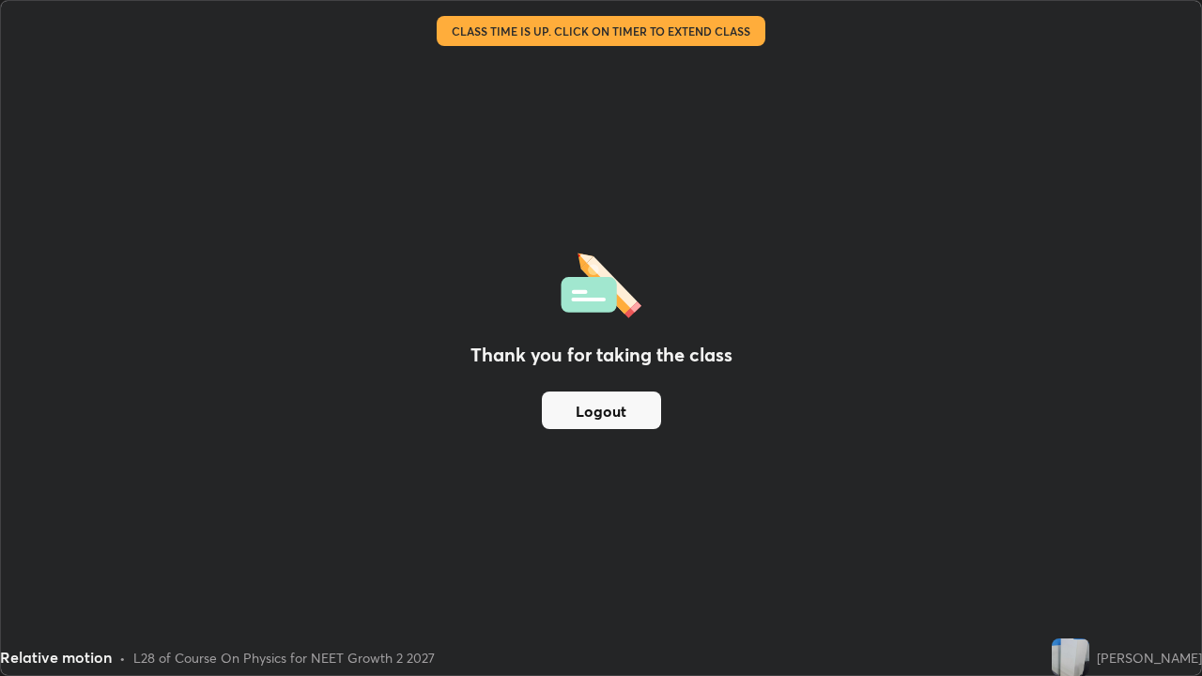
click at [600, 415] on button "Logout" at bounding box center [601, 411] width 119 height 38
